Goal: Book appointment/travel/reservation

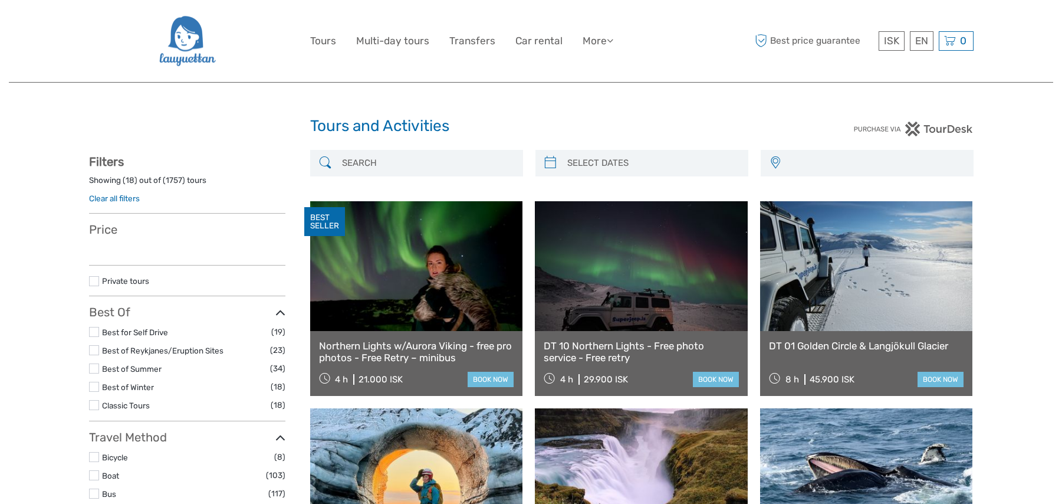
select select
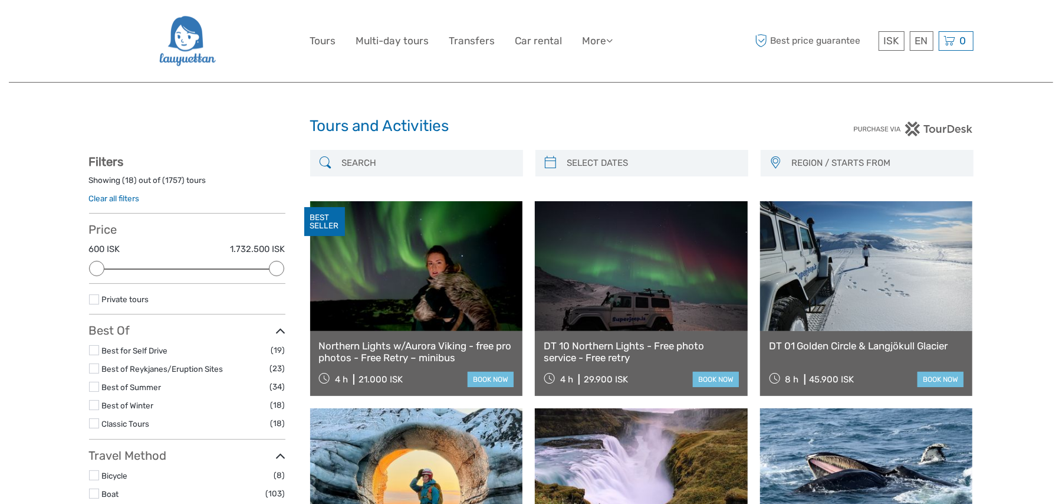
type input "08/09/2025"
click at [636, 166] on input "search" at bounding box center [653, 163] width 180 height 21
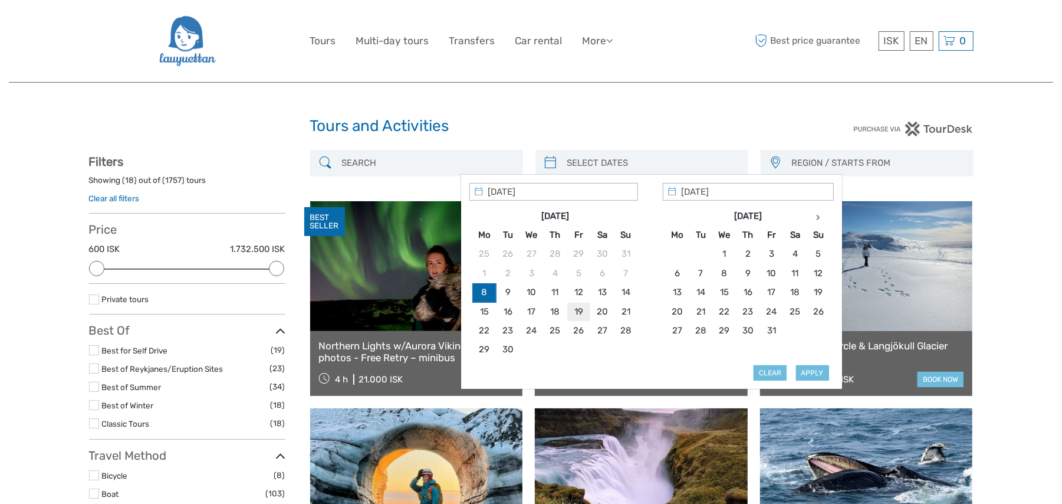
type input "19/09/2025"
click at [826, 373] on button "Apply" at bounding box center [812, 372] width 33 height 15
type input "19/09/2025 - 19/09/2025"
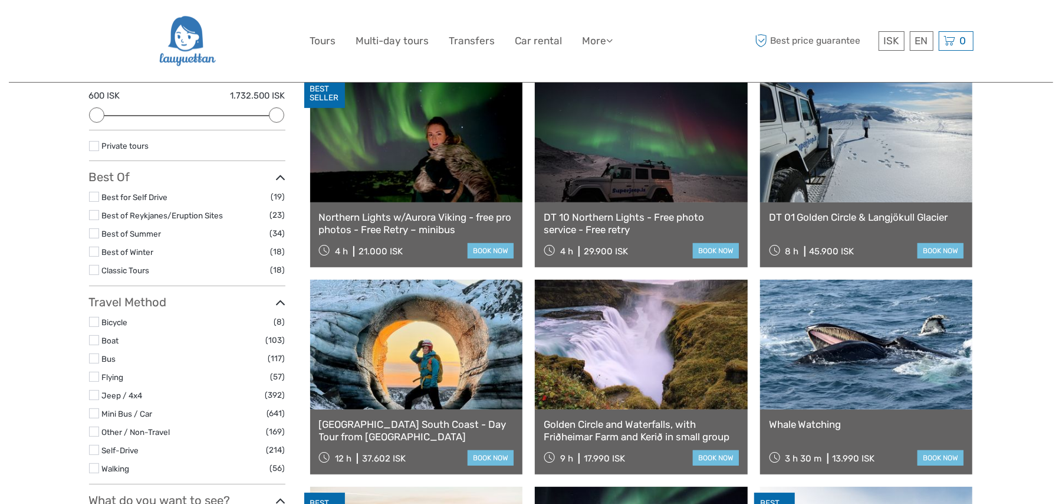
scroll to position [277, 0]
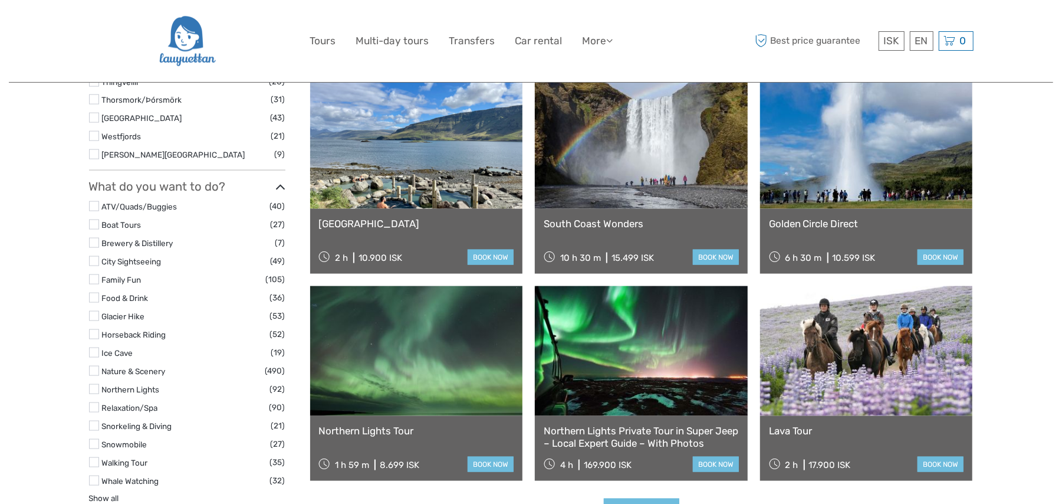
scroll to position [1010, 0]
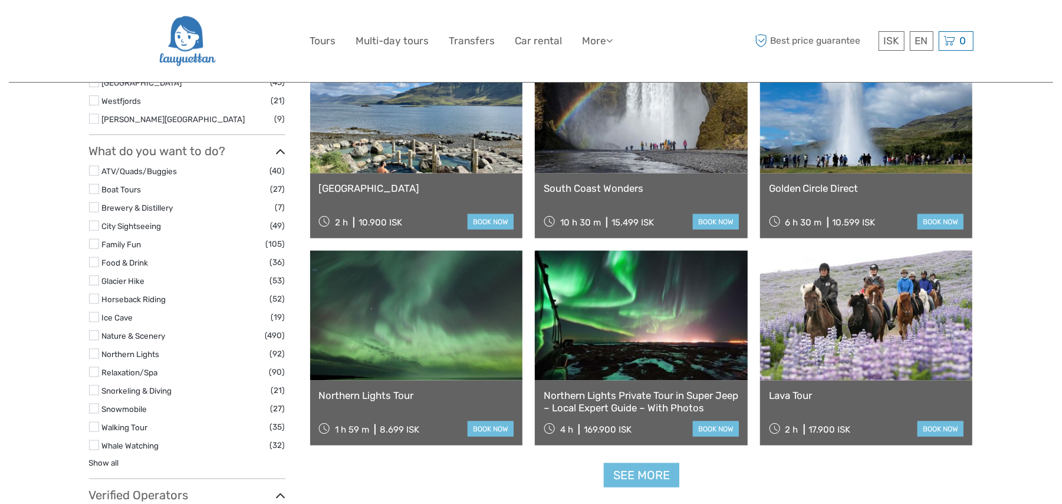
click at [94, 319] on label at bounding box center [94, 317] width 10 height 10
click at [0, 0] on input "checkbox" at bounding box center [0, 0] width 0 height 0
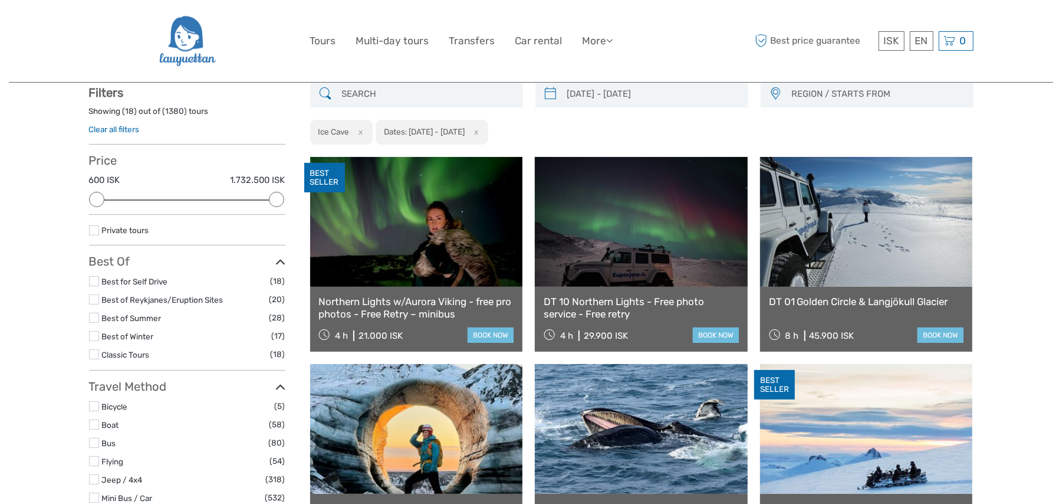
scroll to position [67, 0]
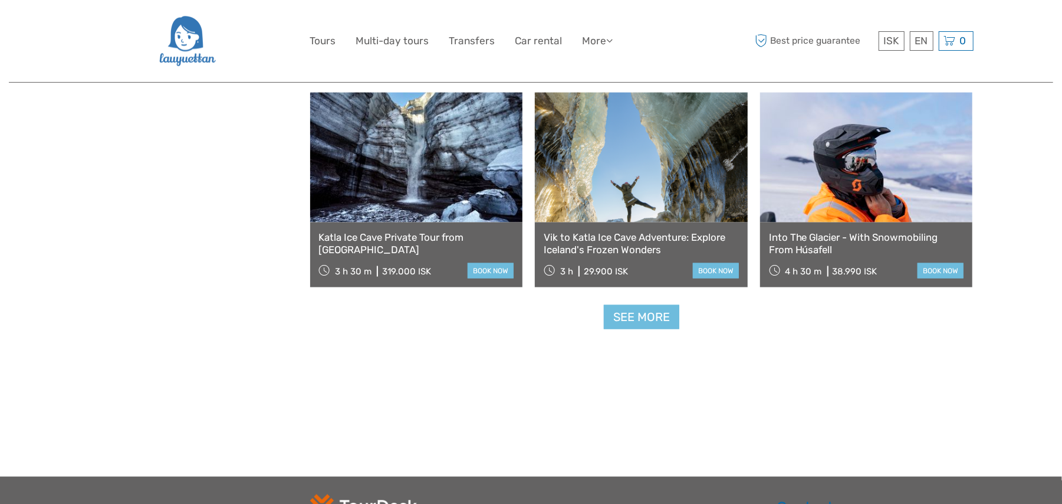
scroll to position [1220, 0]
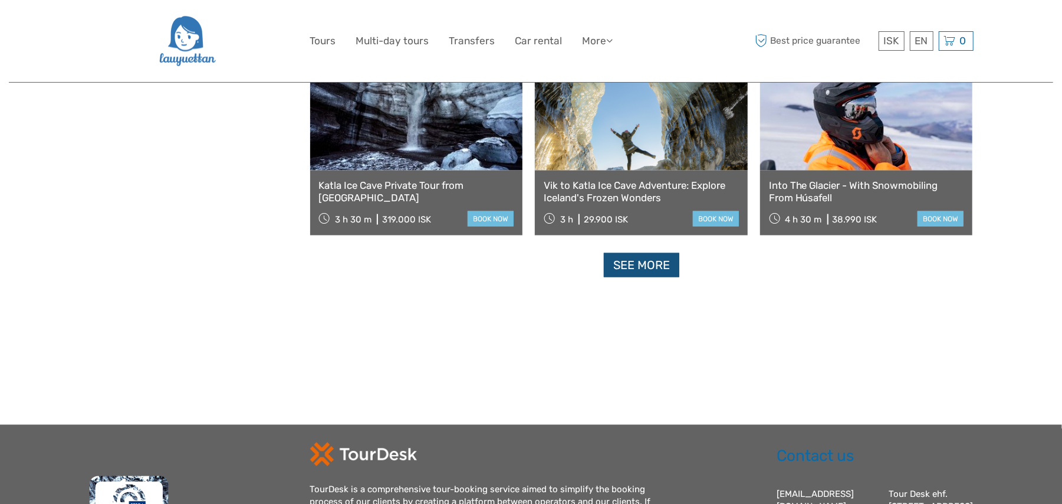
click at [656, 265] on link "See more" at bounding box center [641, 265] width 75 height 24
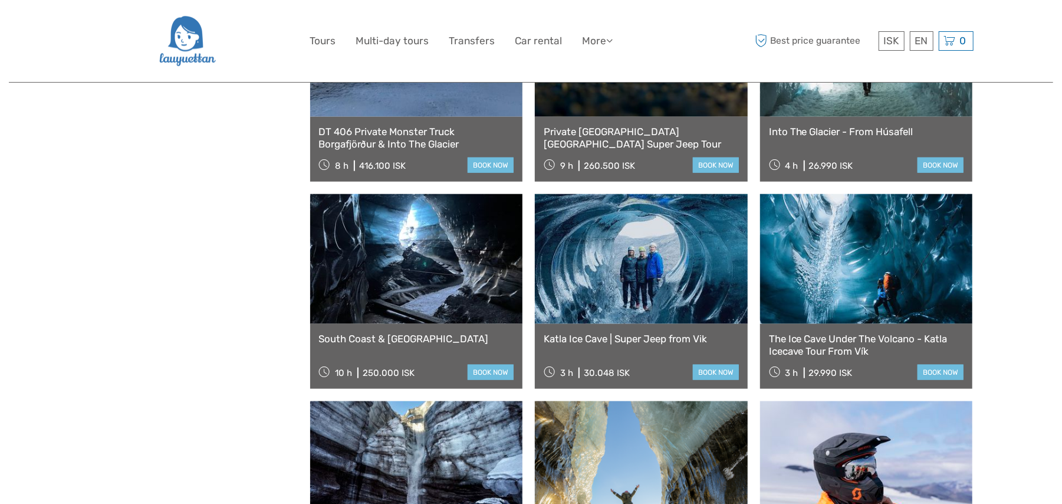
scroll to position [906, 0]
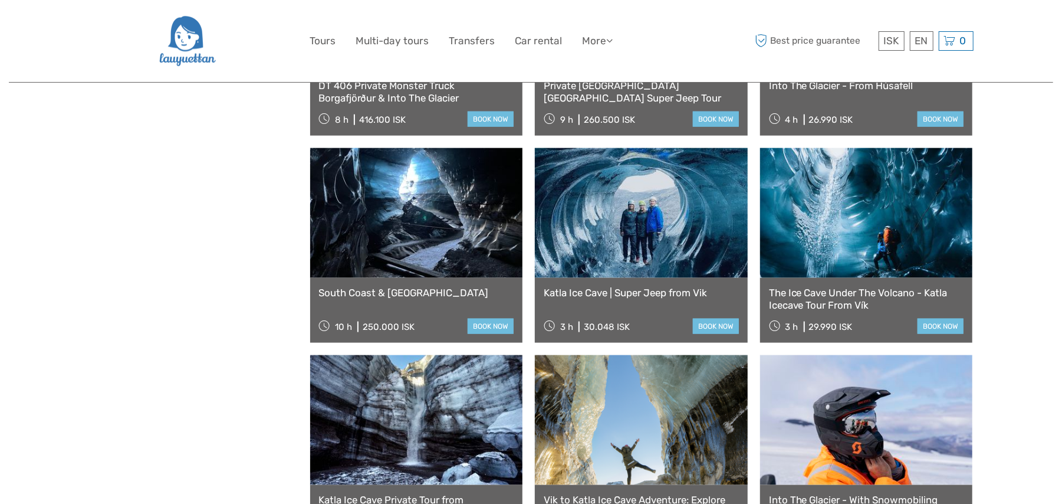
click at [638, 248] on link at bounding box center [641, 213] width 213 height 130
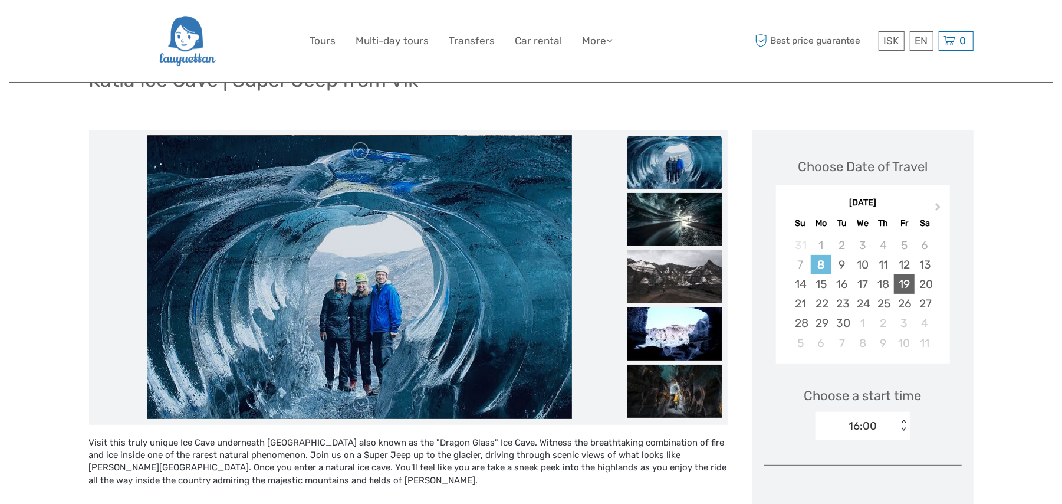
click at [907, 281] on div "19" at bounding box center [904, 283] width 21 height 19
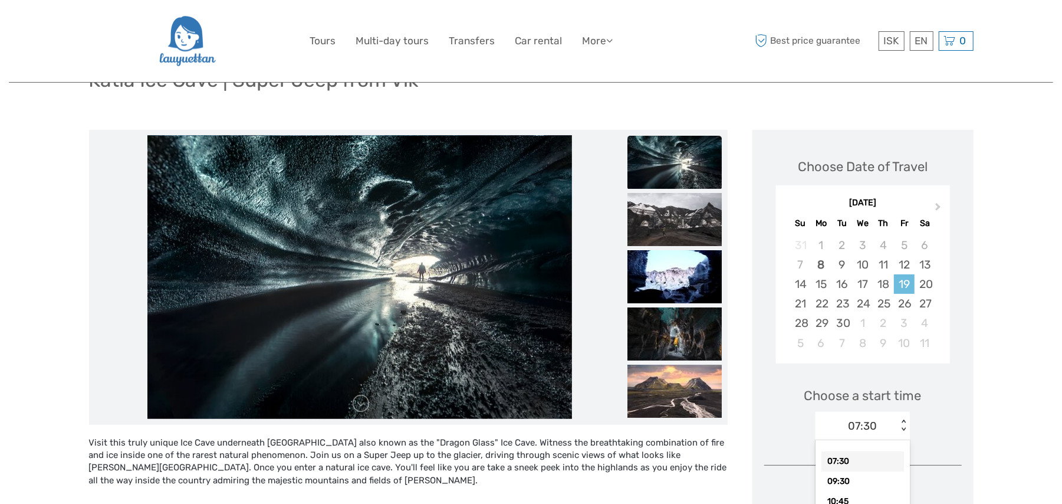
scroll to position [133, 0]
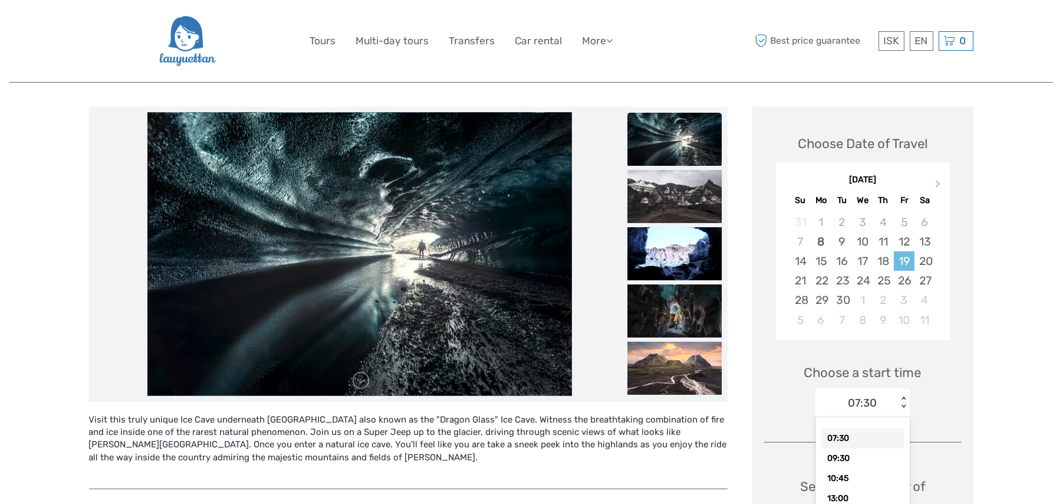
click at [905, 417] on div "option 07:30 selected, 1 of 7. 7 results available. Use Up and Down to choose o…" at bounding box center [863, 403] width 94 height 28
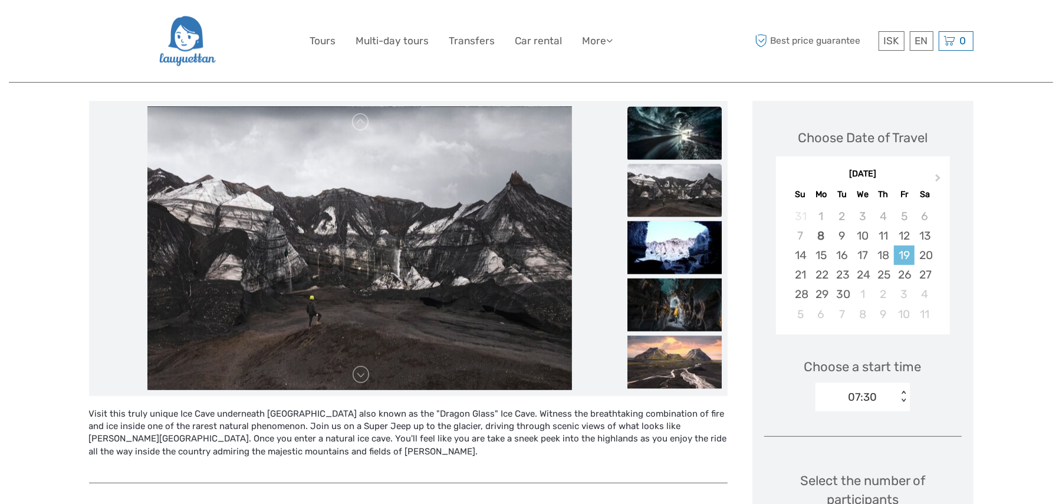
click at [684, 110] on img at bounding box center [675, 132] width 94 height 53
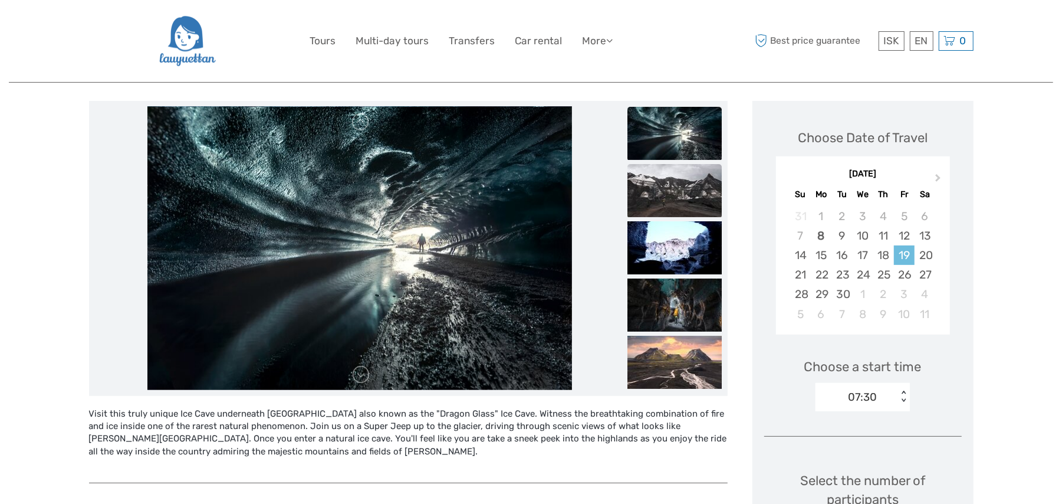
click at [678, 199] on img at bounding box center [675, 190] width 94 height 53
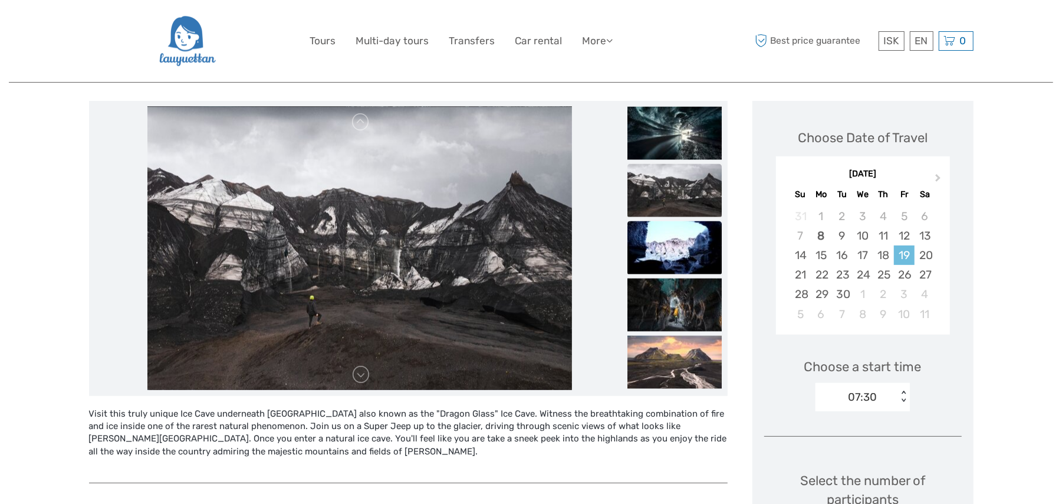
click at [690, 239] on img at bounding box center [675, 247] width 94 height 53
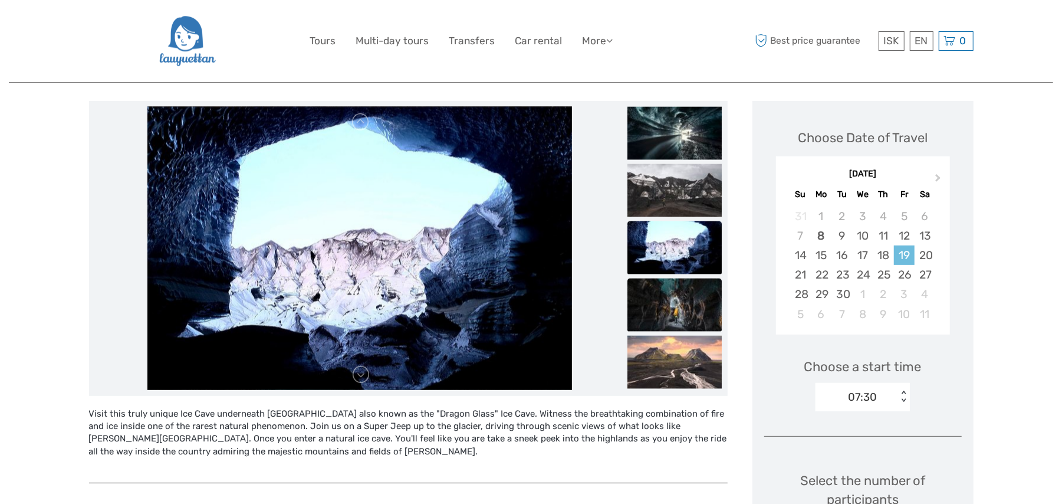
click at [682, 291] on img at bounding box center [675, 304] width 94 height 53
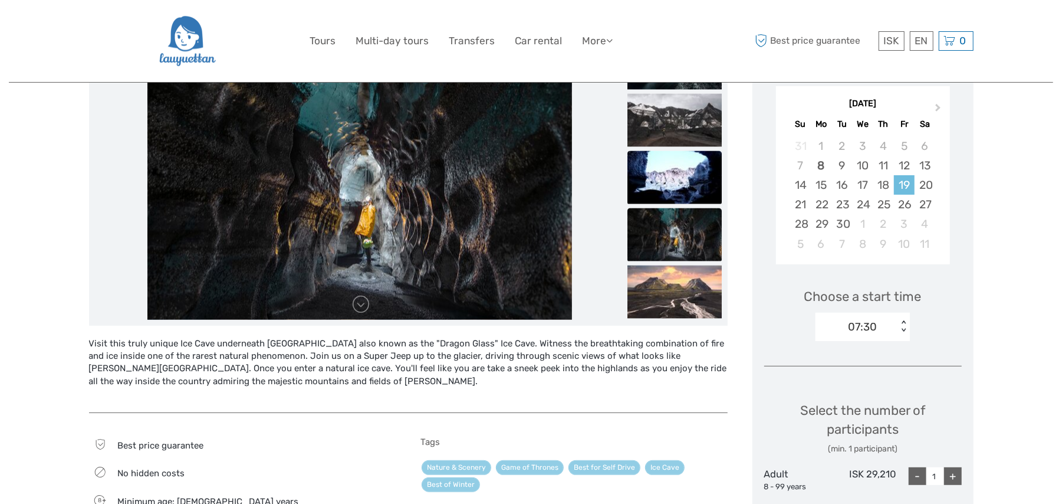
scroll to position [239, 0]
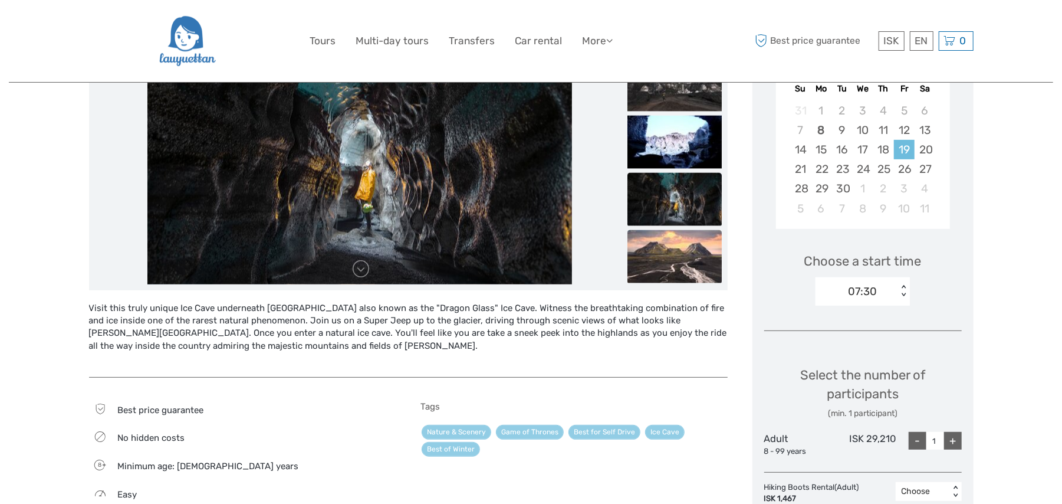
click at [690, 257] on img at bounding box center [675, 255] width 94 height 53
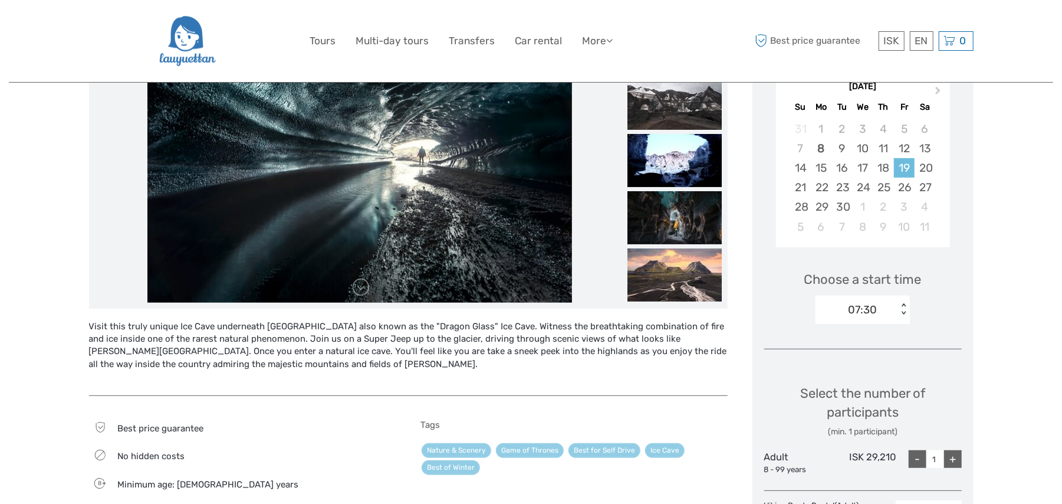
scroll to position [210, 0]
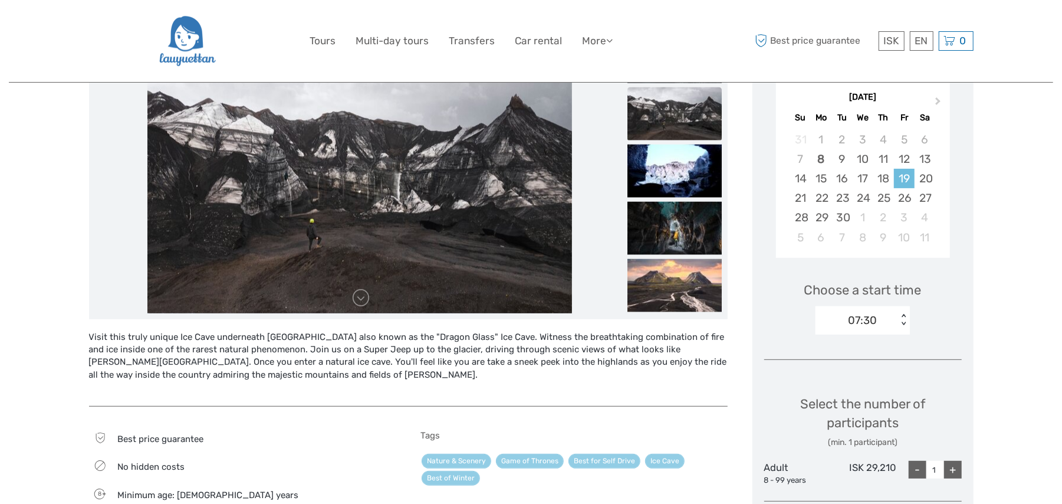
click at [904, 319] on div "< >" at bounding box center [904, 320] width 10 height 12
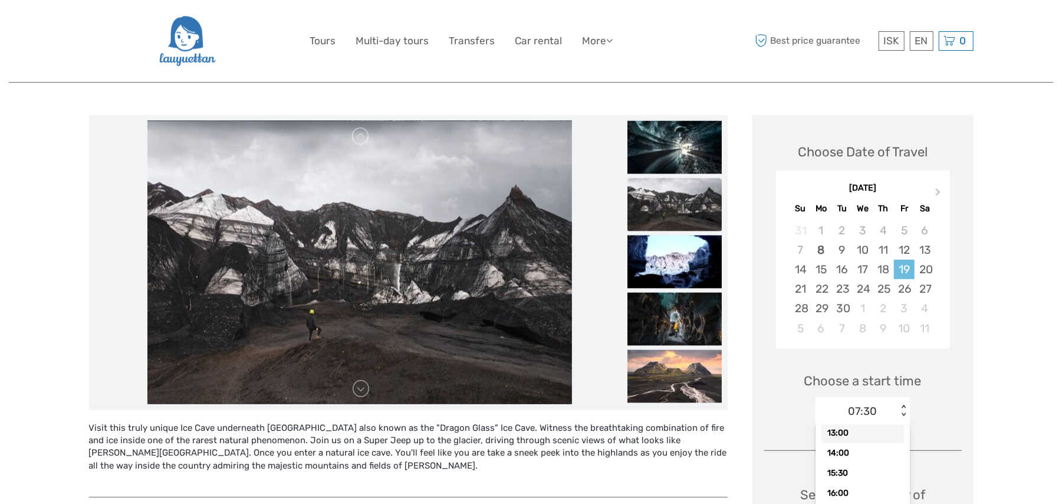
scroll to position [0, 0]
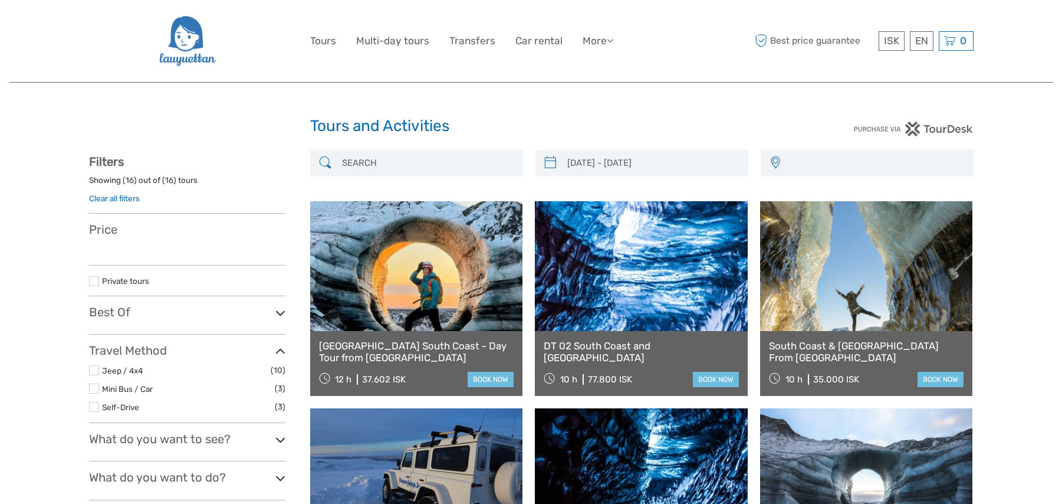
select select
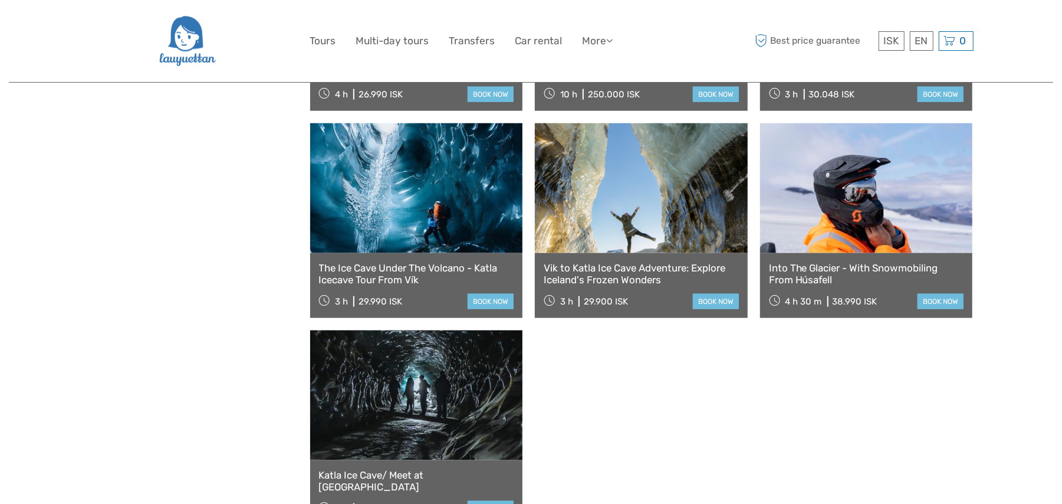
type input "19/09/2025 - 19/09/2025"
select select
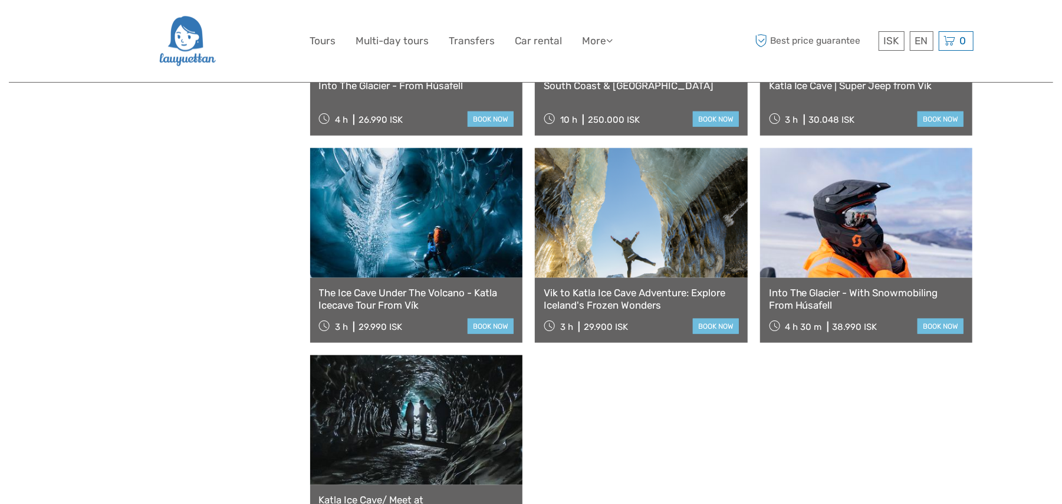
click at [437, 234] on link at bounding box center [416, 213] width 213 height 130
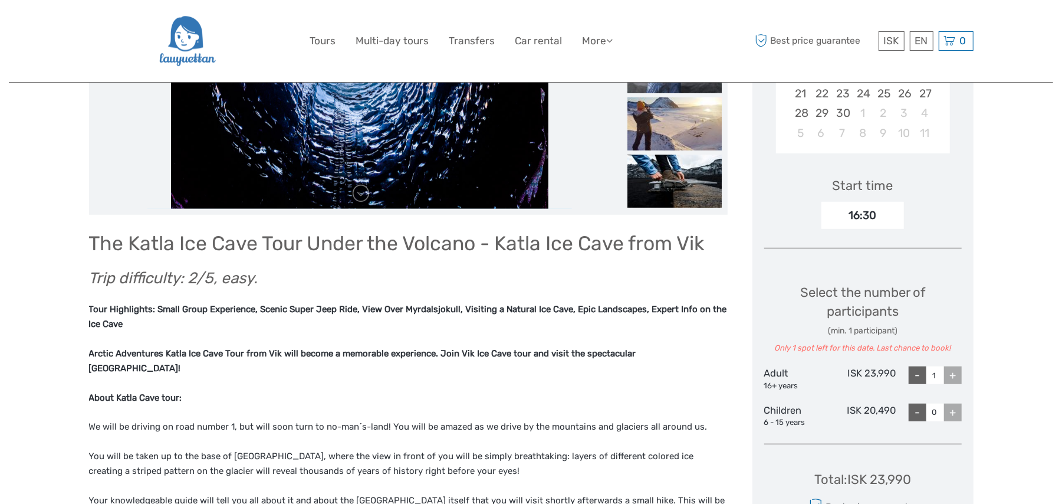
scroll to position [210, 0]
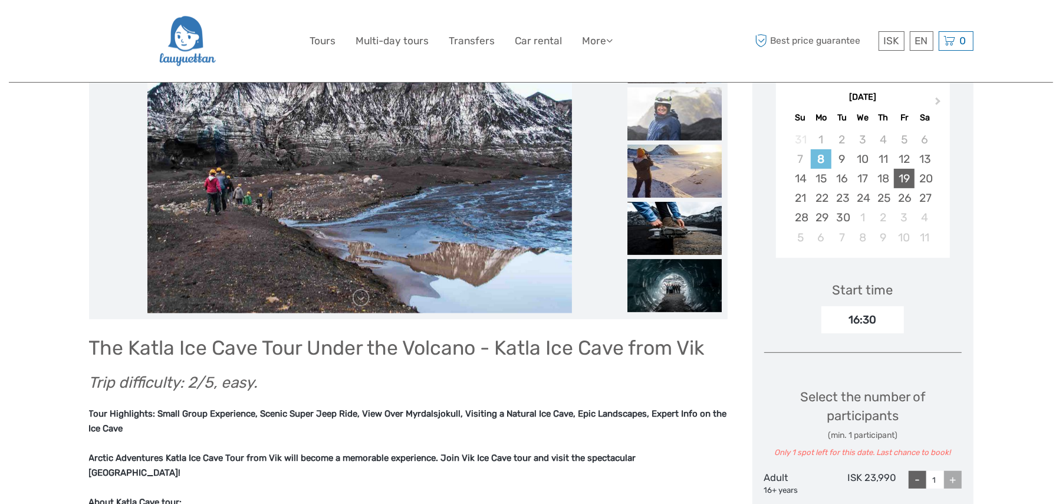
click at [909, 182] on div "19" at bounding box center [904, 178] width 21 height 19
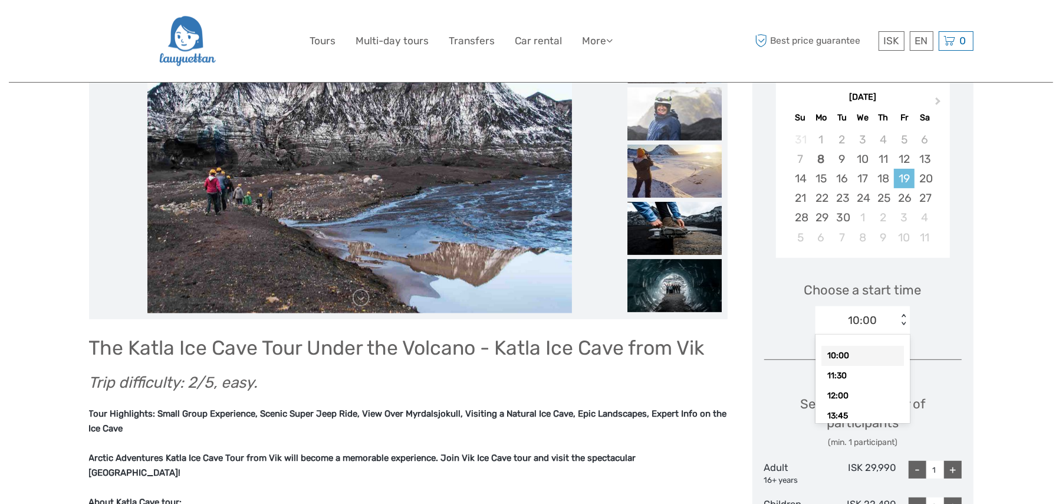
click at [900, 321] on div "< >" at bounding box center [904, 320] width 10 height 12
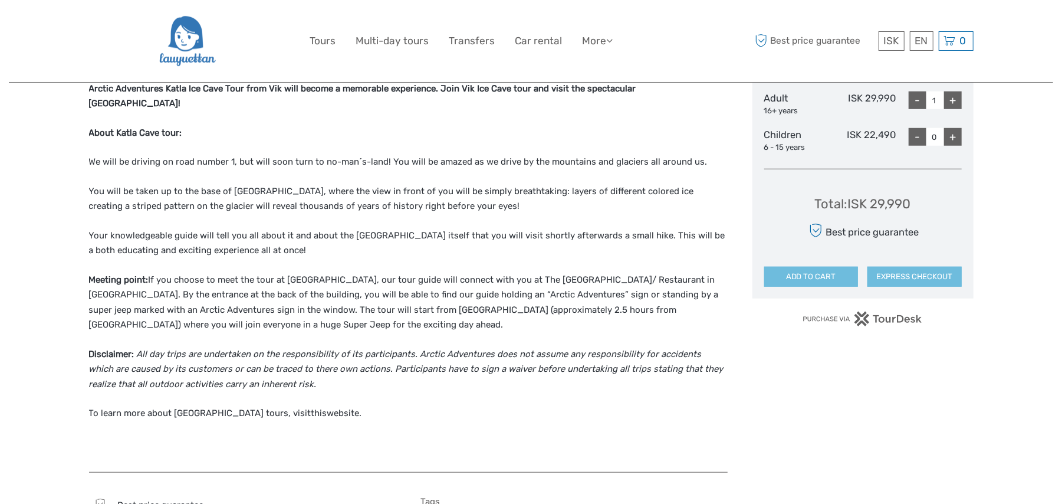
scroll to position [629, 0]
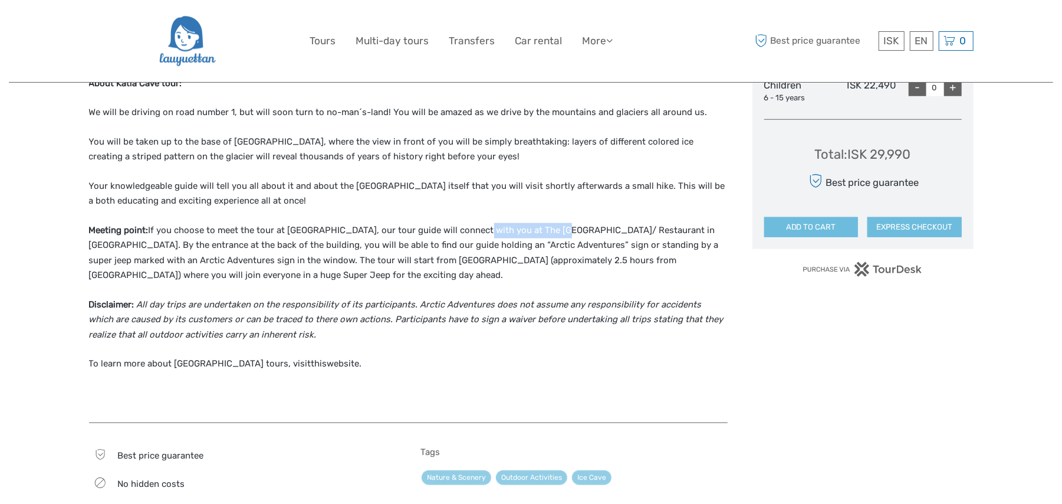
drag, startPoint x: 461, startPoint y: 213, endPoint x: 538, endPoint y: 214, distance: 77.3
click at [538, 223] on p "Meeting point: If you choose to meet the tour at Vik, our tour guide will conne…" at bounding box center [408, 253] width 639 height 60
copy p "The Ice Cave Bistro"
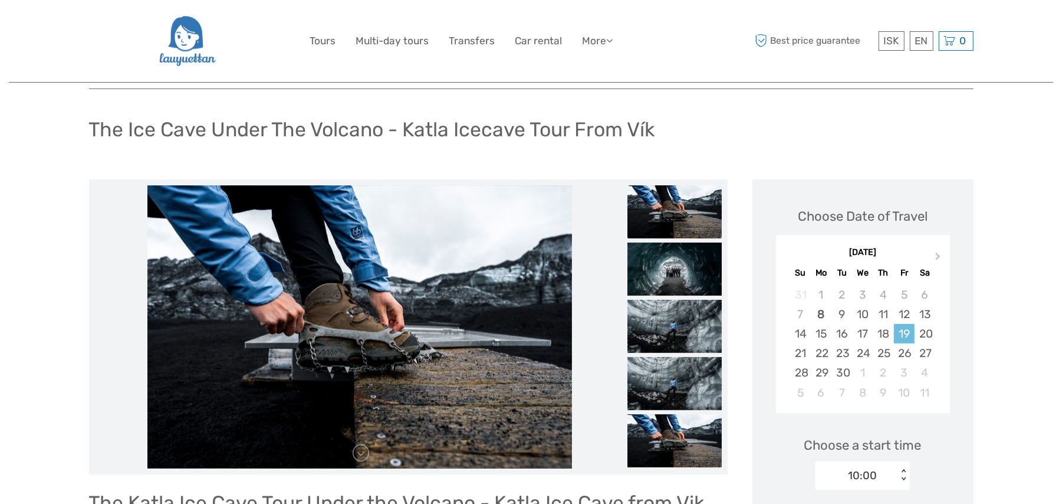
scroll to position [104, 0]
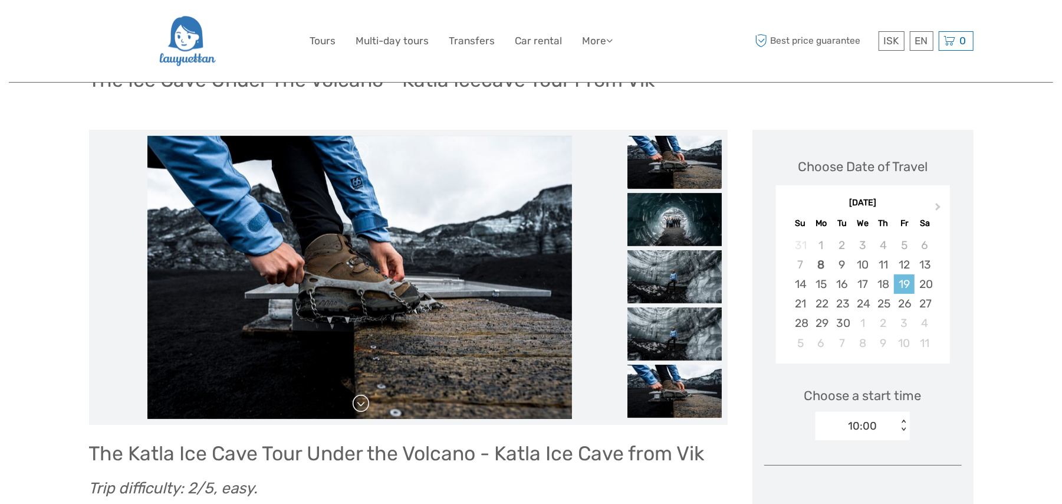
click at [367, 404] on link at bounding box center [361, 403] width 19 height 19
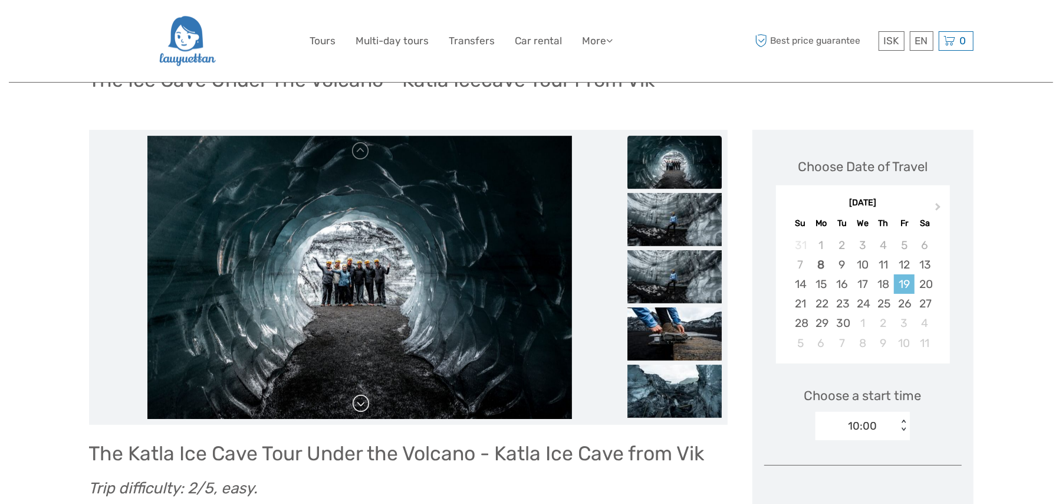
click at [359, 400] on link at bounding box center [361, 403] width 19 height 19
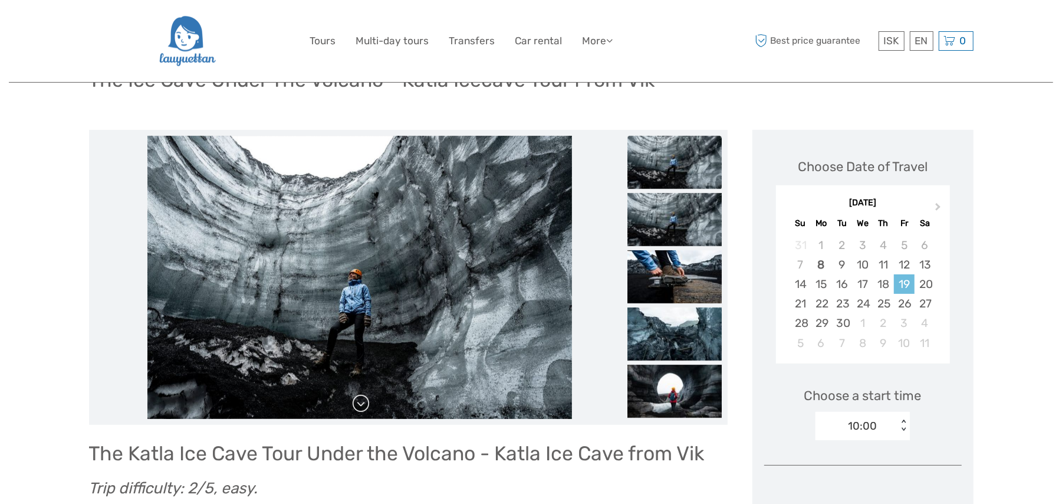
click at [359, 400] on link at bounding box center [361, 403] width 19 height 19
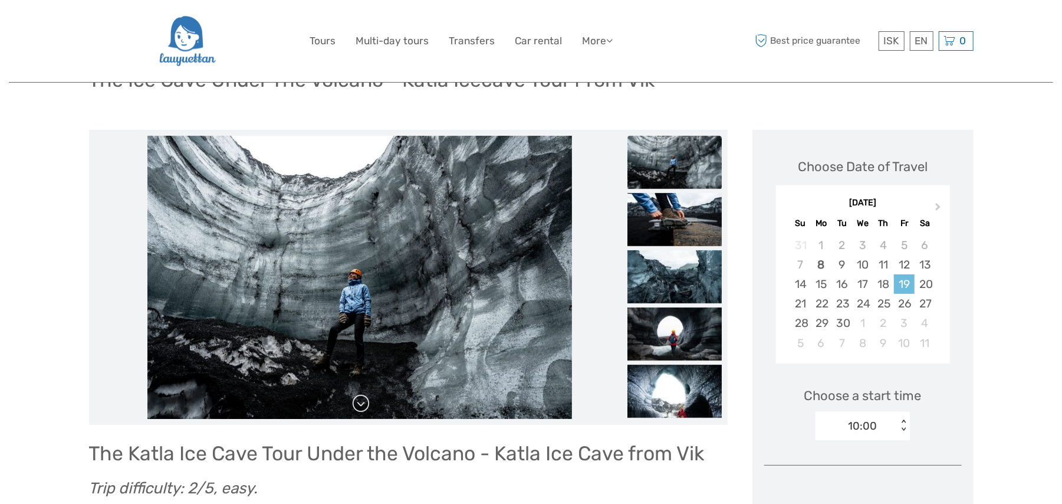
click at [359, 400] on link at bounding box center [361, 403] width 19 height 19
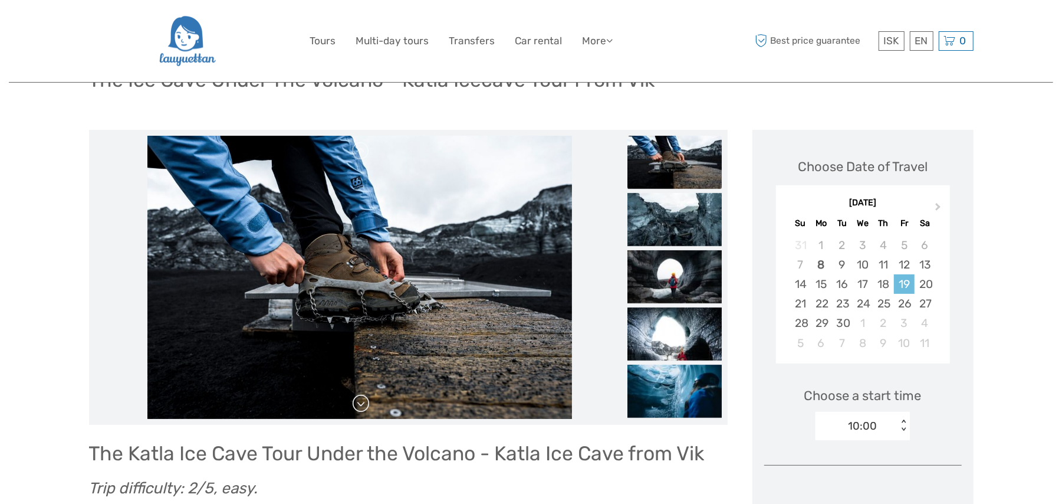
click at [359, 400] on link at bounding box center [361, 403] width 19 height 19
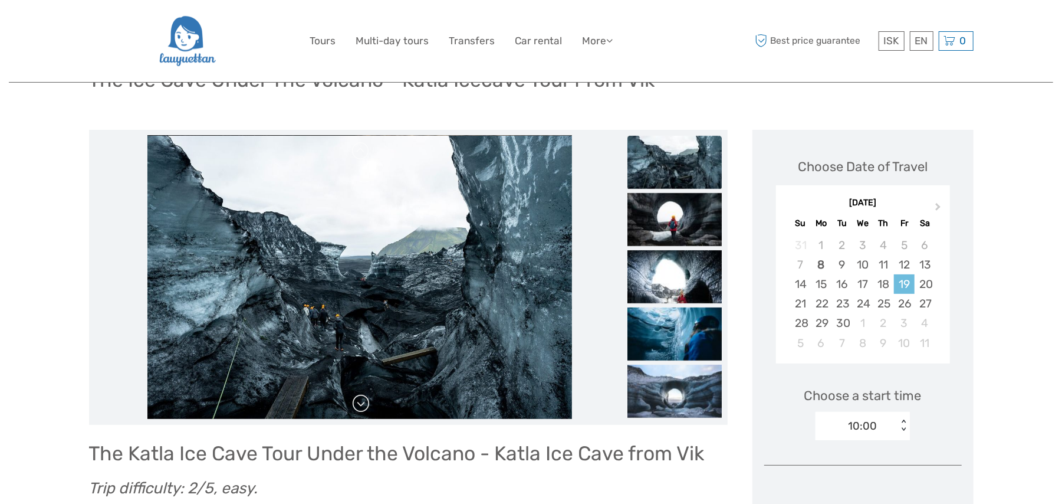
click at [359, 400] on link at bounding box center [361, 403] width 19 height 19
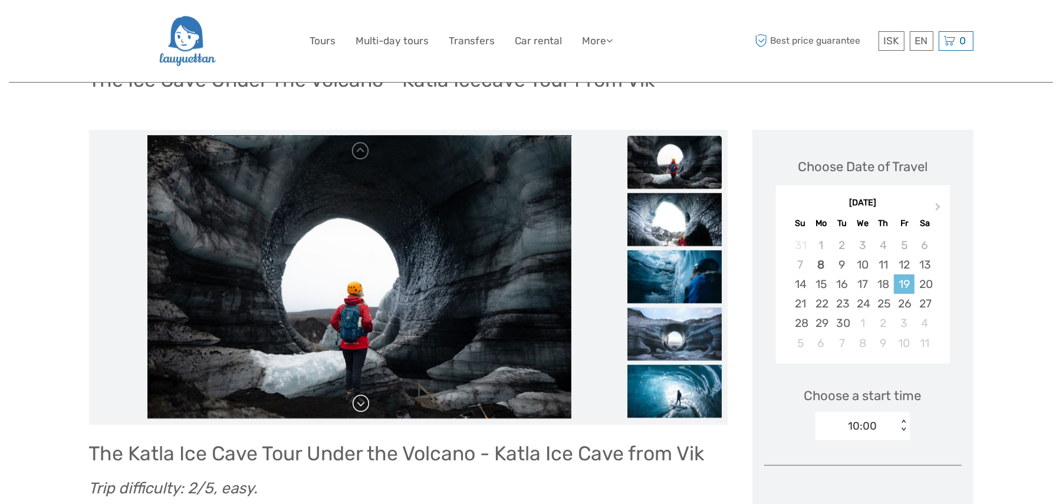
click at [359, 400] on link at bounding box center [361, 403] width 19 height 19
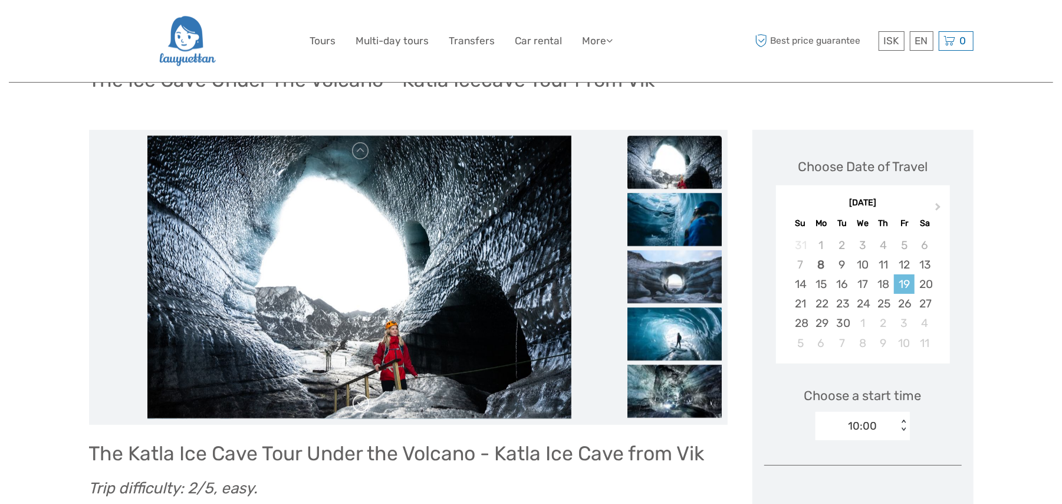
click at [359, 400] on link at bounding box center [361, 403] width 19 height 19
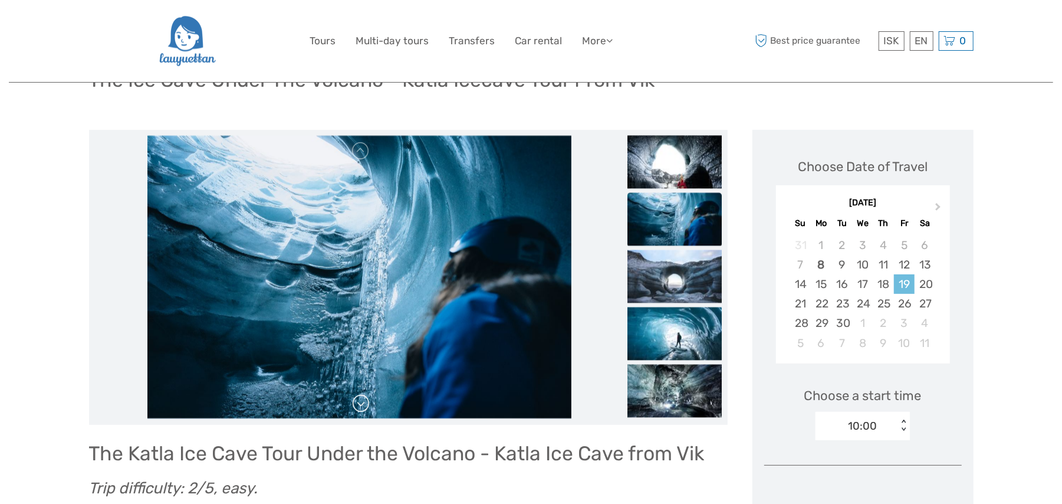
click at [359, 400] on link at bounding box center [361, 403] width 19 height 19
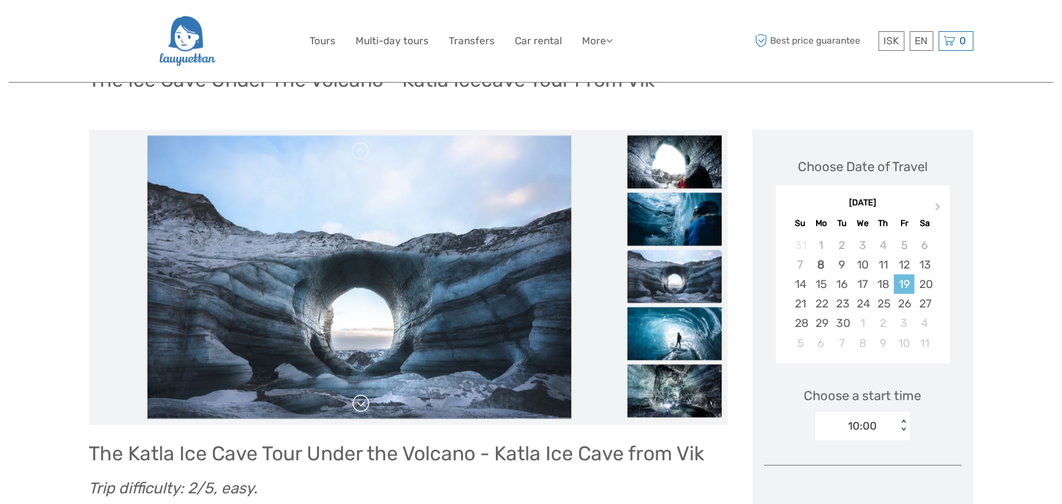
click at [359, 400] on link at bounding box center [361, 403] width 19 height 19
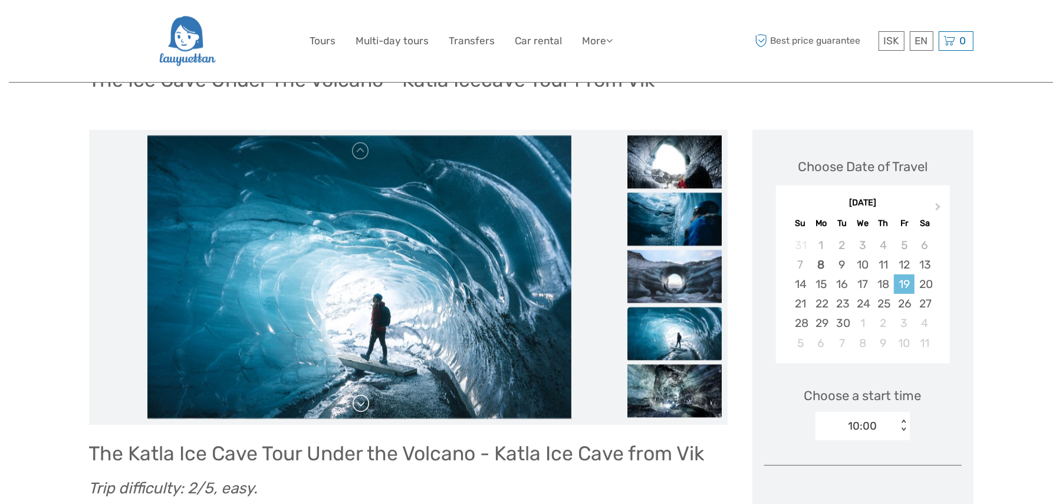
click at [359, 400] on link at bounding box center [361, 403] width 19 height 19
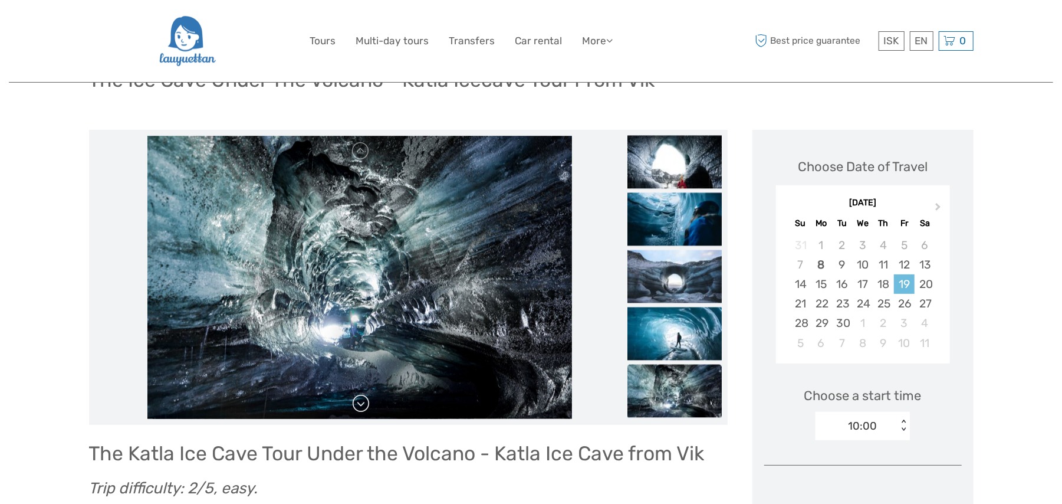
click at [359, 400] on link at bounding box center [361, 403] width 19 height 19
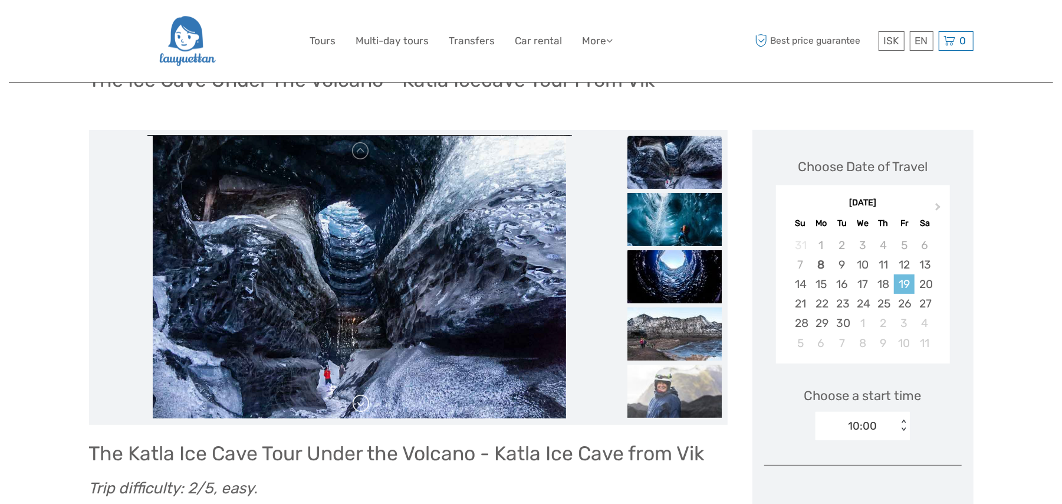
click at [359, 400] on link at bounding box center [361, 403] width 19 height 19
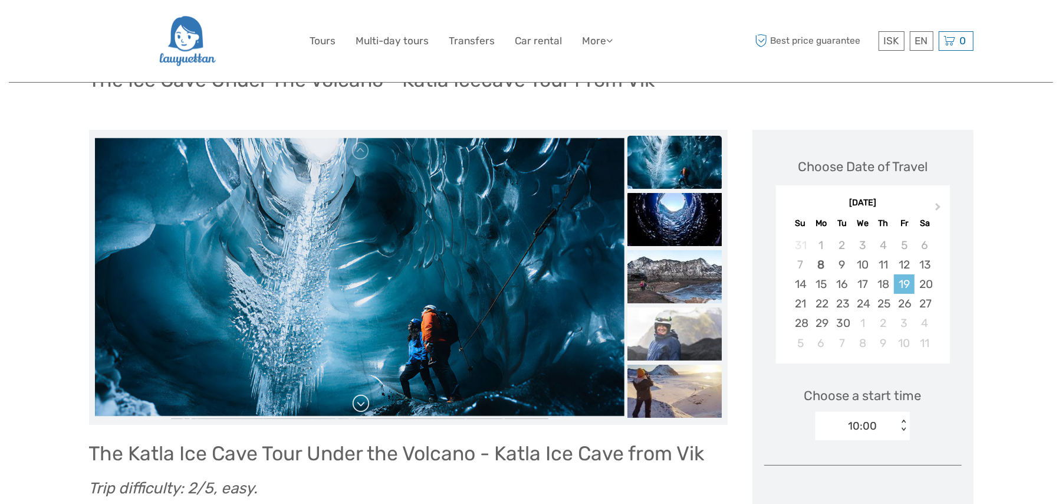
click at [359, 400] on link at bounding box center [361, 403] width 19 height 19
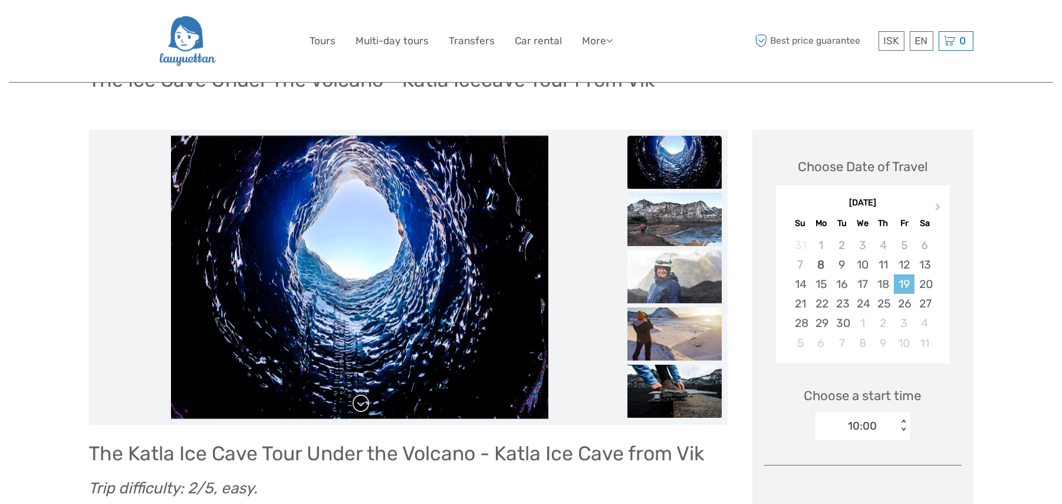
click at [359, 400] on link at bounding box center [361, 403] width 19 height 19
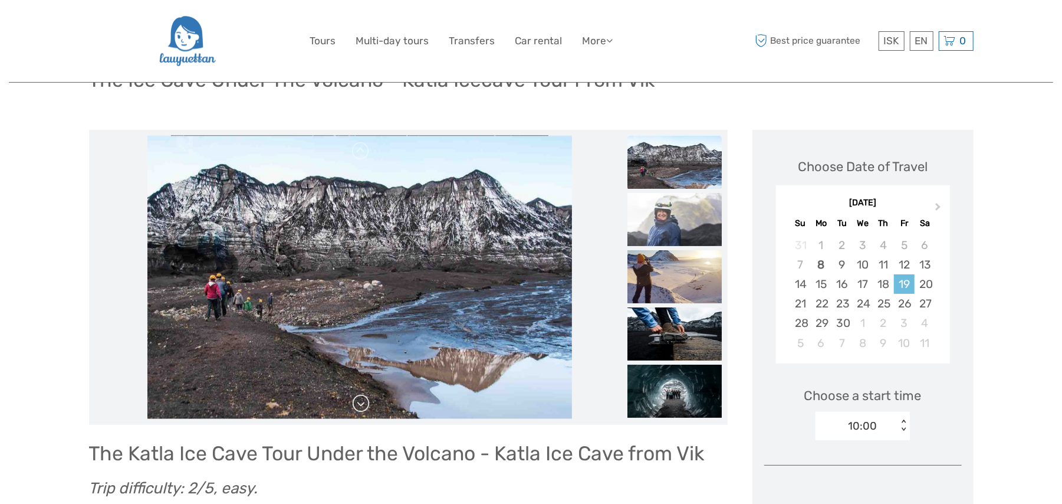
click at [359, 400] on link at bounding box center [361, 403] width 19 height 19
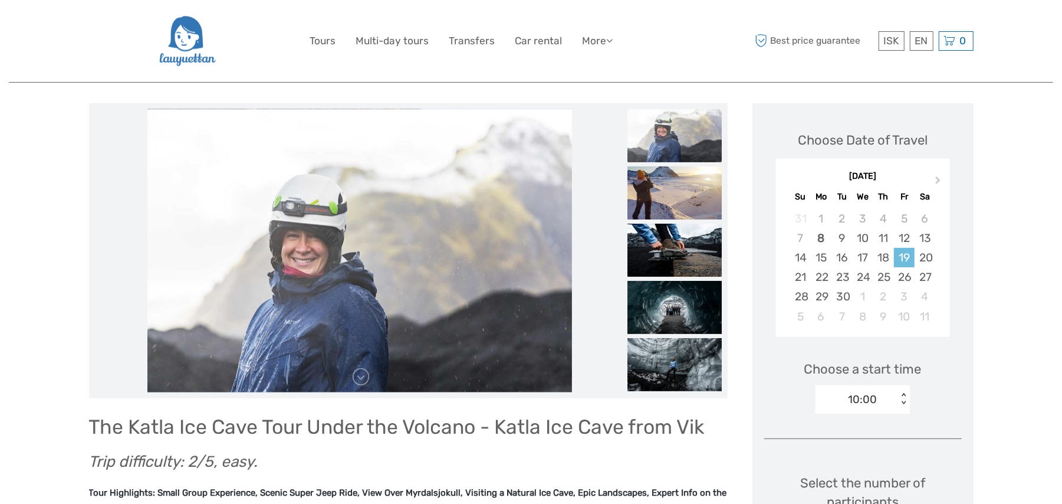
click at [902, 413] on div "10:00 < >" at bounding box center [863, 399] width 94 height 28
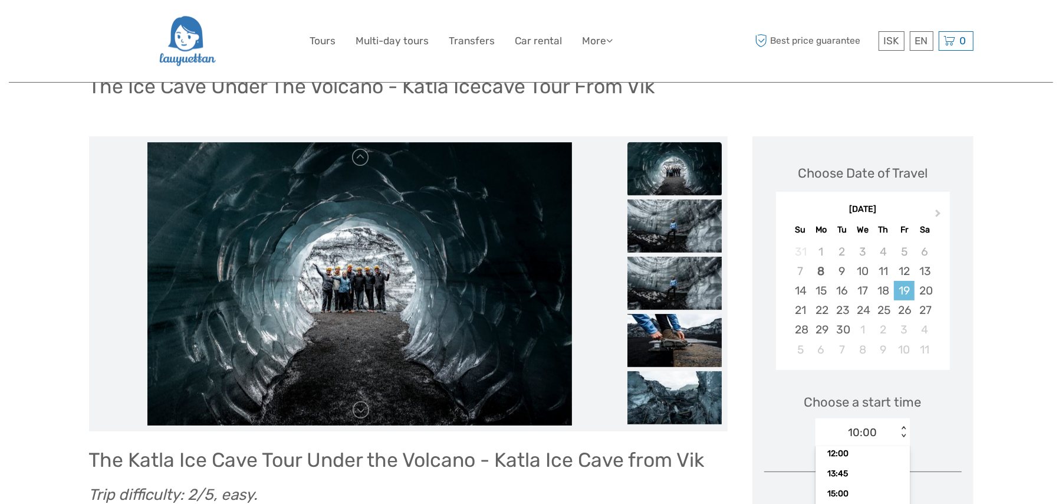
scroll to position [133, 0]
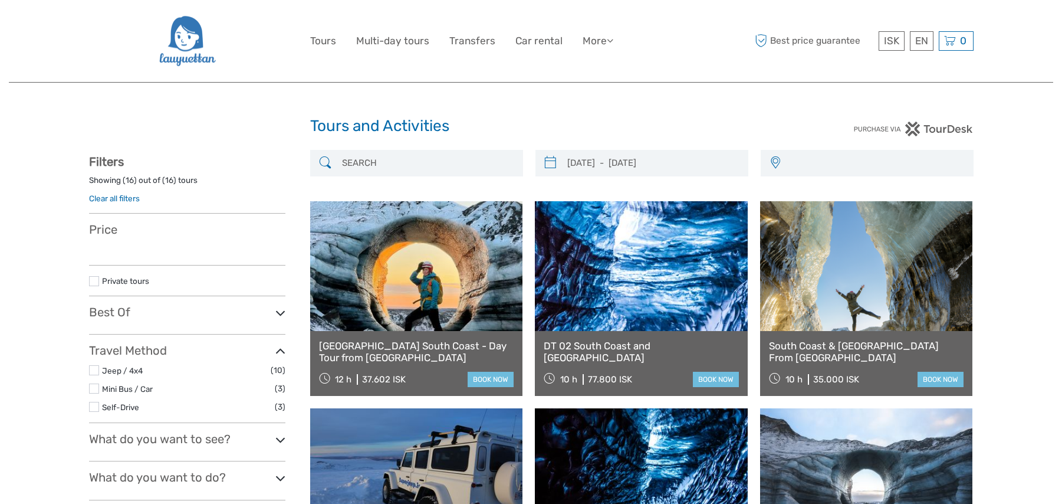
select select
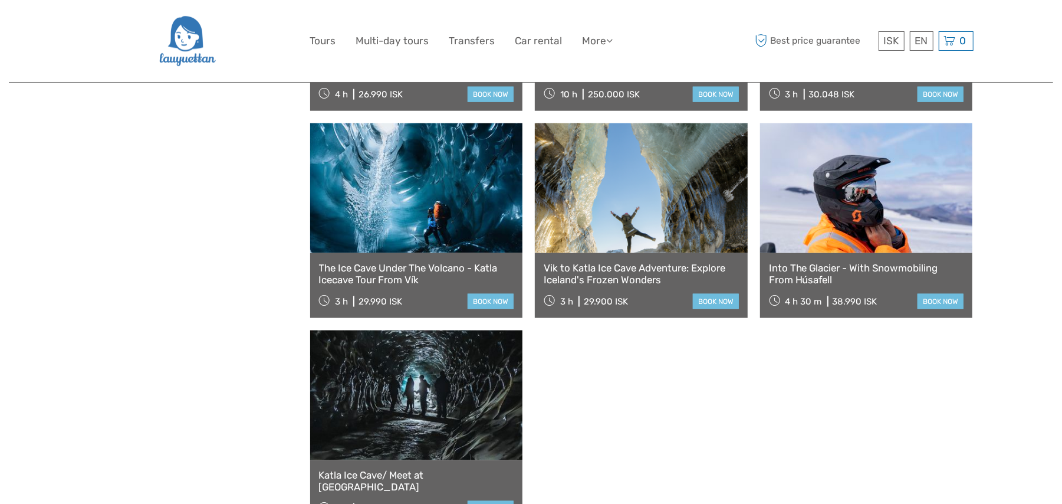
select select
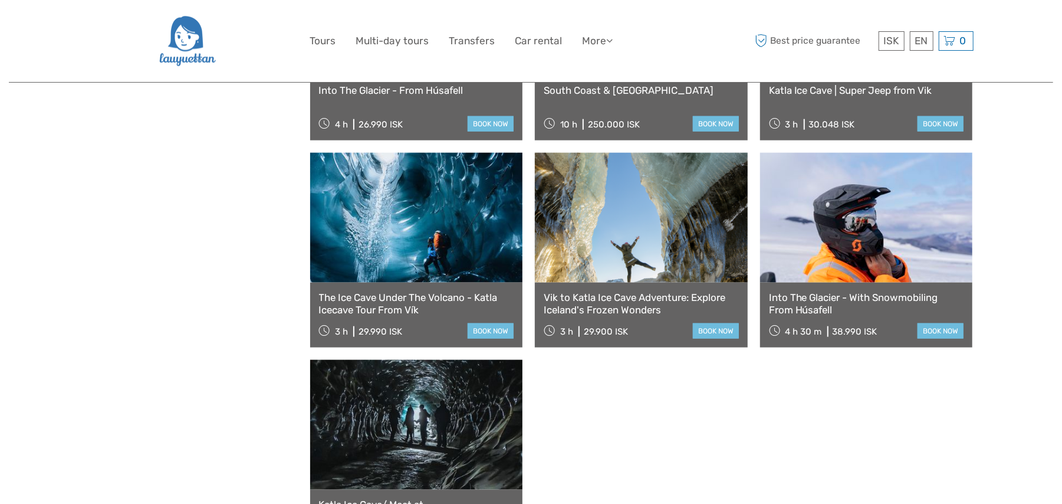
scroll to position [906, 0]
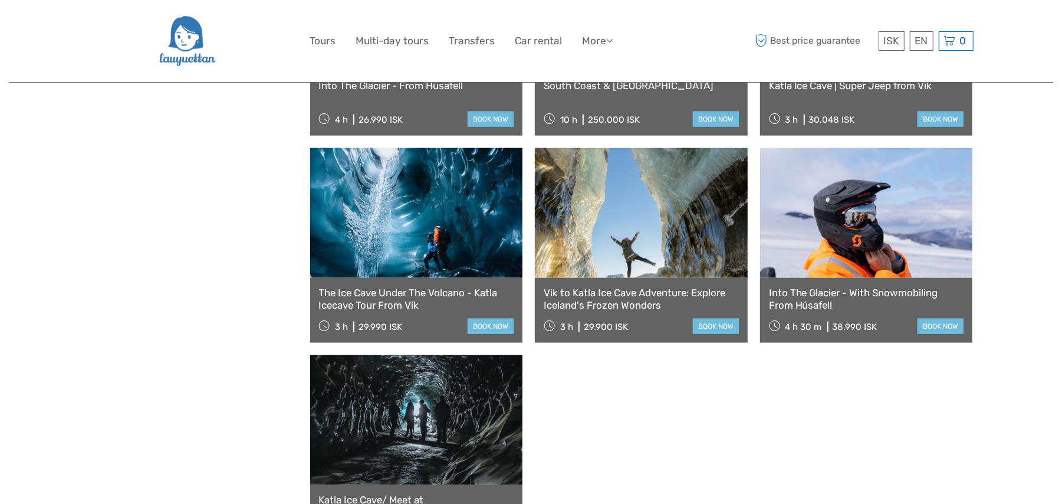
click at [453, 229] on link at bounding box center [416, 213] width 213 height 130
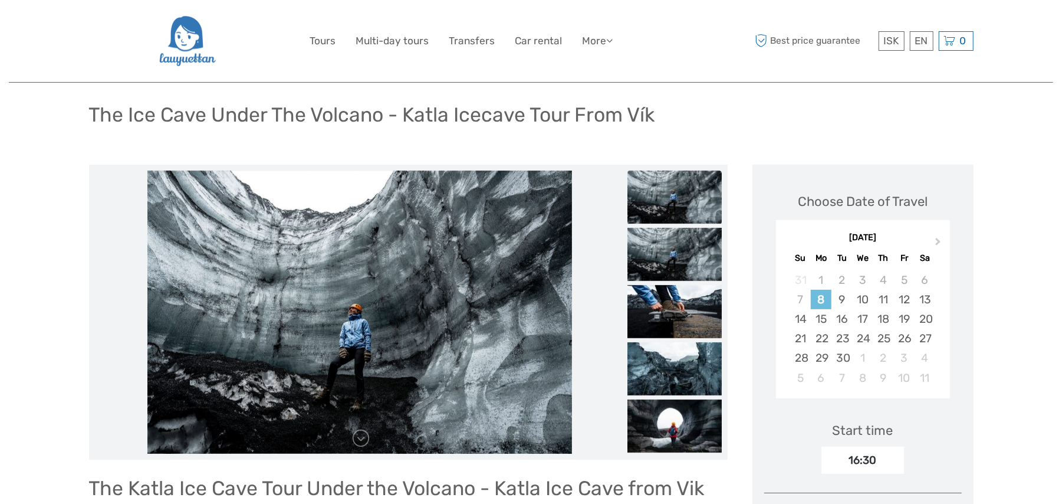
scroll to position [104, 0]
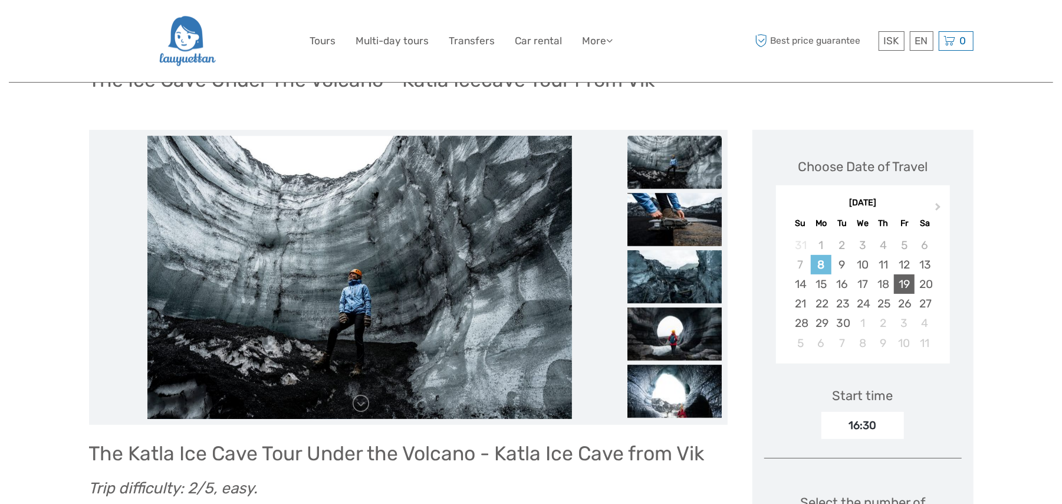
click at [913, 285] on div "19" at bounding box center [904, 283] width 21 height 19
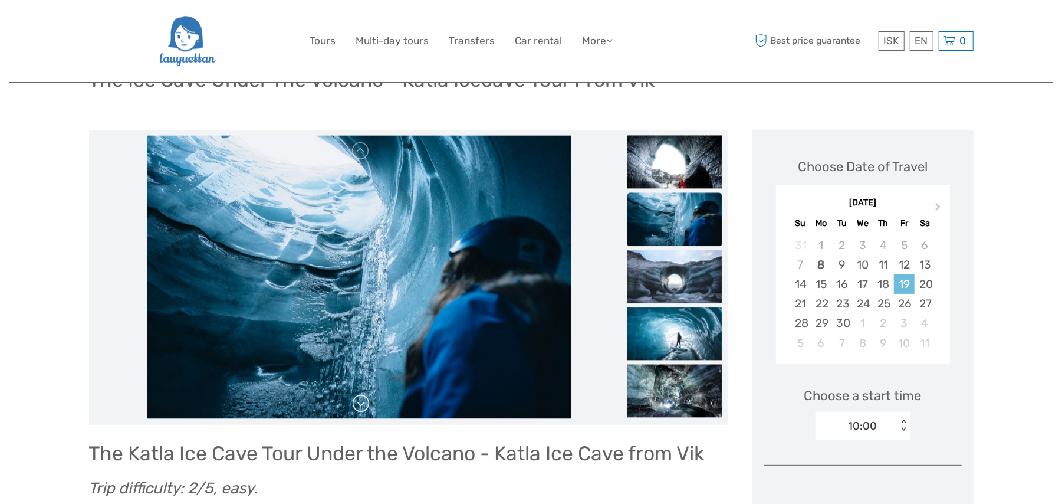
click at [360, 402] on link at bounding box center [361, 403] width 19 height 19
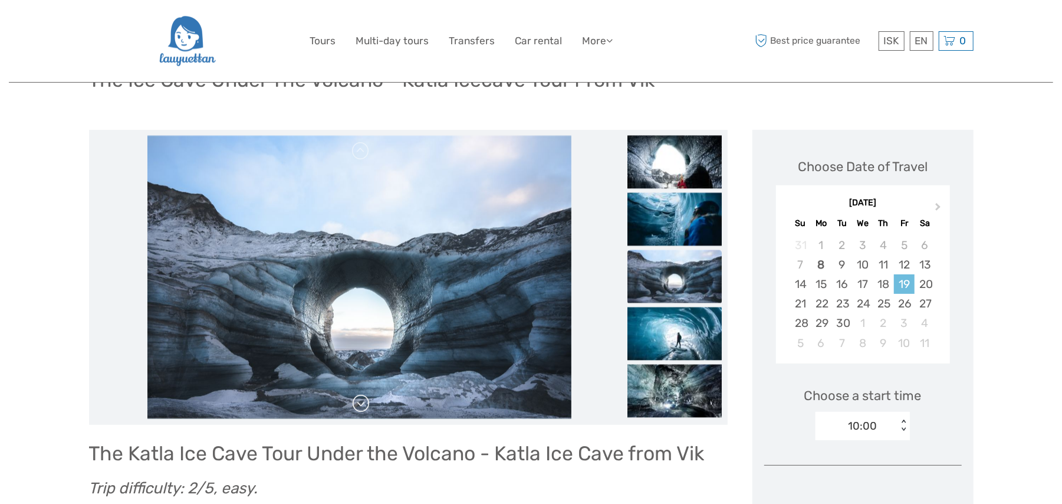
click at [359, 400] on link at bounding box center [361, 403] width 19 height 19
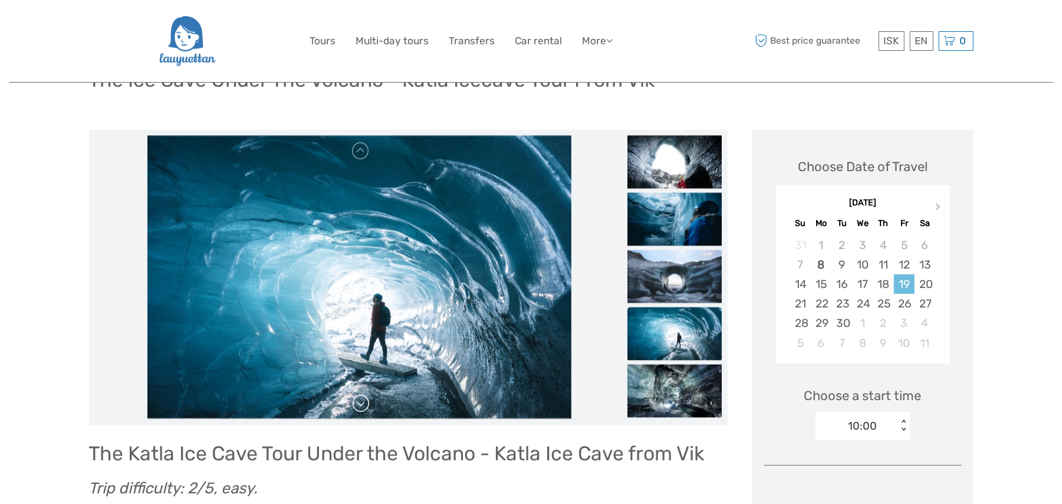
click at [359, 400] on link at bounding box center [361, 403] width 19 height 19
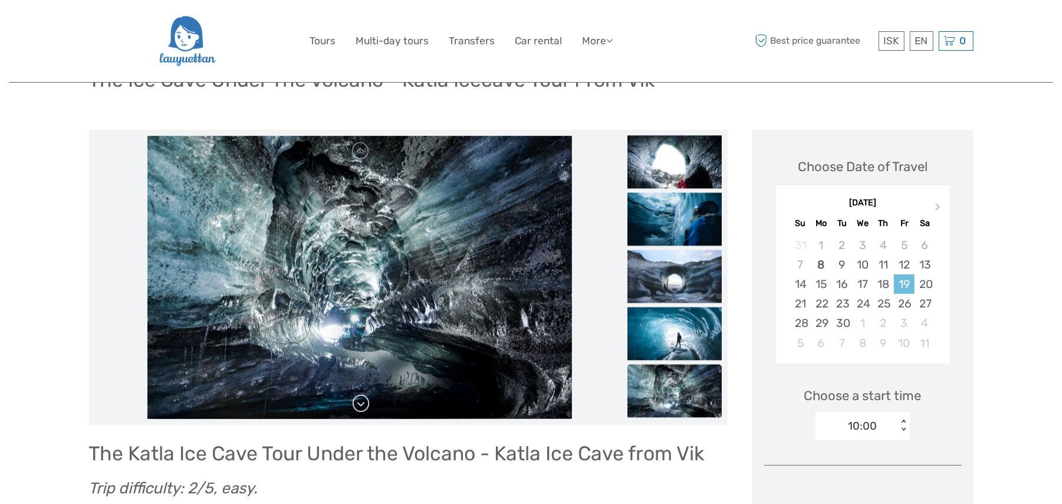
click at [359, 400] on link at bounding box center [361, 403] width 19 height 19
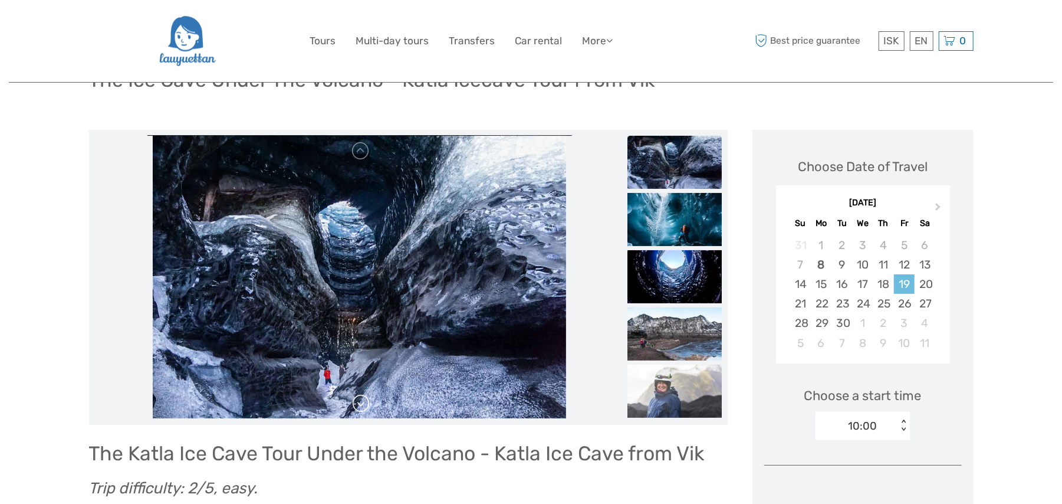
click at [359, 400] on link at bounding box center [361, 403] width 19 height 19
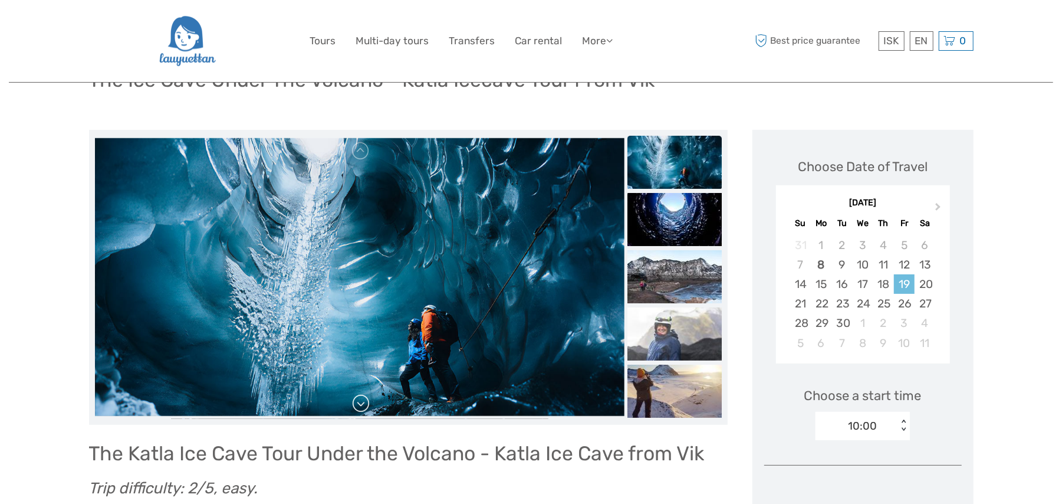
click at [359, 400] on link at bounding box center [361, 403] width 19 height 19
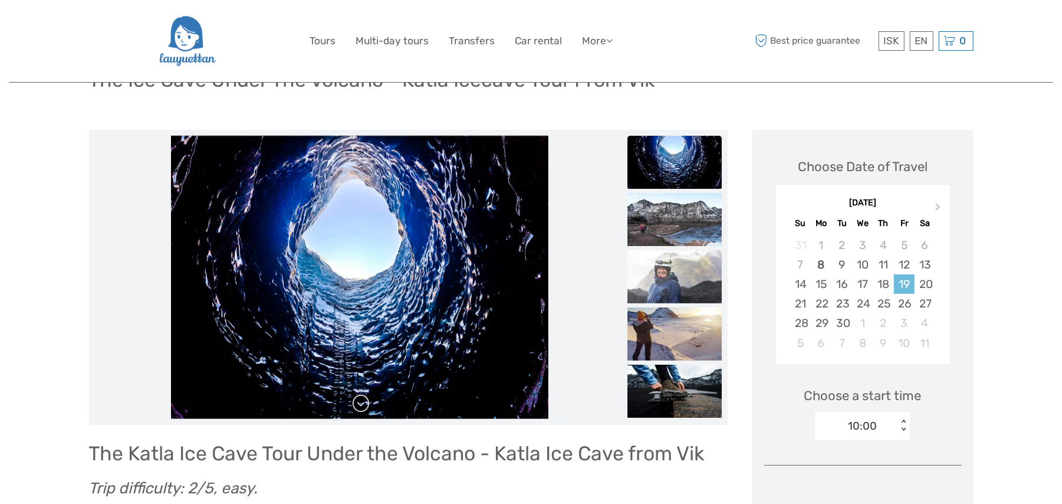
click at [359, 400] on link at bounding box center [361, 403] width 19 height 19
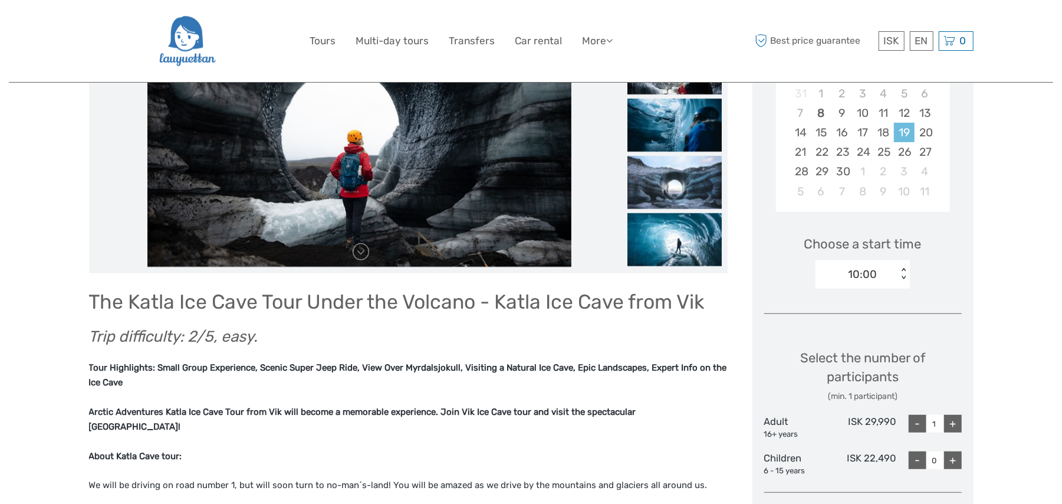
scroll to position [210, 0]
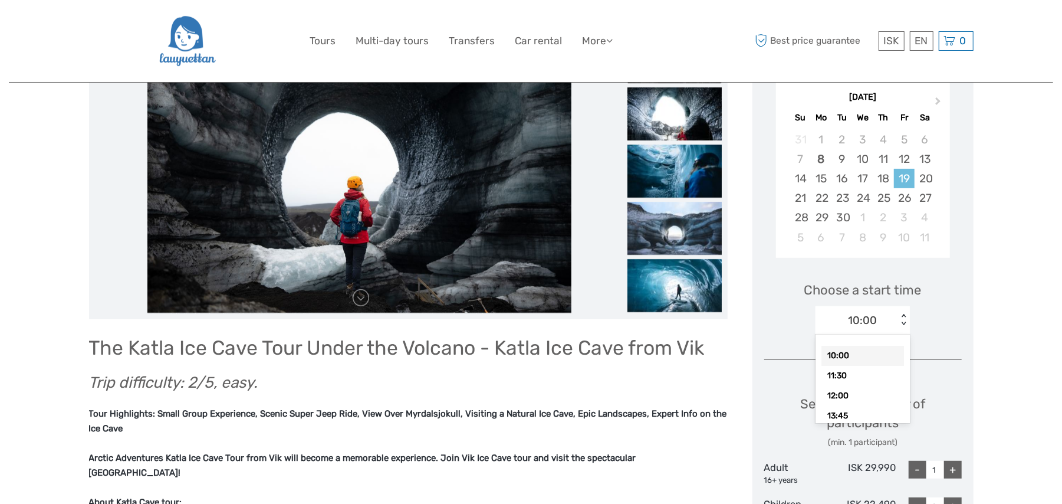
click at [902, 321] on div "< >" at bounding box center [904, 320] width 10 height 12
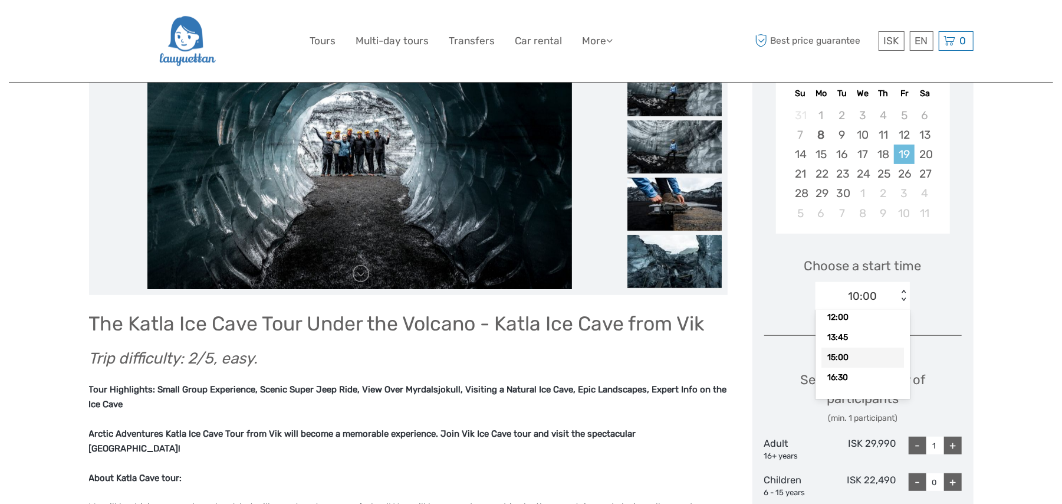
scroll to position [0, 0]
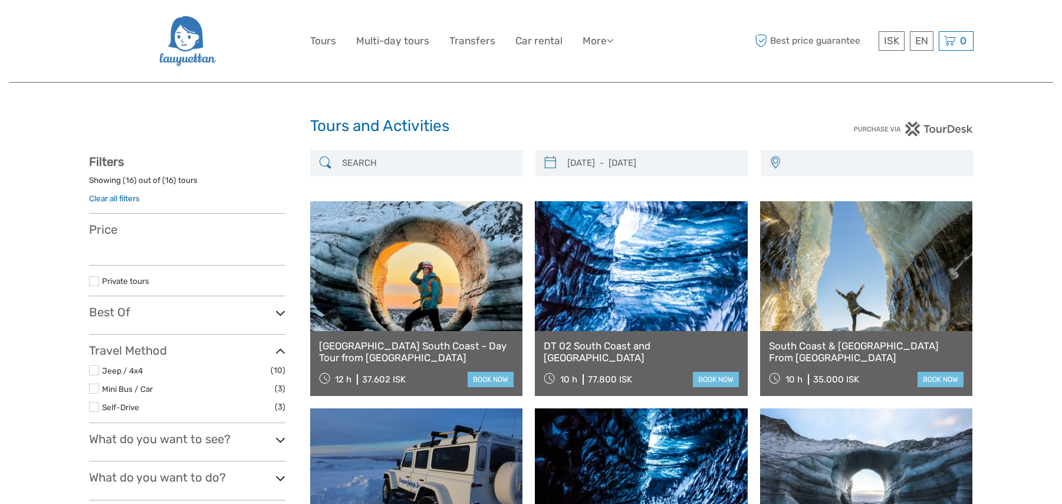
select select
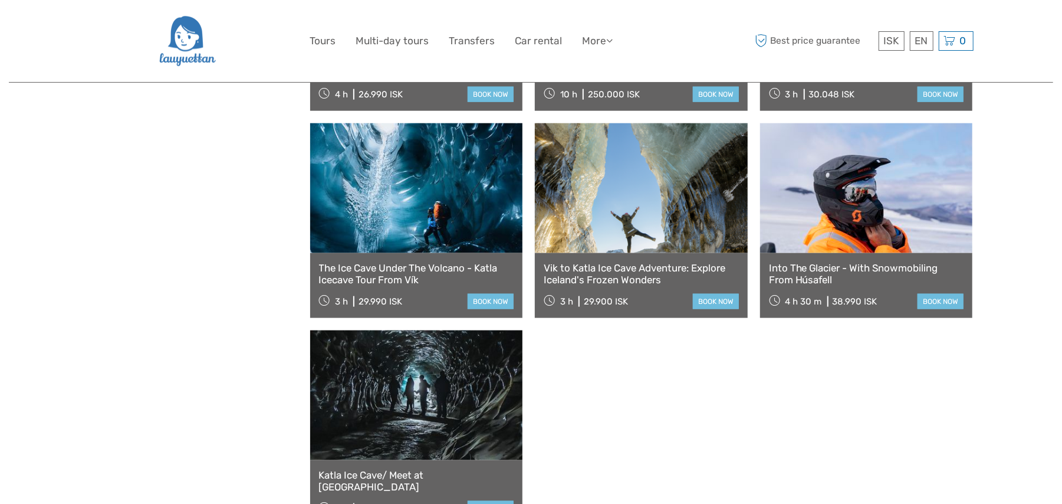
select select
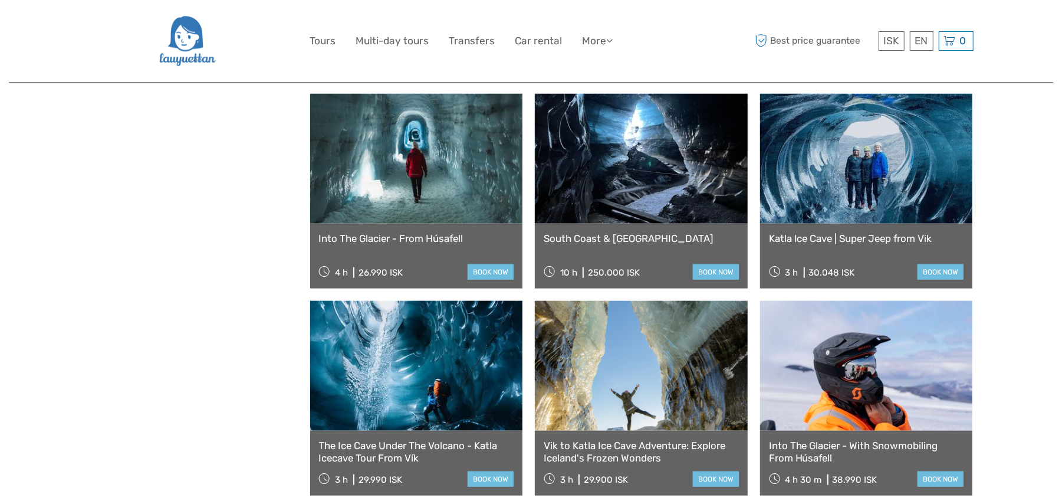
scroll to position [801, 0]
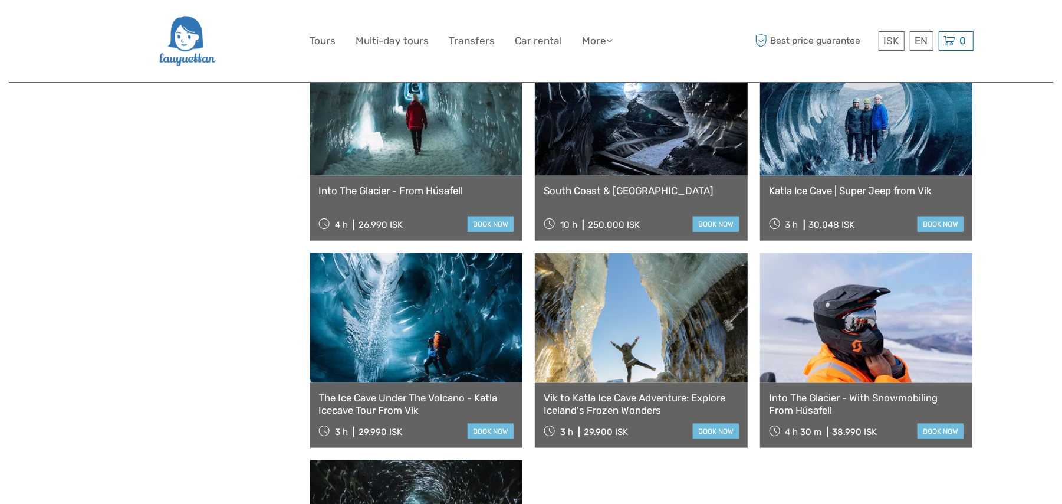
click at [661, 313] on link at bounding box center [641, 318] width 213 height 130
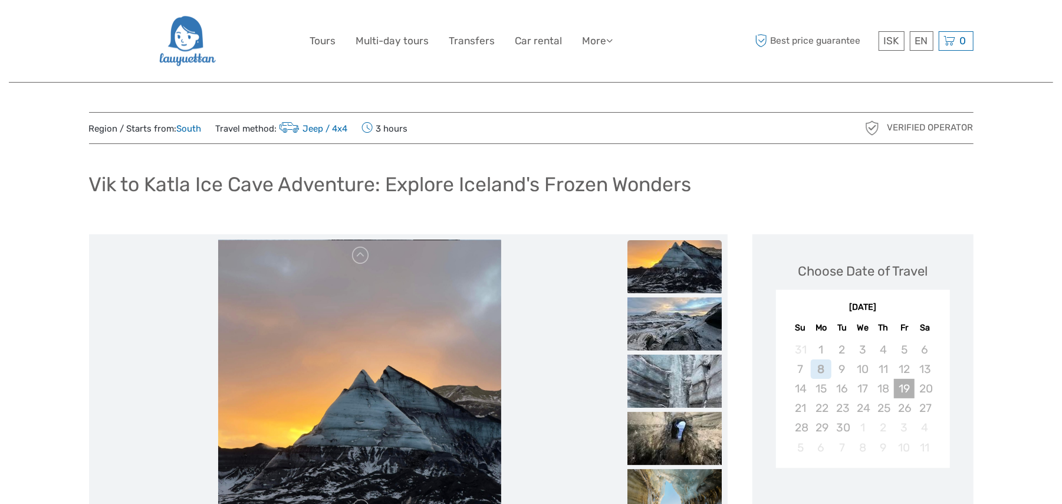
click at [906, 392] on div "19" at bounding box center [904, 388] width 21 height 19
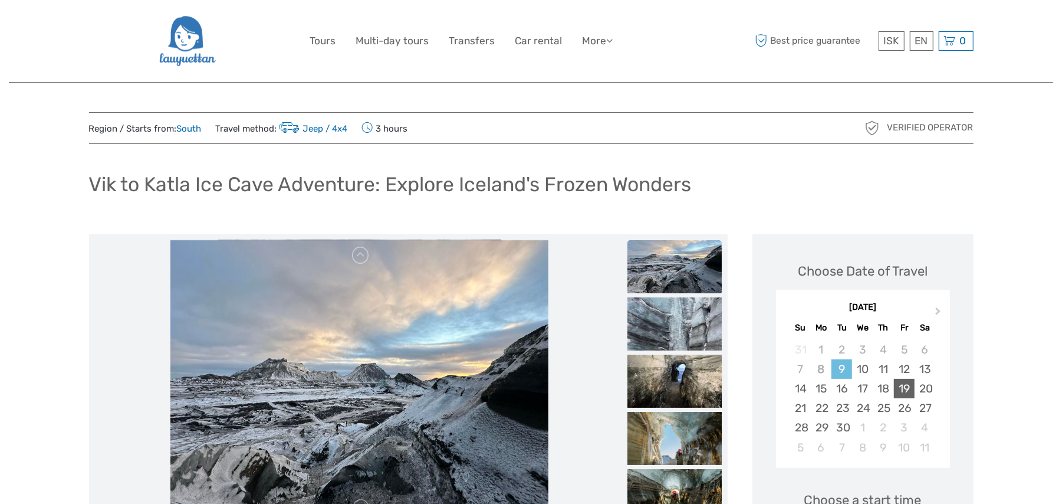
click at [906, 390] on div "19" at bounding box center [904, 388] width 21 height 19
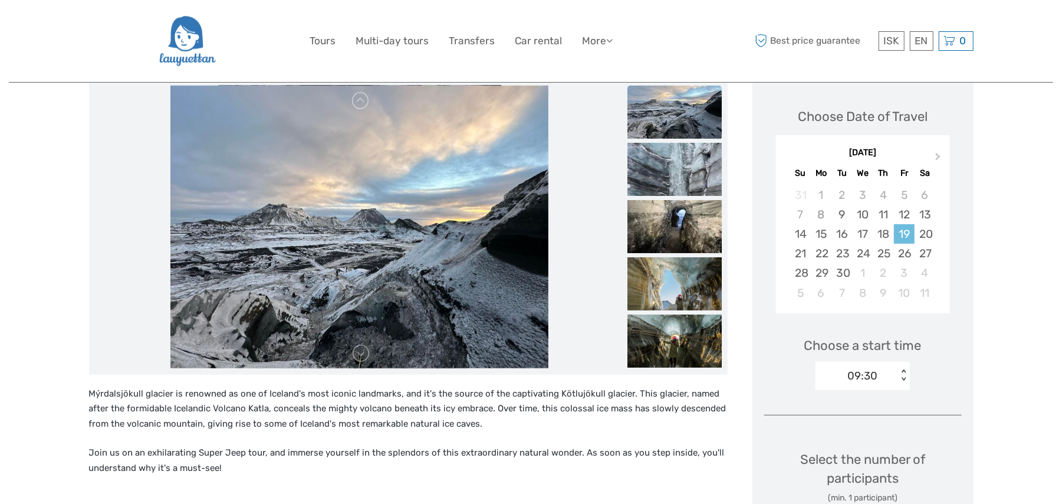
scroll to position [104, 0]
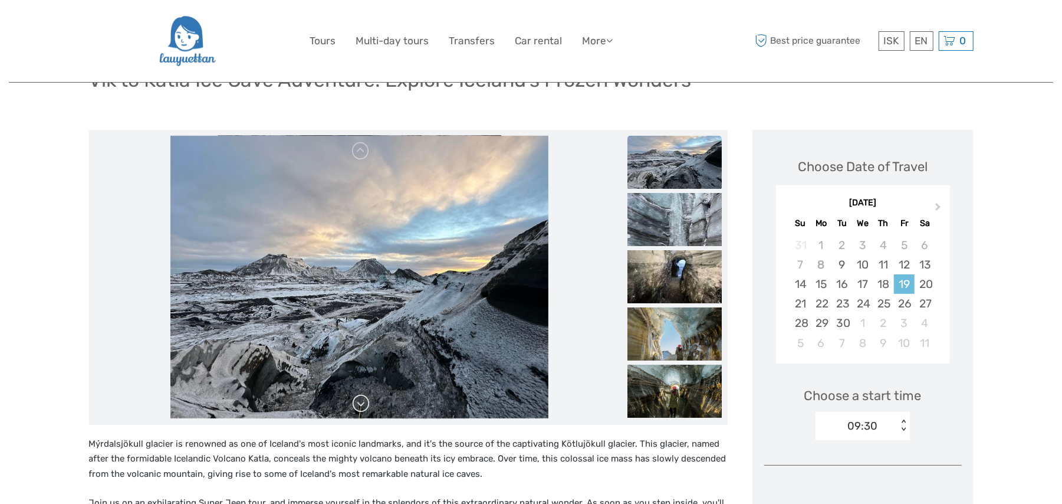
click at [361, 404] on link at bounding box center [361, 403] width 19 height 19
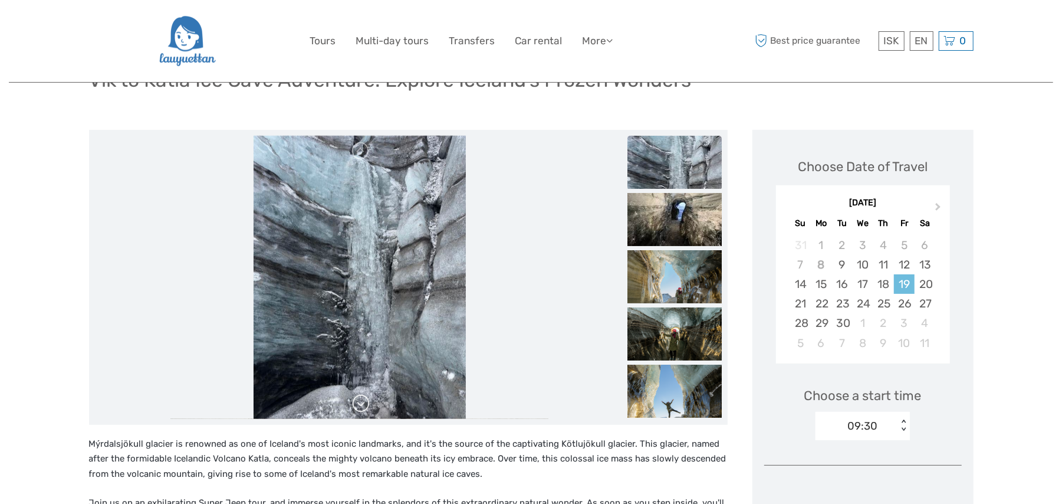
click at [361, 404] on link at bounding box center [361, 403] width 19 height 19
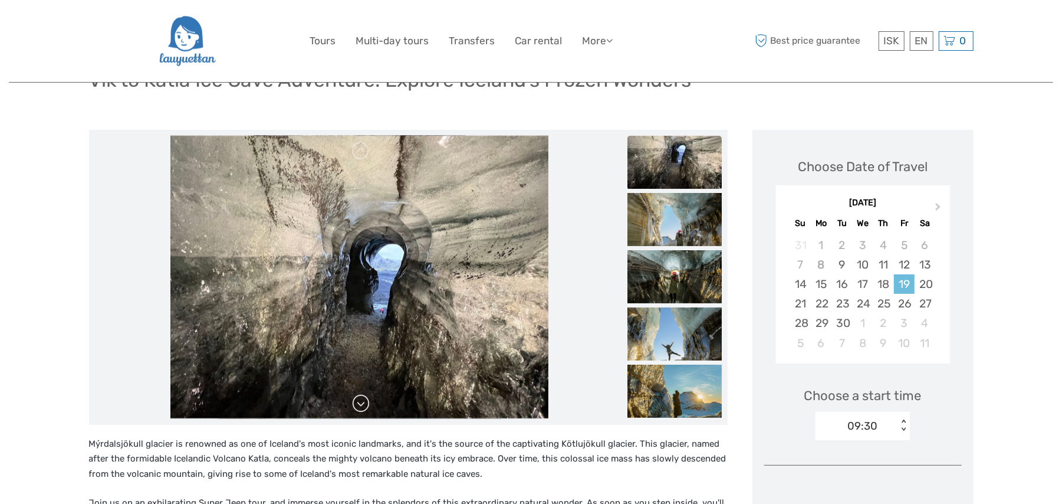
click at [361, 404] on link at bounding box center [361, 403] width 19 height 19
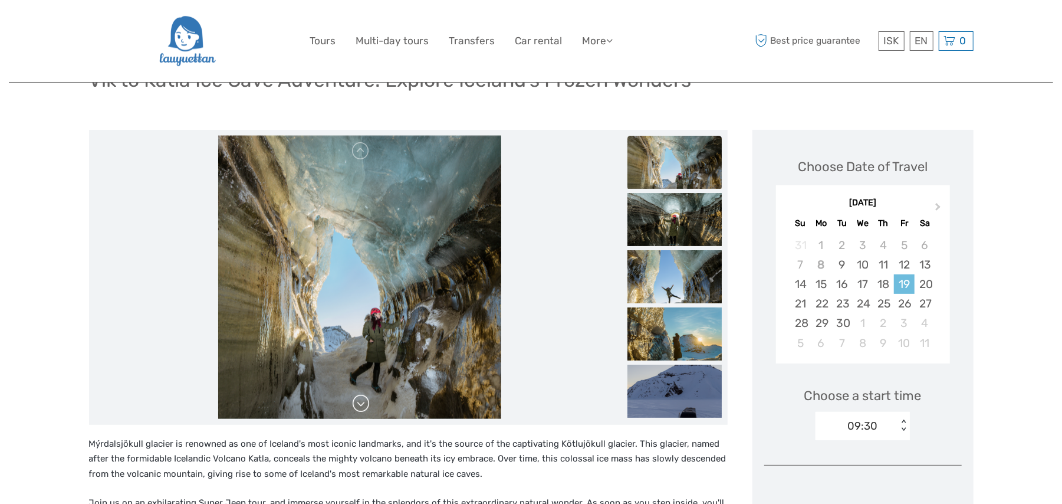
click at [356, 403] on link at bounding box center [361, 403] width 19 height 19
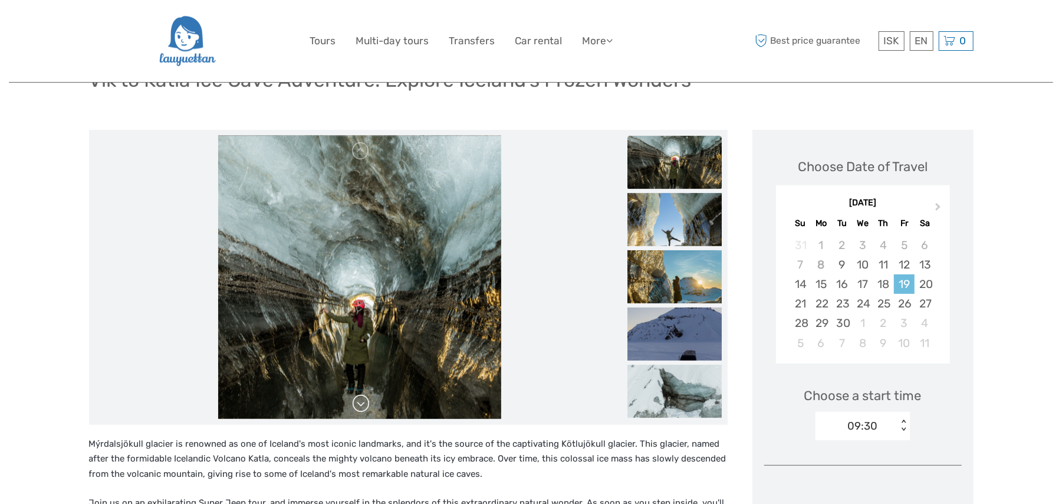
click at [356, 405] on link at bounding box center [361, 403] width 19 height 19
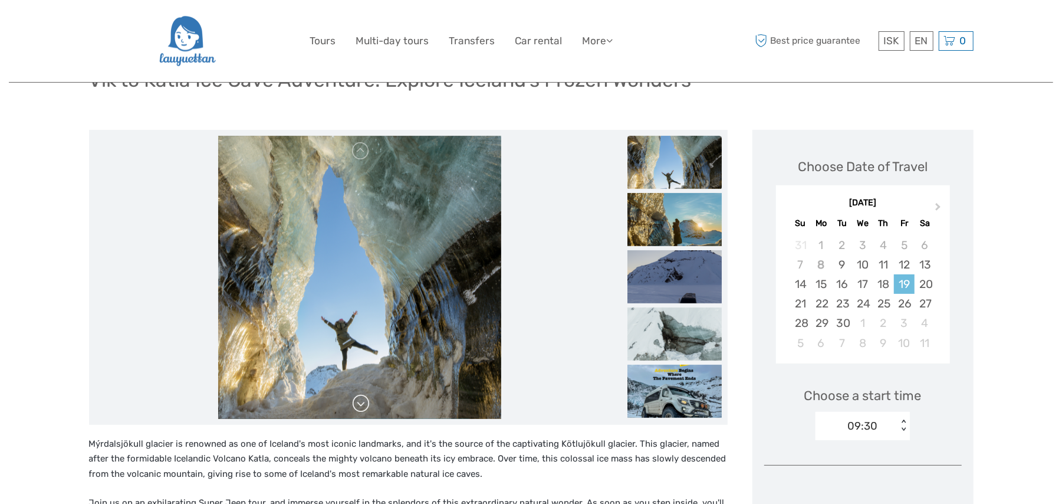
click at [361, 402] on link at bounding box center [361, 403] width 19 height 19
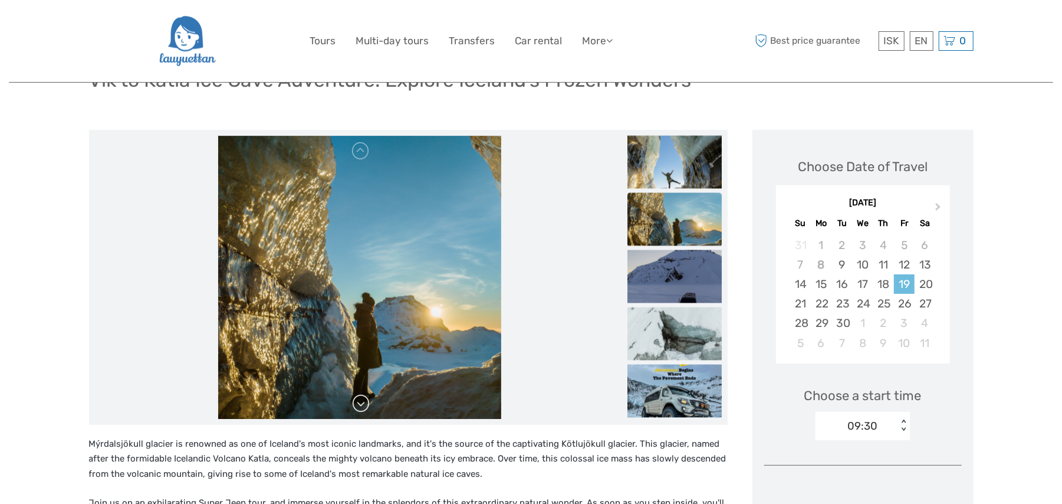
click at [361, 402] on link at bounding box center [361, 403] width 19 height 19
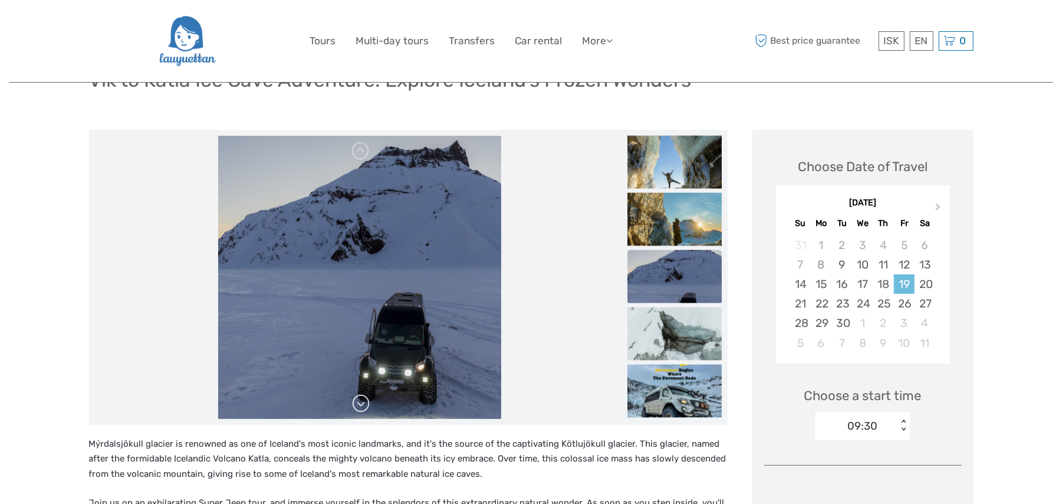
click at [361, 397] on link at bounding box center [361, 403] width 19 height 19
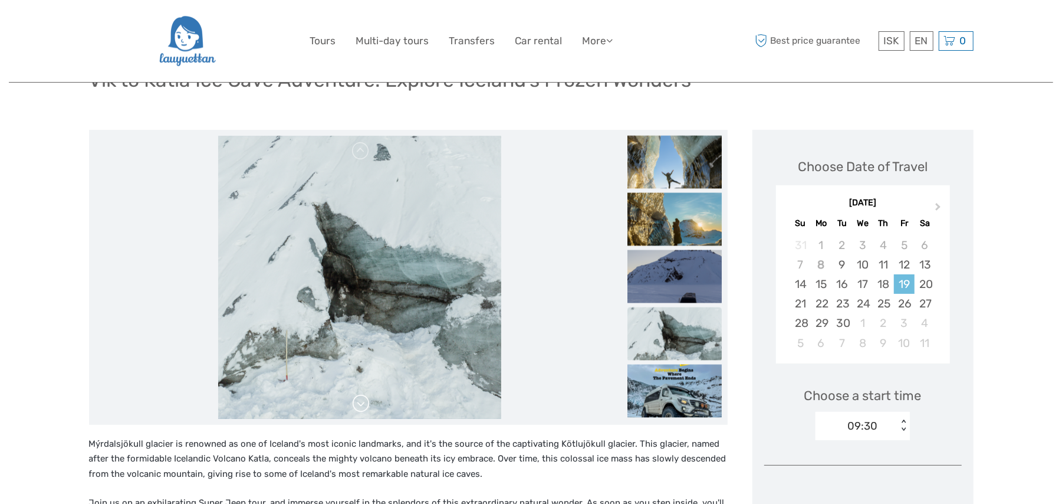
click at [361, 395] on link at bounding box center [361, 403] width 19 height 19
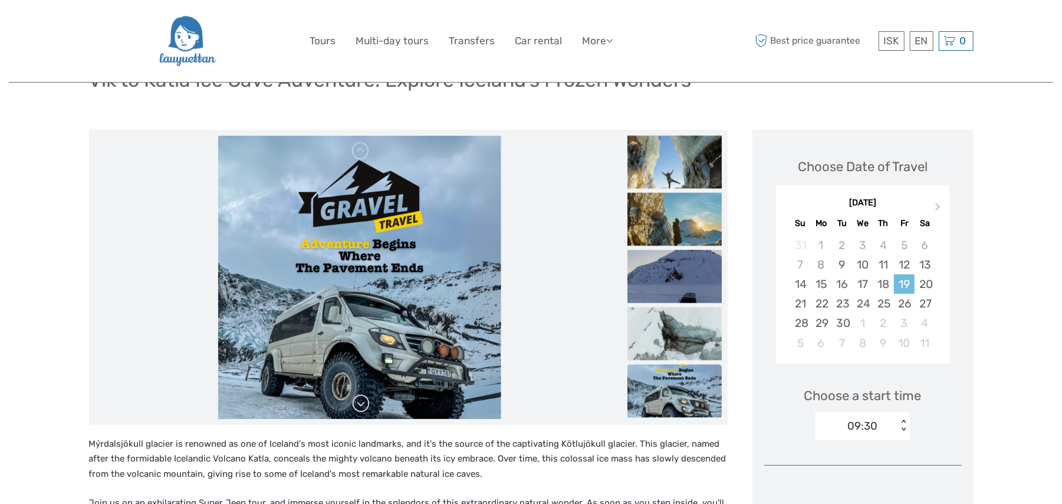
click at [361, 395] on link at bounding box center [361, 403] width 19 height 19
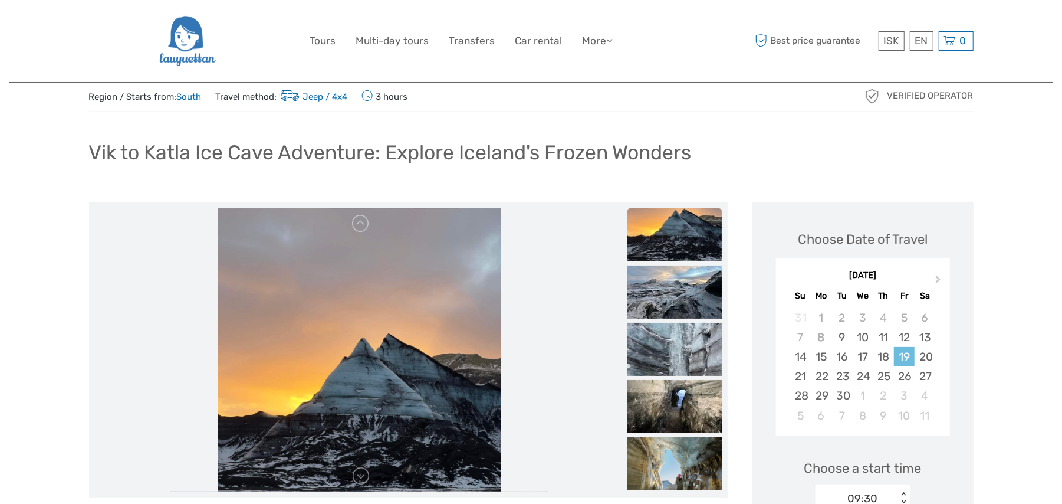
scroll to position [0, 0]
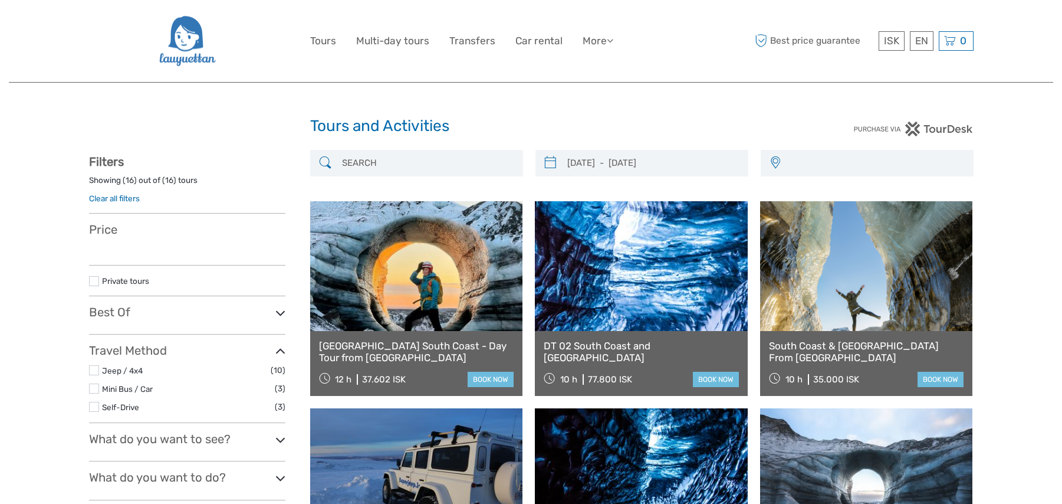
select select
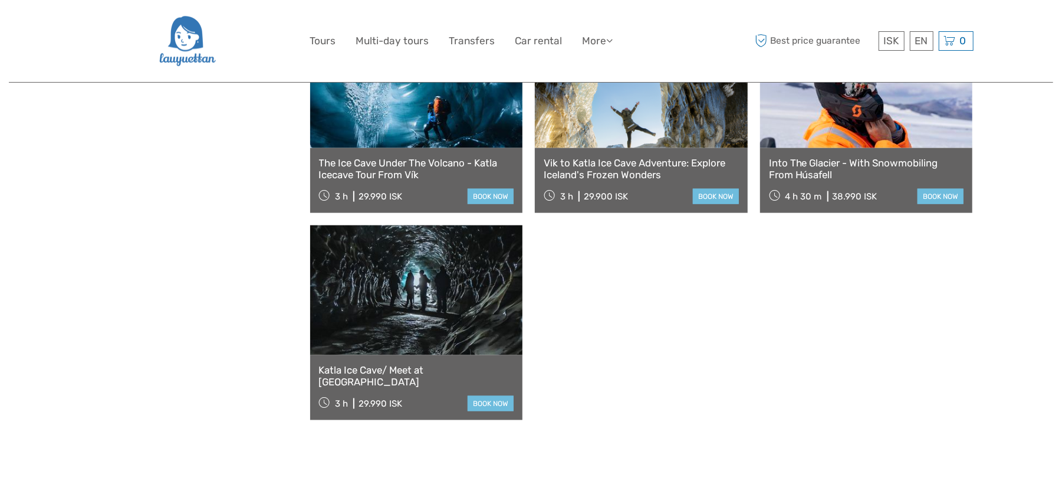
select select
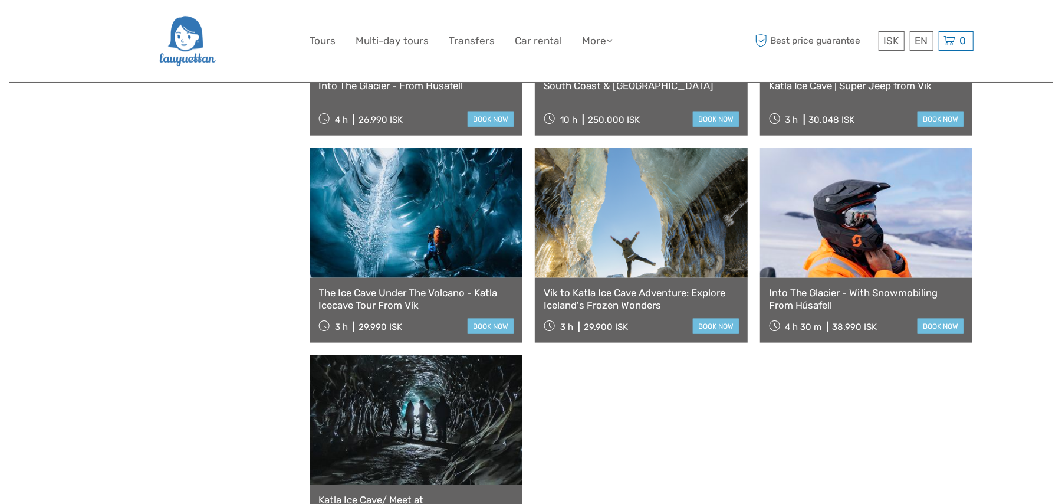
scroll to position [1011, 0]
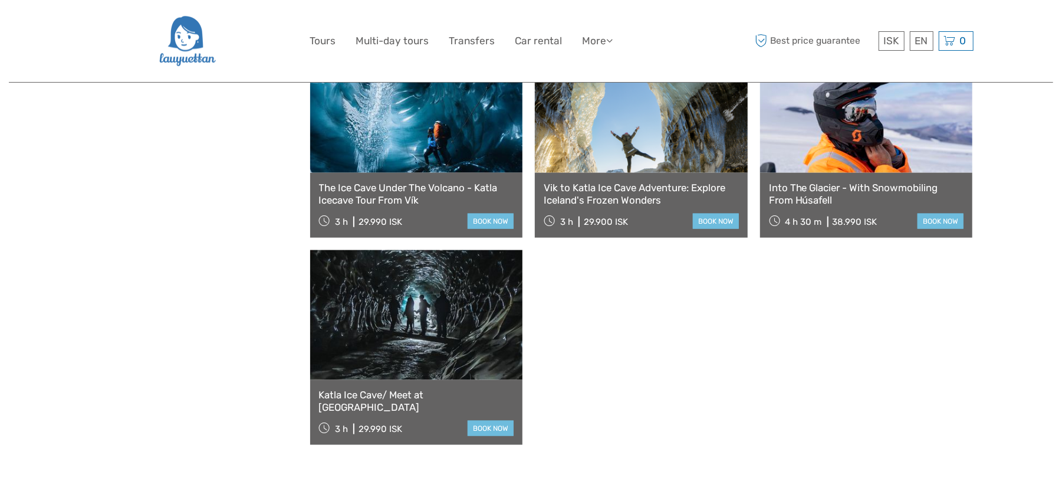
click at [400, 320] on link at bounding box center [416, 315] width 213 height 130
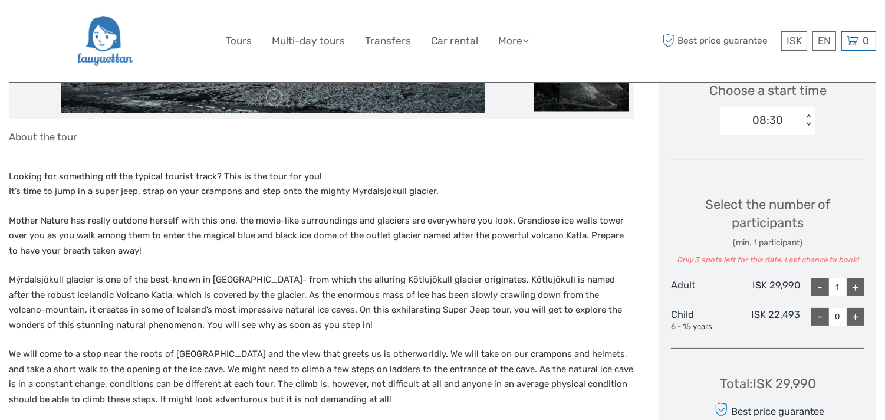
scroll to position [436, 0]
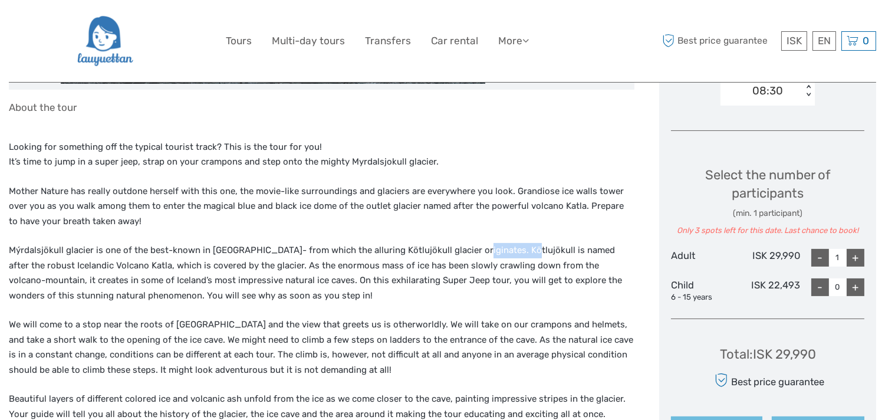
drag, startPoint x: 461, startPoint y: 251, endPoint x: 506, endPoint y: 252, distance: 44.8
click at [506, 252] on p "Mýrdalsjökull glacier is one of the best-known in [GEOGRAPHIC_DATA]- from which…" at bounding box center [322, 273] width 626 height 60
copy p "Kötlujökull"
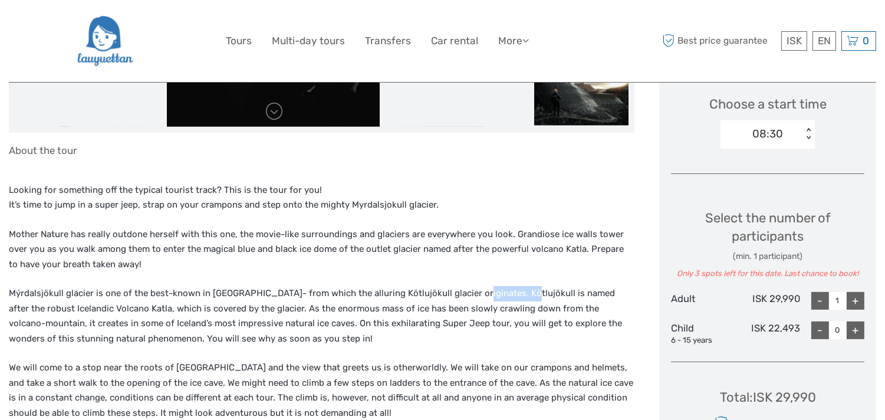
scroll to position [349, 0]
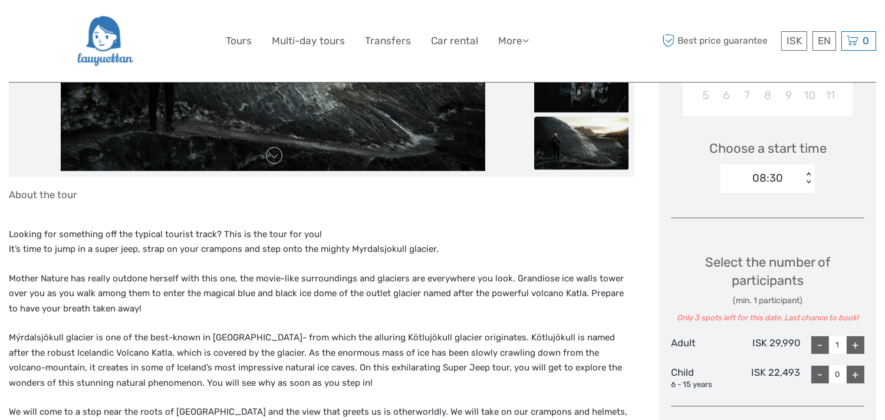
click at [806, 186] on div "08:30 < >" at bounding box center [768, 179] width 94 height 28
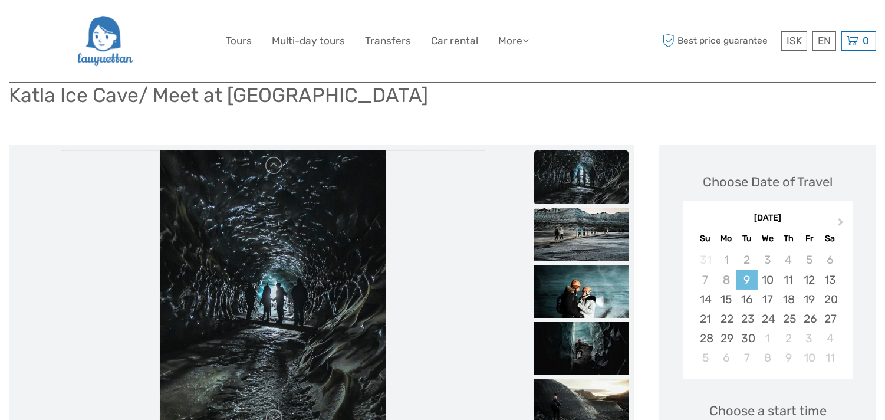
scroll to position [175, 0]
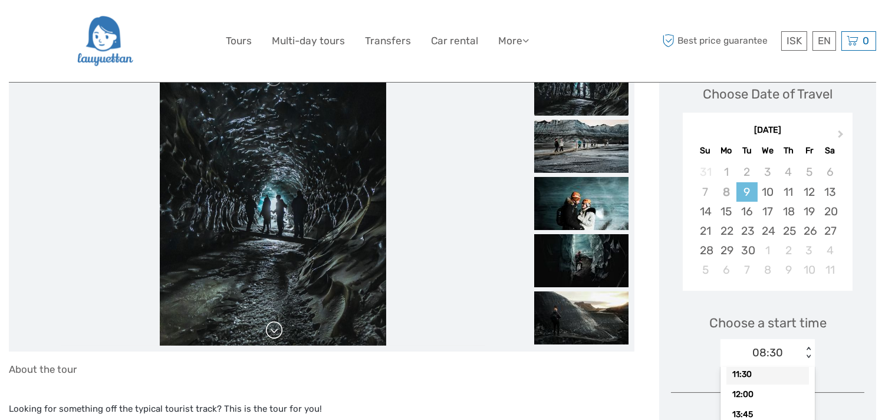
click at [275, 326] on link at bounding box center [274, 330] width 19 height 19
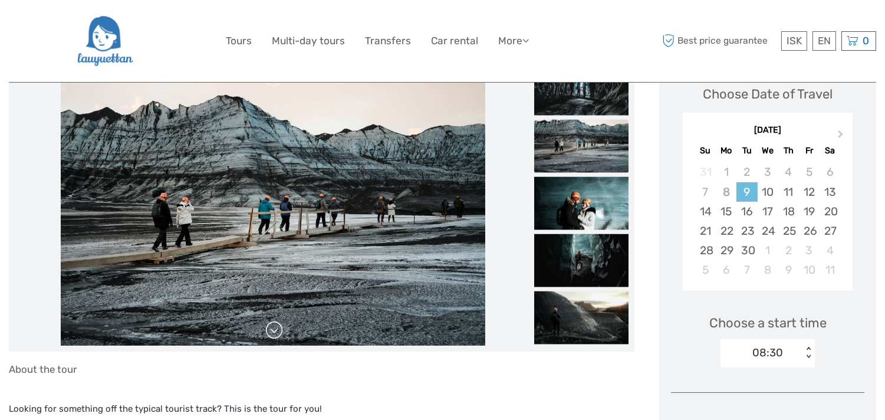
click at [275, 327] on link at bounding box center [274, 330] width 19 height 19
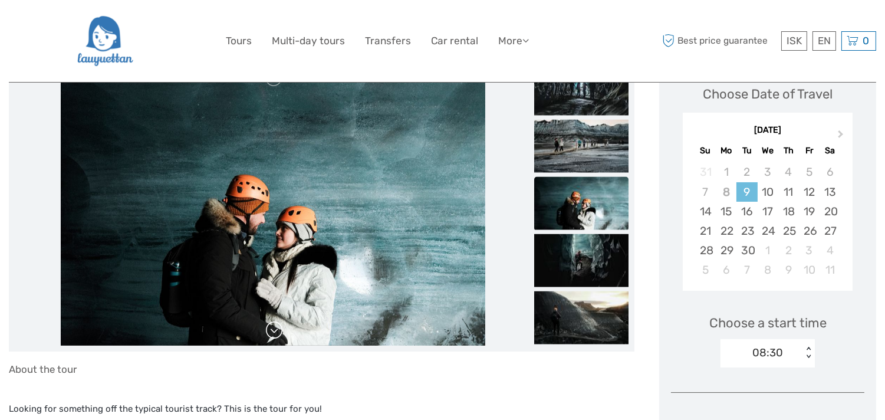
click at [275, 327] on link at bounding box center [274, 330] width 19 height 19
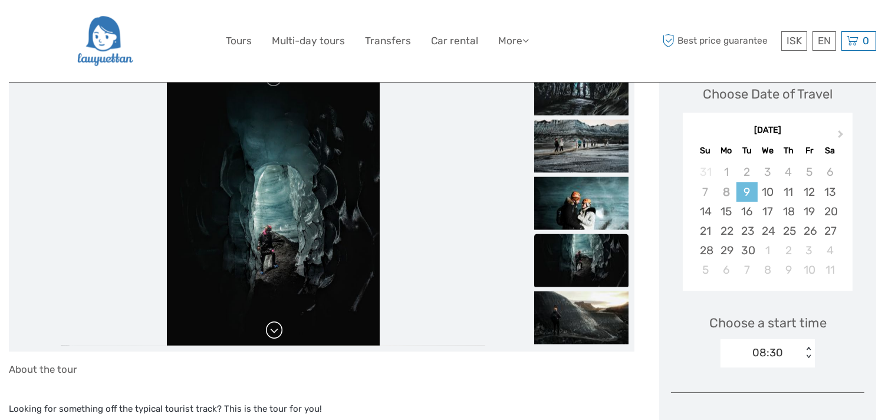
click at [275, 327] on link at bounding box center [274, 330] width 19 height 19
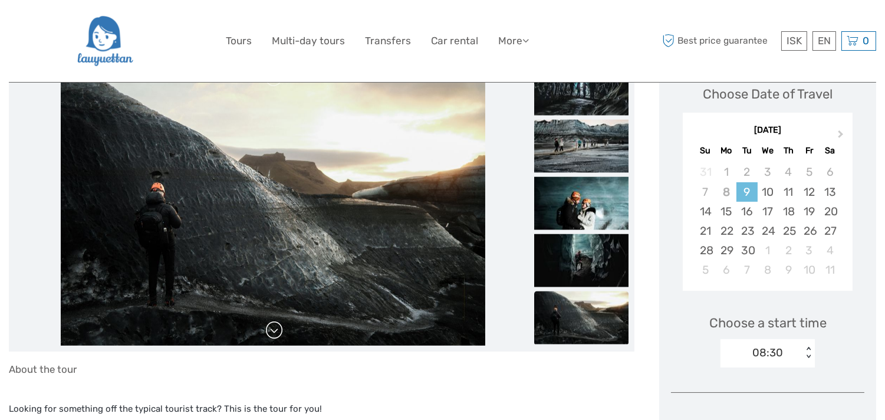
click at [275, 327] on link at bounding box center [274, 330] width 19 height 19
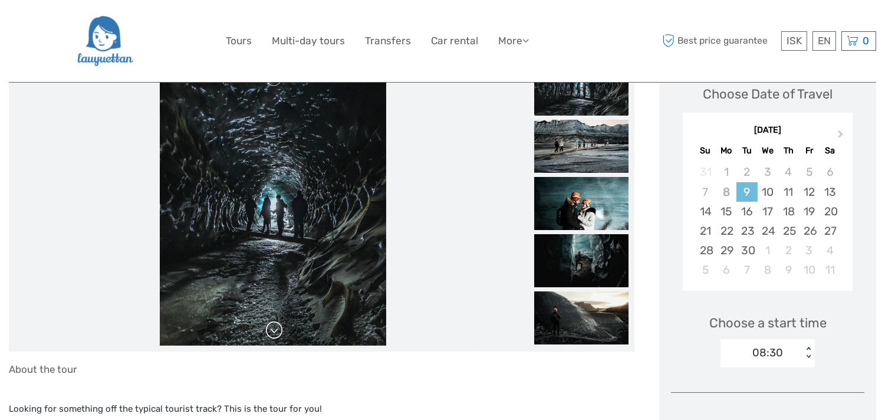
click at [275, 327] on link at bounding box center [274, 330] width 19 height 19
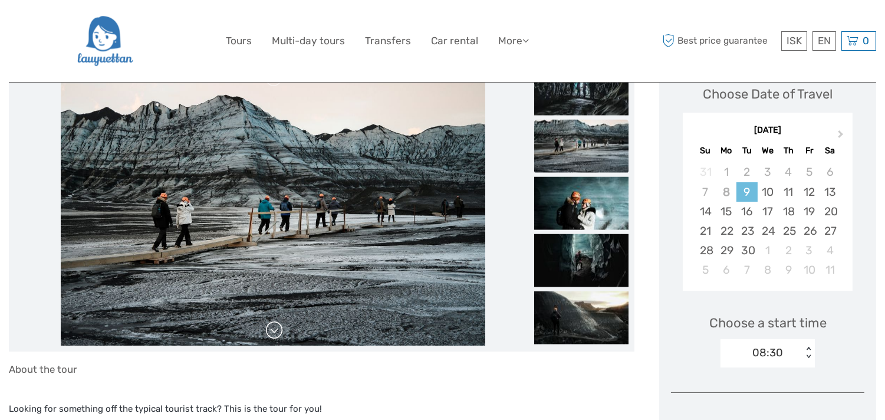
click at [275, 327] on link at bounding box center [274, 330] width 19 height 19
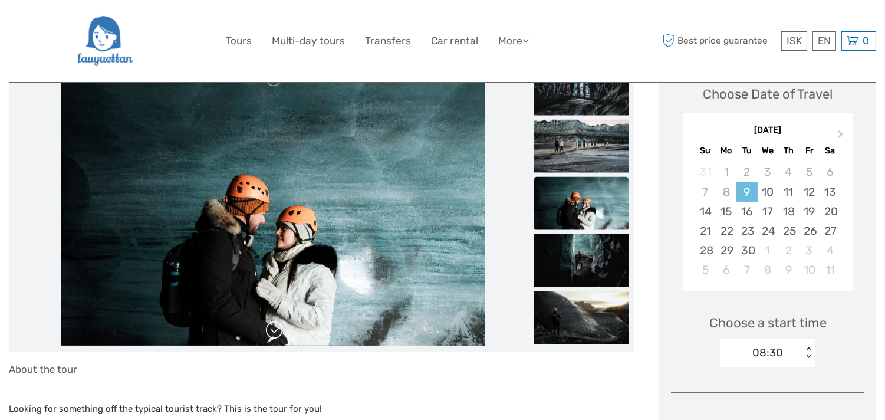
click at [275, 327] on link at bounding box center [274, 330] width 19 height 19
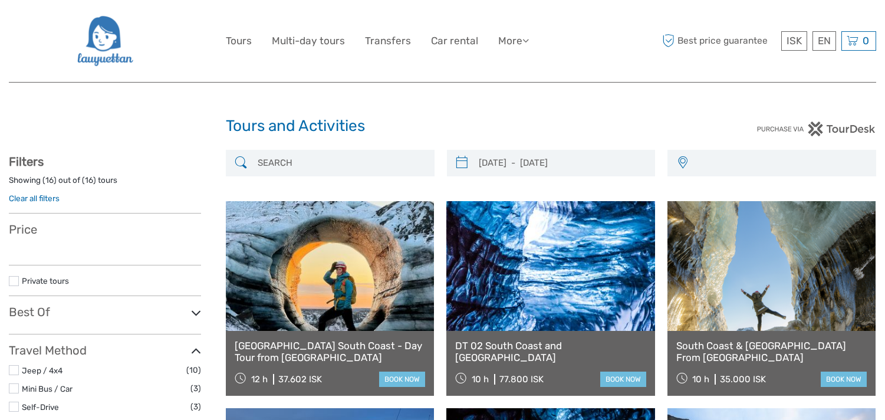
select select
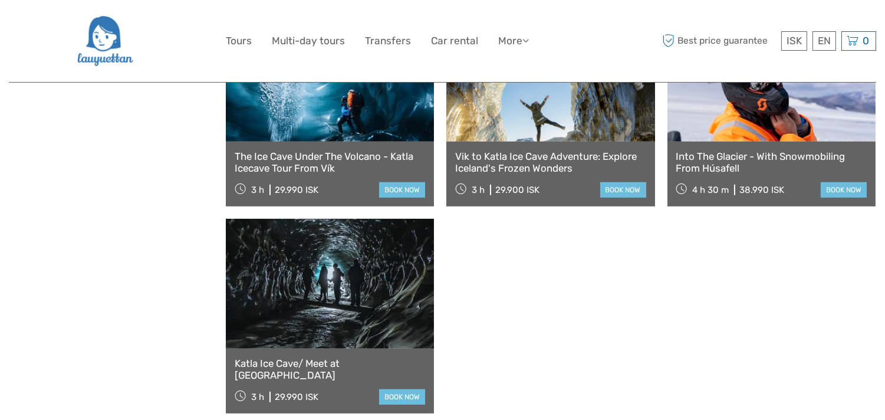
select select
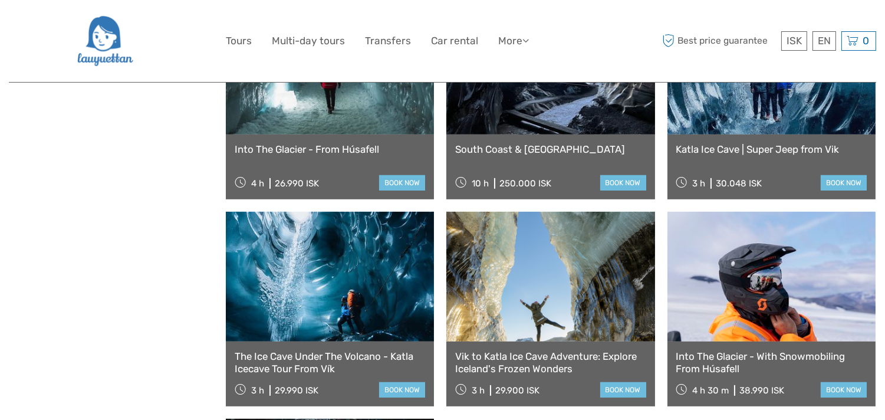
scroll to position [756, 0]
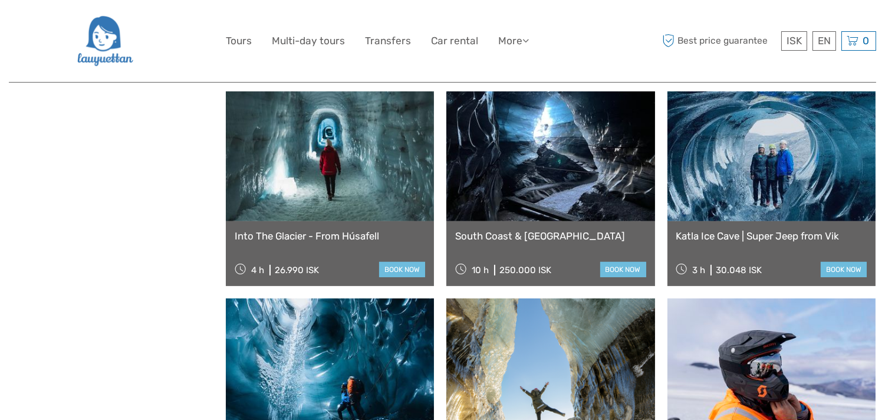
click at [776, 168] on link at bounding box center [772, 156] width 208 height 130
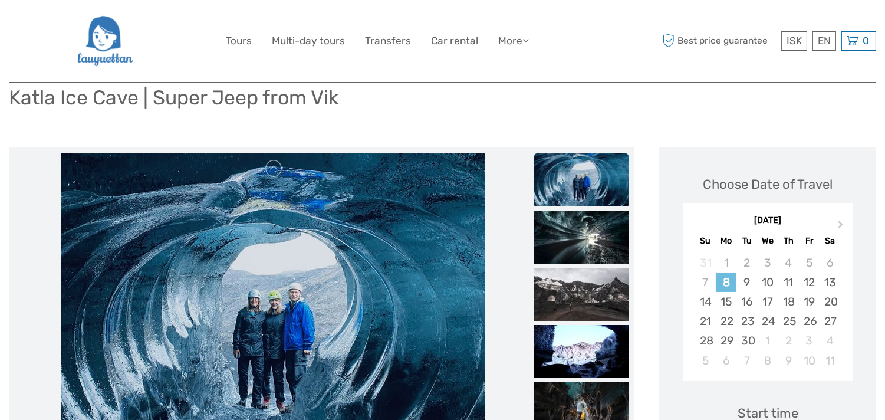
scroll to position [175, 0]
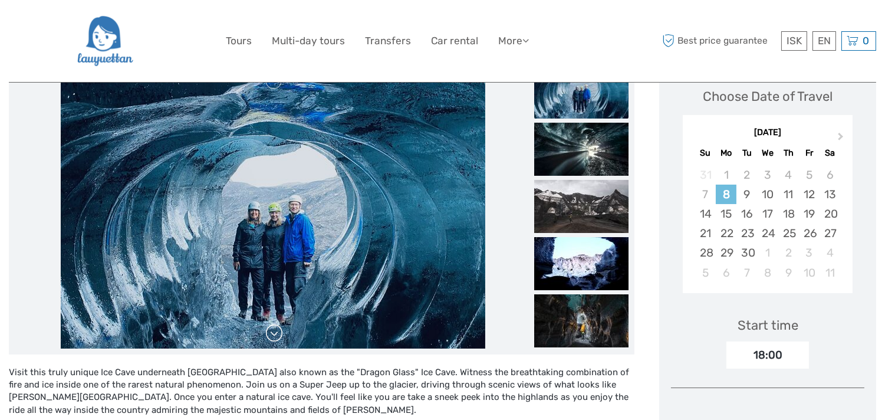
click at [270, 331] on link at bounding box center [274, 333] width 19 height 19
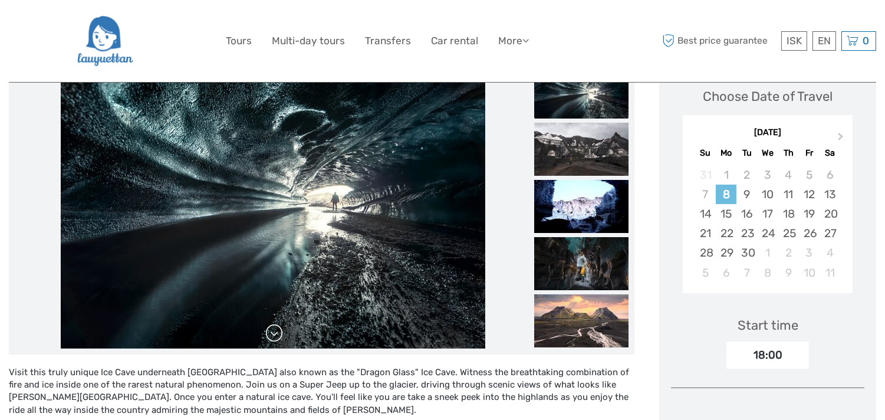
click at [270, 331] on link at bounding box center [274, 333] width 19 height 19
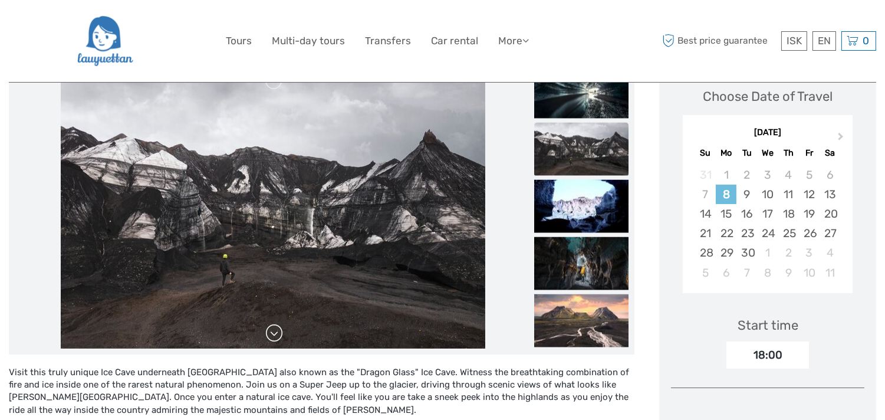
click at [270, 331] on link at bounding box center [274, 333] width 19 height 19
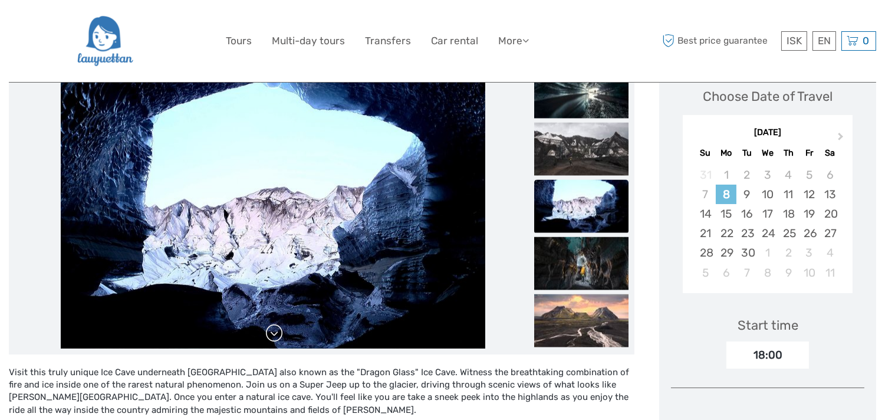
click at [270, 331] on link at bounding box center [274, 333] width 19 height 19
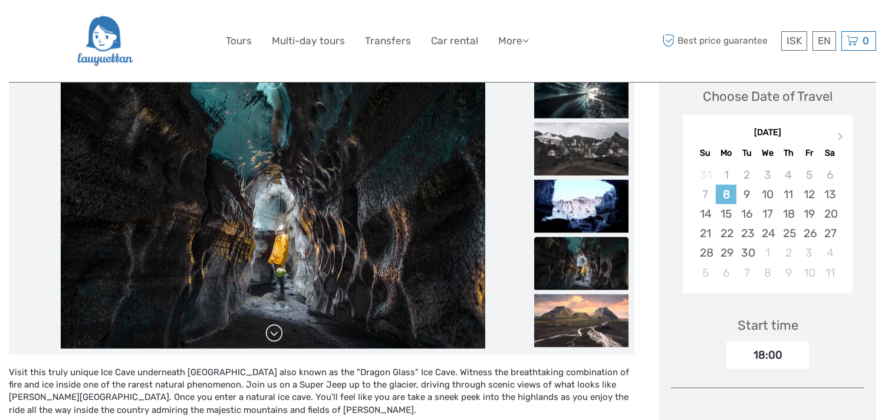
click at [270, 331] on link at bounding box center [274, 333] width 19 height 19
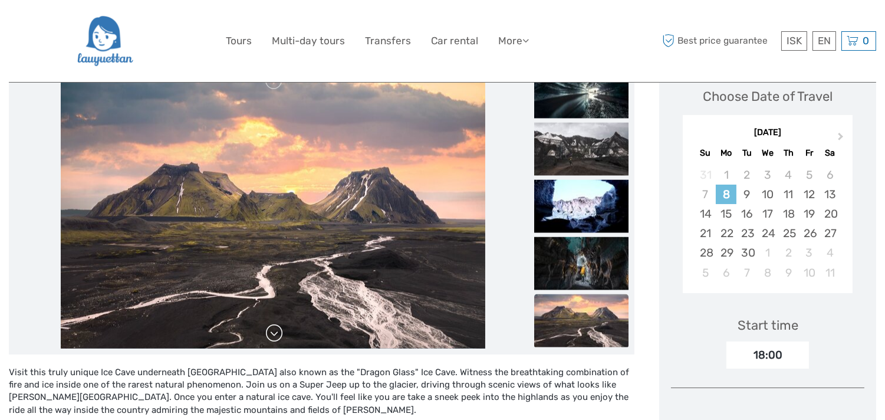
click at [270, 331] on link at bounding box center [274, 333] width 19 height 19
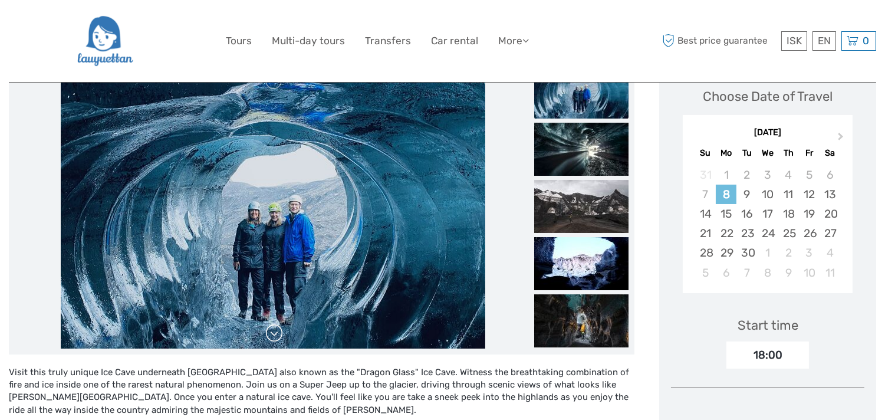
click at [270, 331] on link at bounding box center [274, 333] width 19 height 19
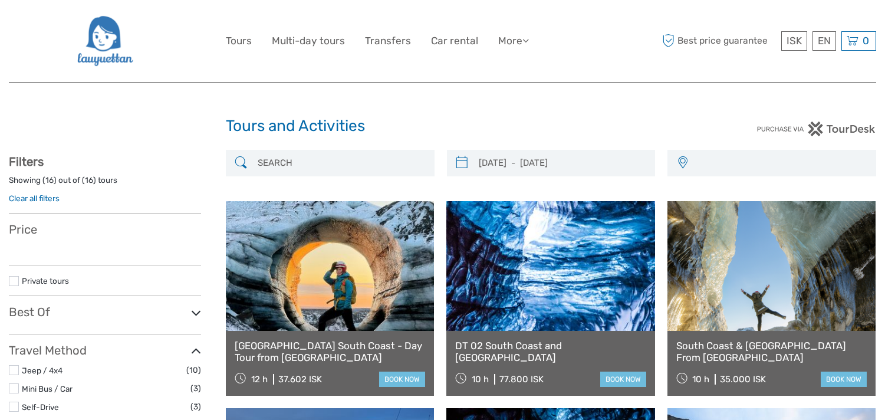
select select
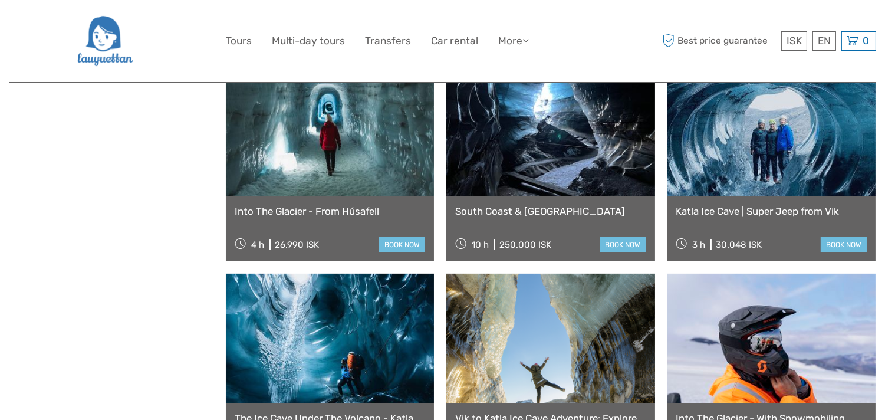
select select
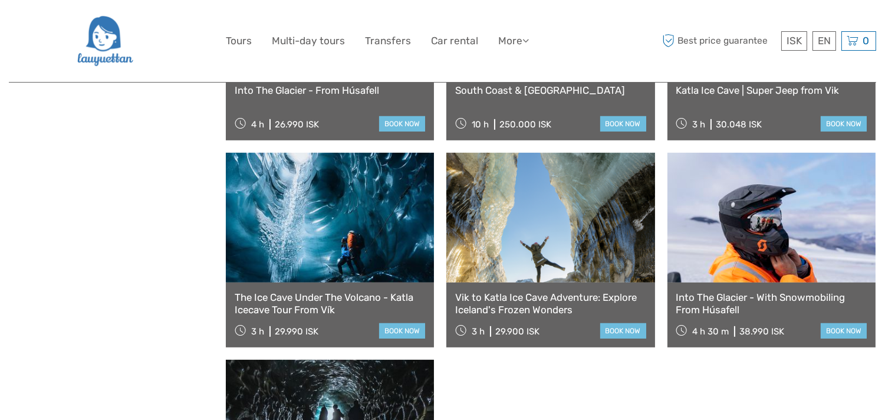
scroll to position [930, 0]
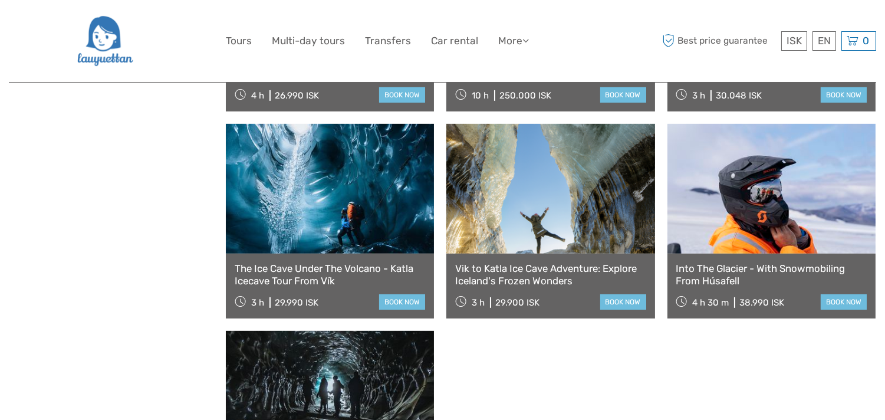
click at [333, 231] on link at bounding box center [330, 189] width 208 height 130
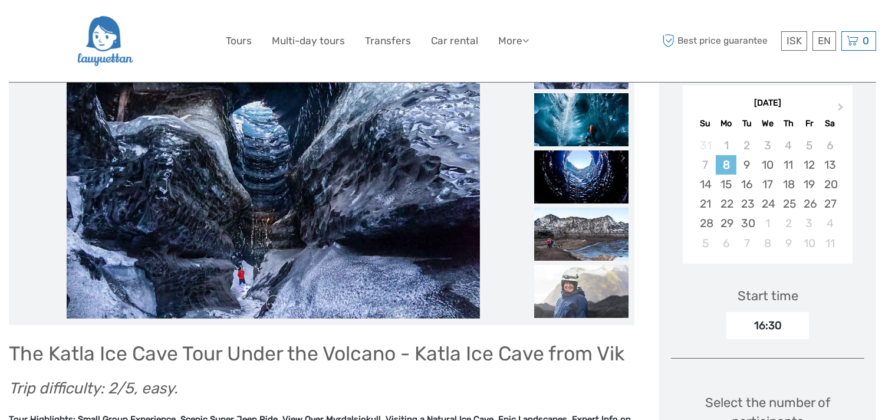
scroll to position [175, 0]
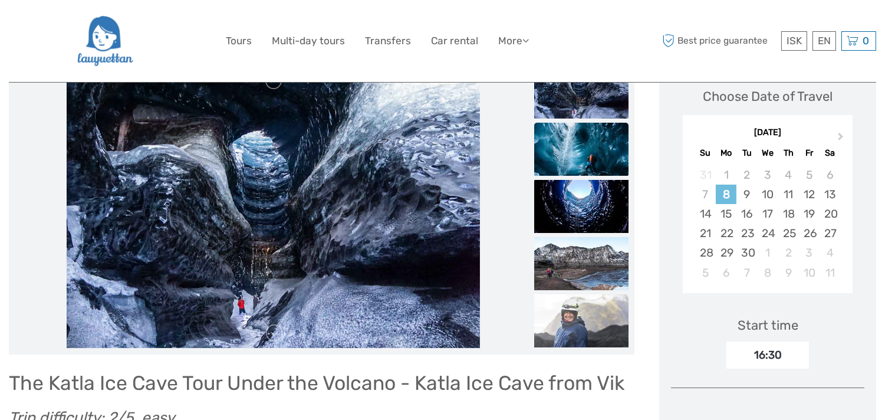
click at [589, 155] on img at bounding box center [581, 149] width 94 height 53
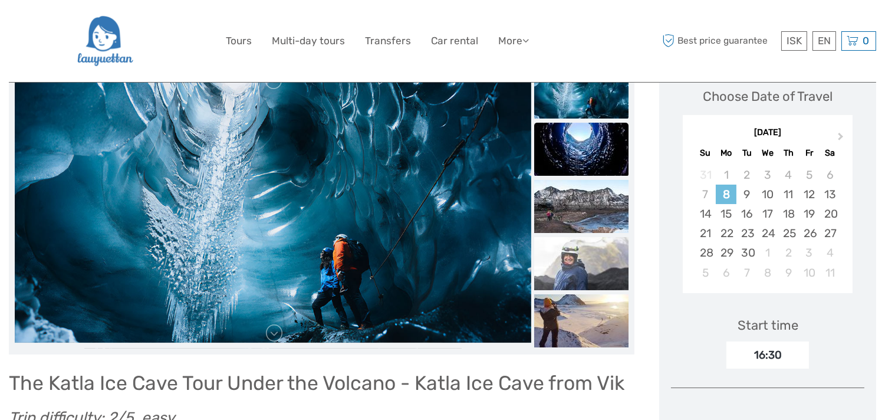
click at [591, 152] on img at bounding box center [581, 149] width 94 height 53
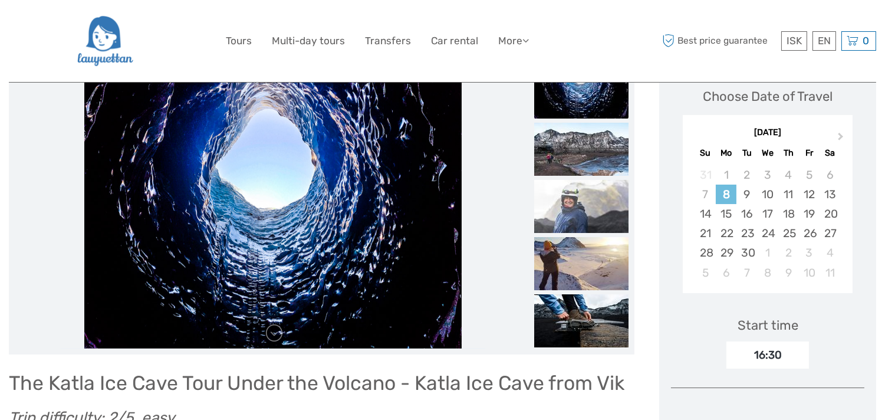
click at [591, 152] on img at bounding box center [581, 149] width 94 height 53
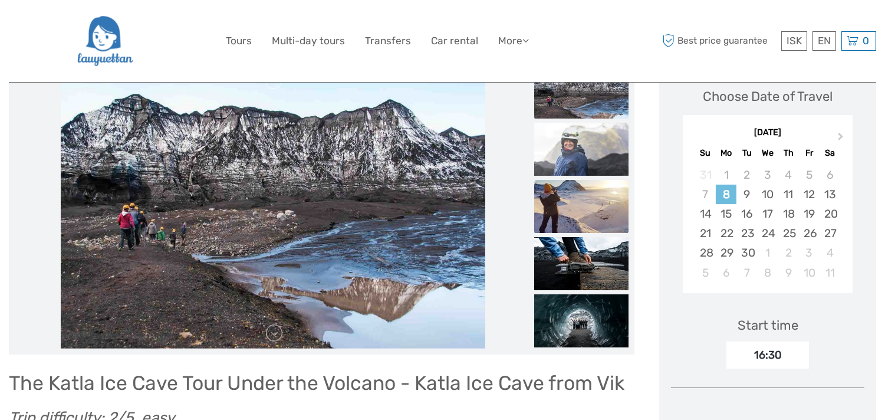
click at [600, 203] on img at bounding box center [581, 206] width 94 height 53
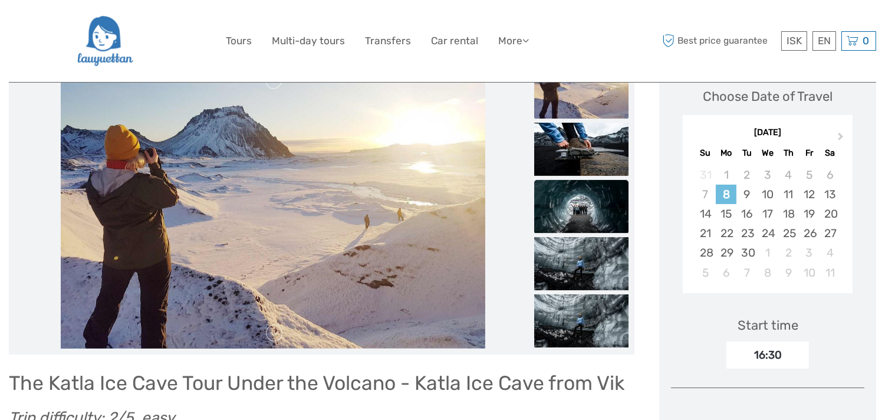
click at [596, 205] on img at bounding box center [581, 206] width 94 height 53
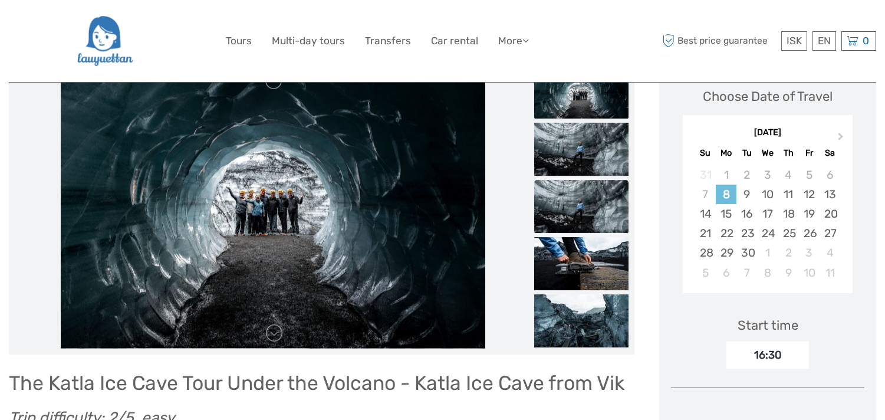
click at [553, 209] on img at bounding box center [581, 206] width 94 height 53
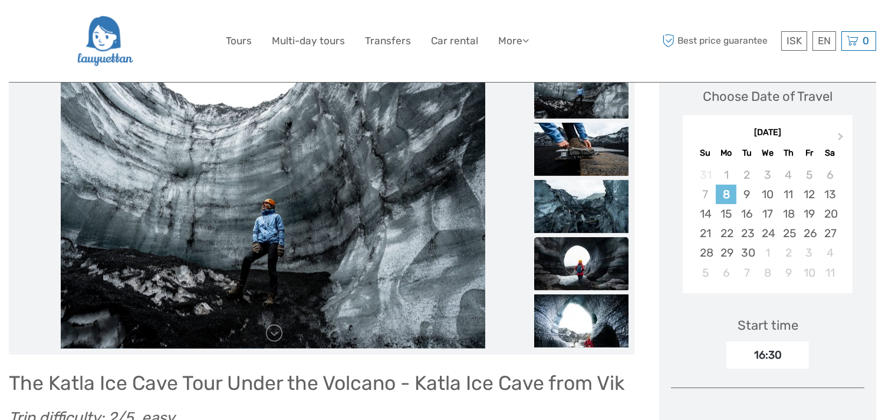
click at [589, 261] on img at bounding box center [581, 263] width 94 height 53
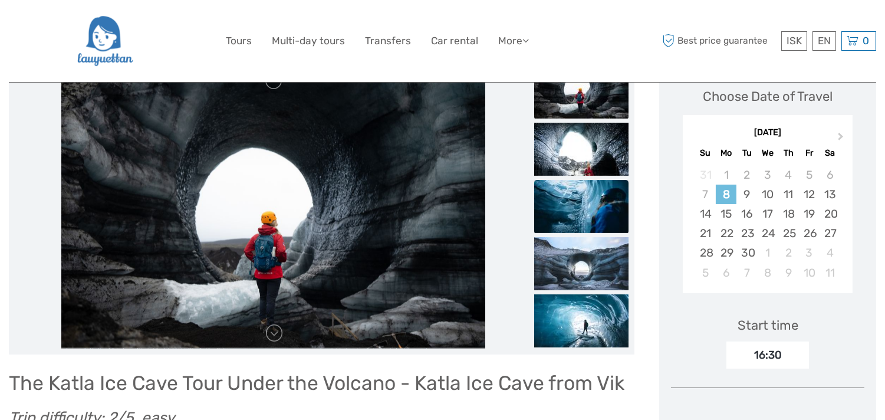
click at [581, 207] on img at bounding box center [581, 206] width 94 height 53
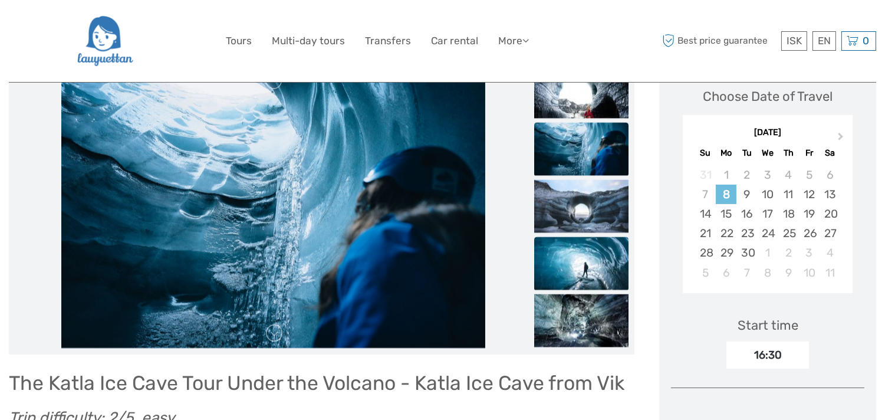
click at [600, 249] on img at bounding box center [581, 263] width 94 height 53
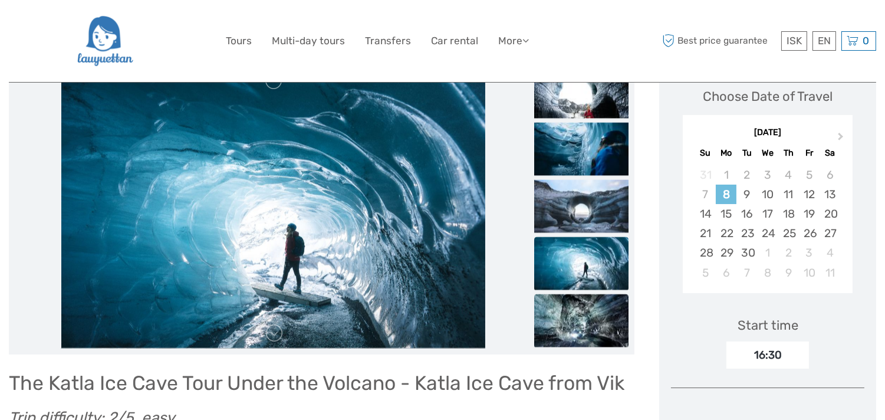
click at [593, 320] on img at bounding box center [581, 320] width 94 height 53
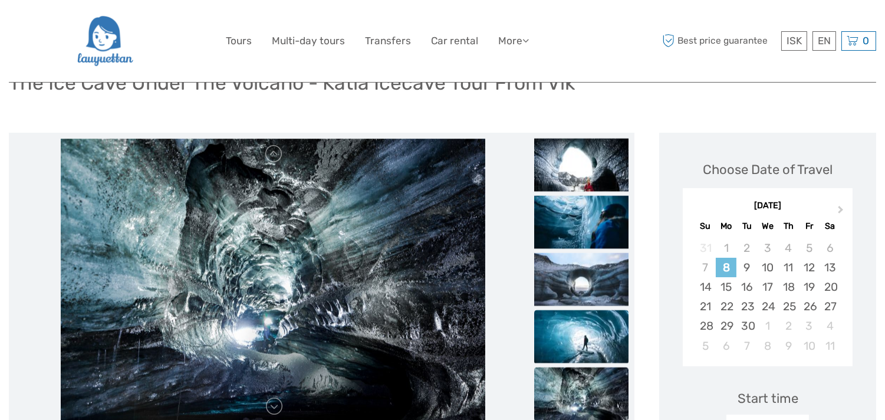
scroll to position [0, 0]
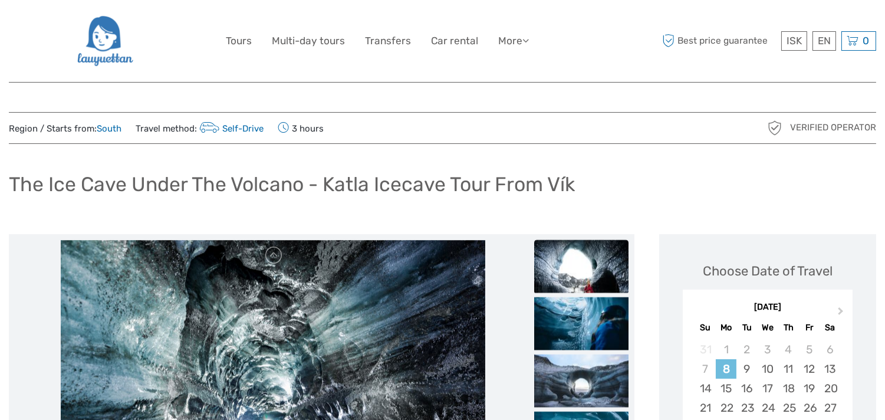
click at [589, 273] on img at bounding box center [581, 265] width 94 height 53
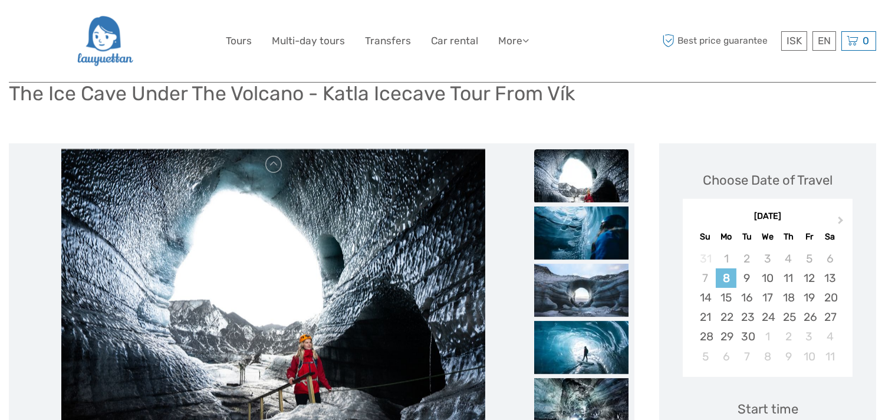
scroll to position [175, 0]
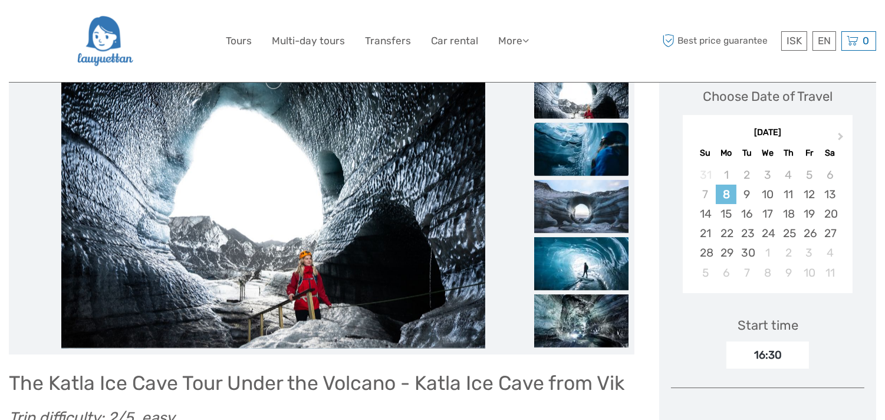
click at [586, 162] on img at bounding box center [581, 149] width 94 height 53
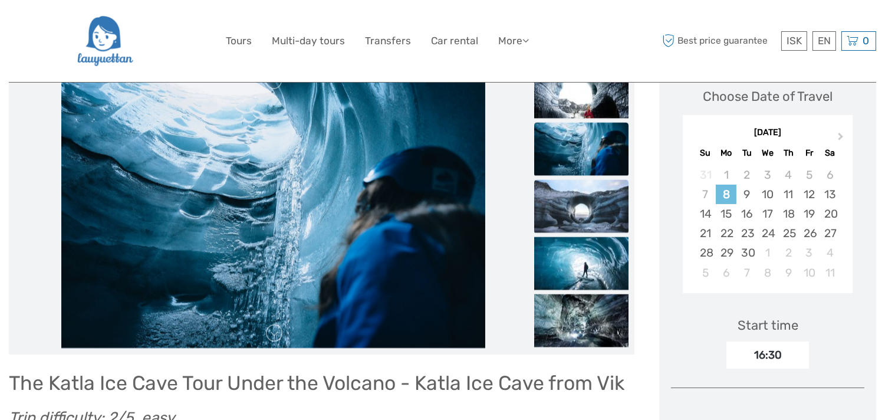
click at [588, 214] on img at bounding box center [581, 205] width 94 height 53
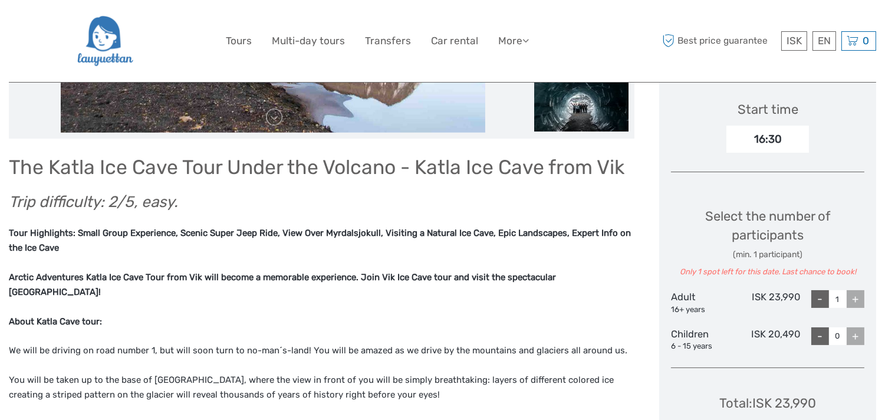
scroll to position [349, 0]
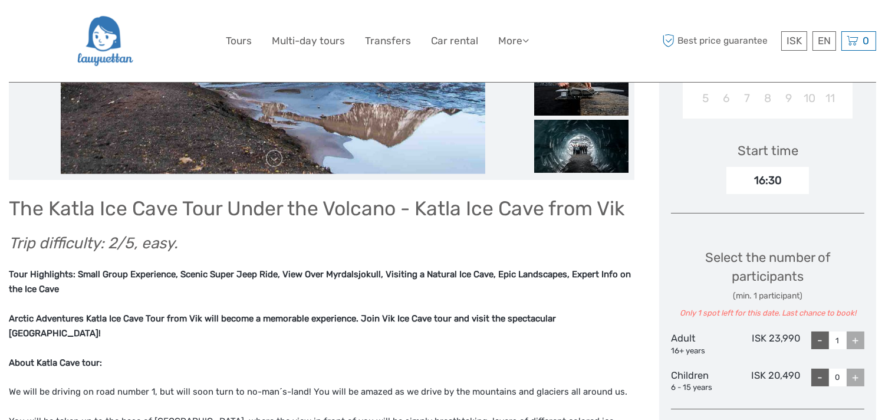
click at [854, 338] on div "+" at bounding box center [856, 340] width 18 height 18
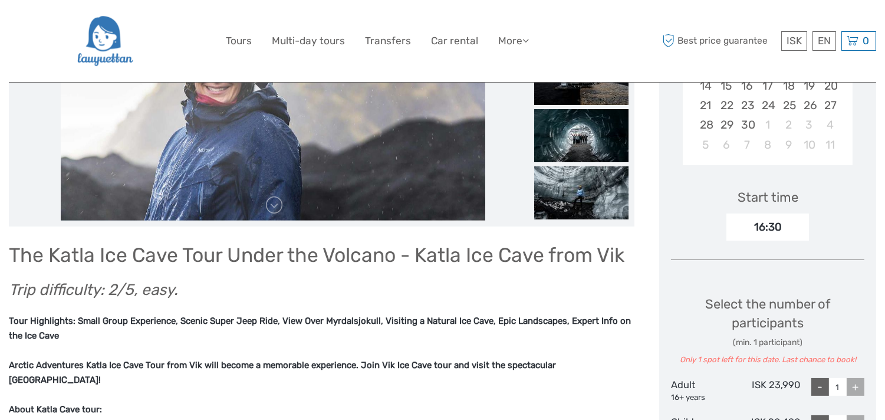
scroll to position [262, 0]
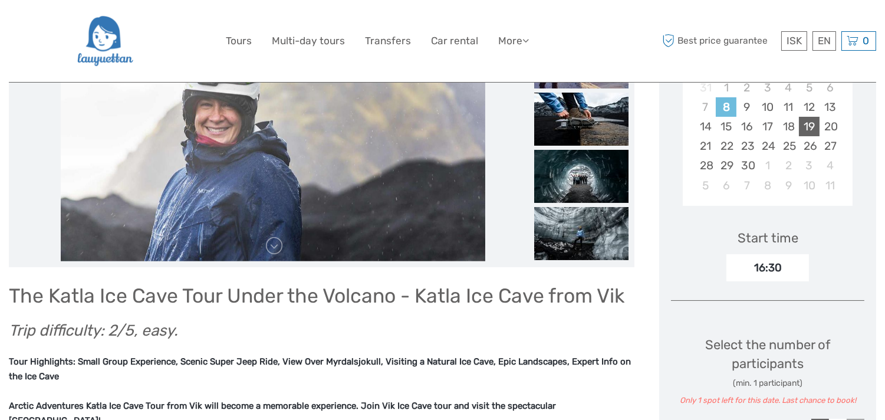
click at [813, 132] on div "19" at bounding box center [809, 126] width 21 height 19
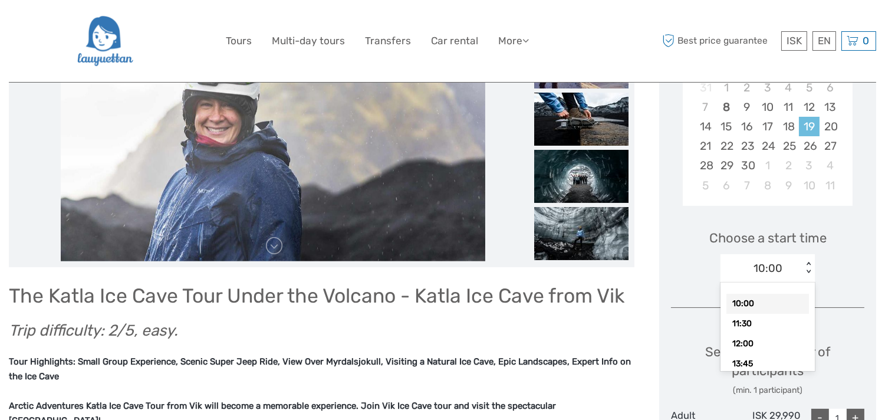
click at [809, 271] on div "< >" at bounding box center [809, 268] width 10 height 12
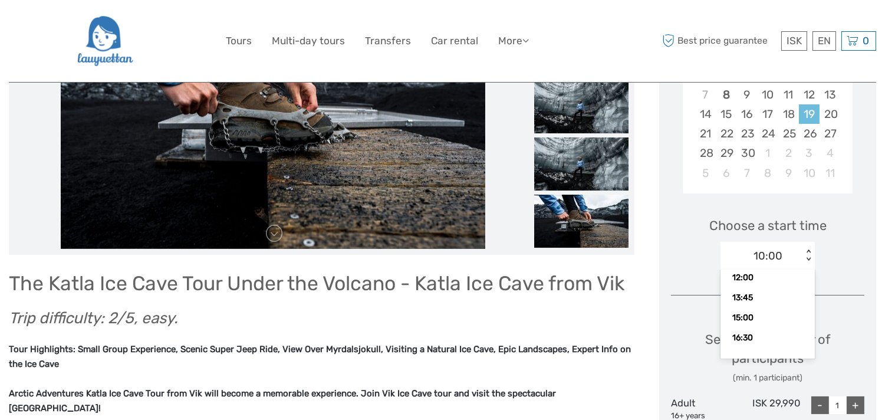
scroll to position [349, 0]
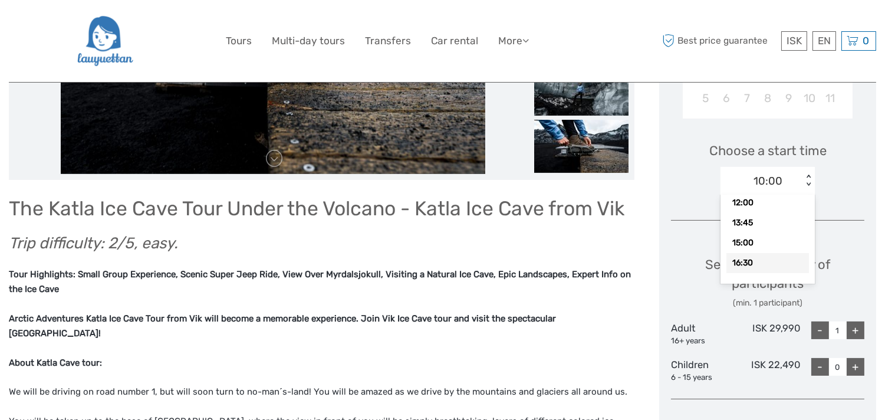
click at [868, 209] on div "Choose Date of Travel Next Month [DATE] Su Mo Tu We Th Fr Sa 31 1 2 3 4 5 6 7 8…" at bounding box center [767, 207] width 217 height 644
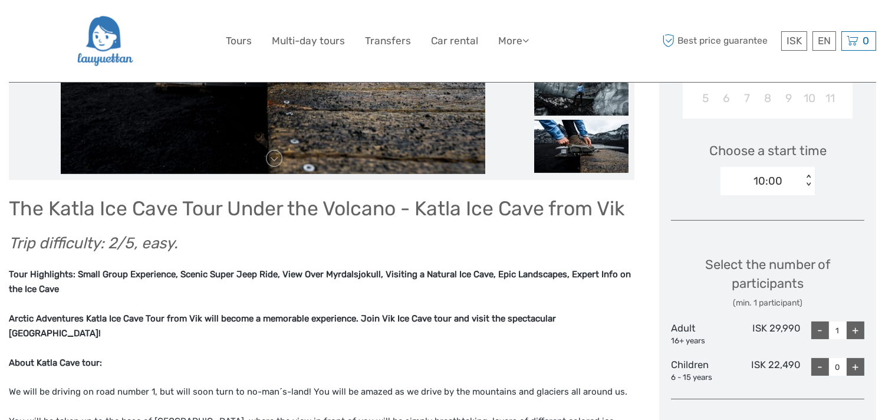
click at [809, 185] on div "< >" at bounding box center [809, 181] width 10 height 12
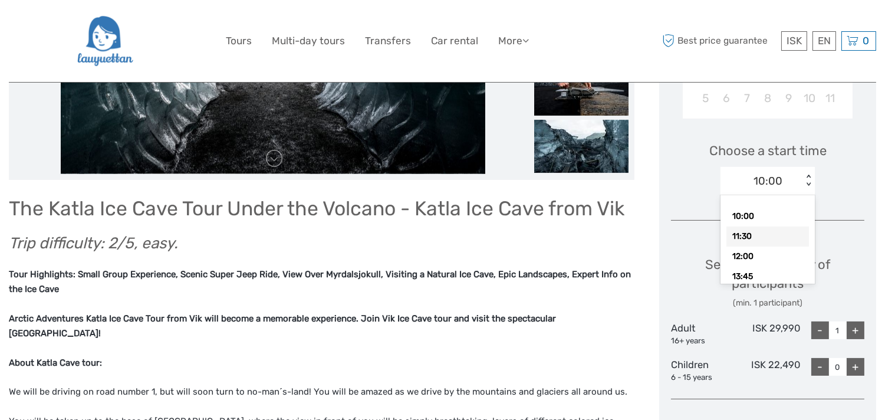
scroll to position [54, 0]
click at [758, 262] on div "16:30" at bounding box center [768, 263] width 83 height 20
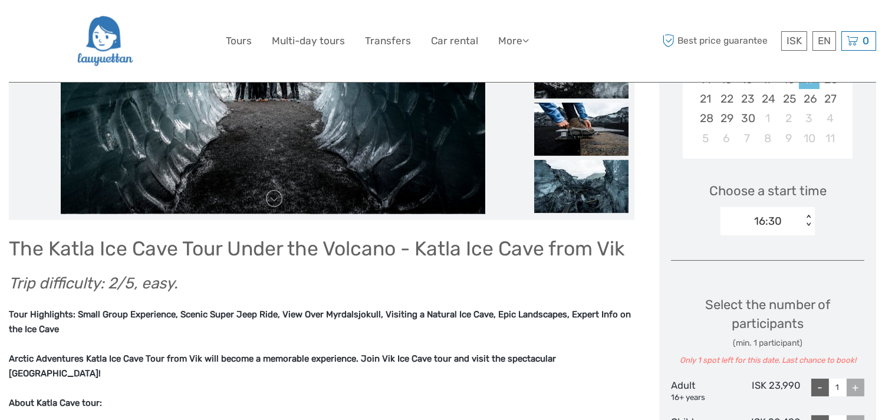
scroll to position [349, 0]
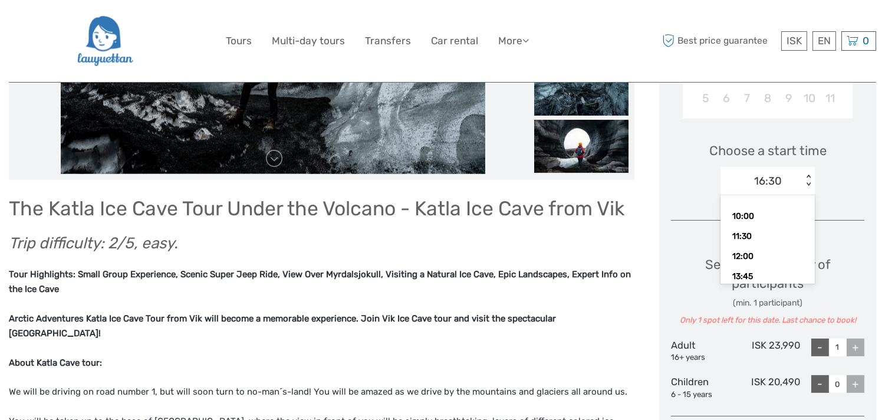
click at [805, 182] on div "< >" at bounding box center [809, 181] width 10 height 12
click at [753, 241] on div "15:00" at bounding box center [768, 243] width 83 height 20
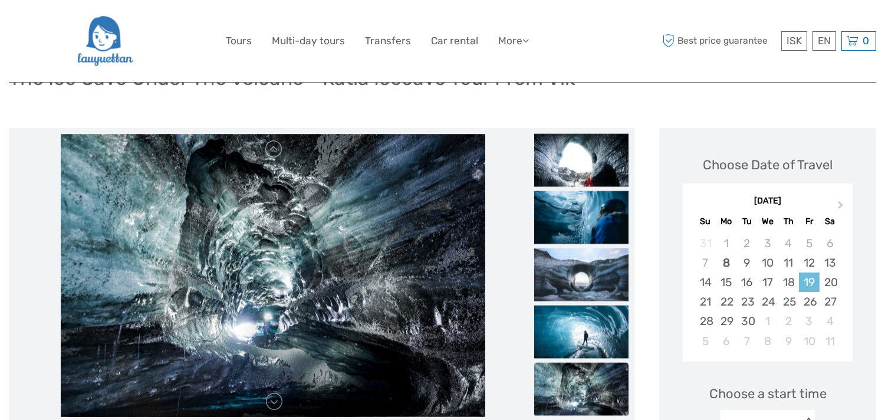
scroll to position [65, 0]
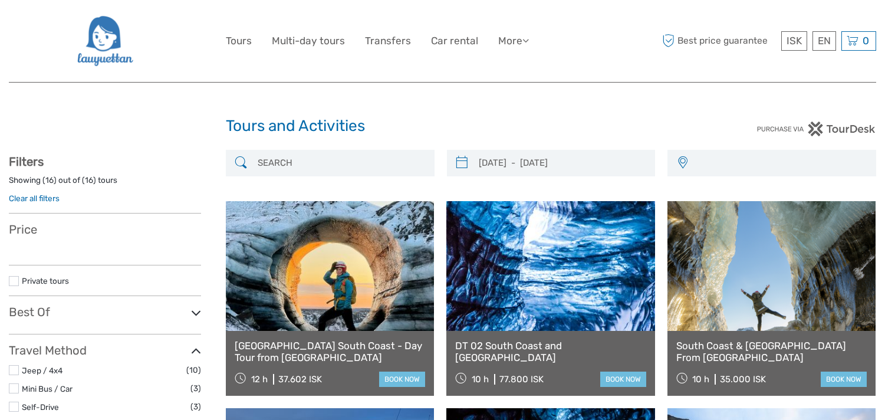
select select
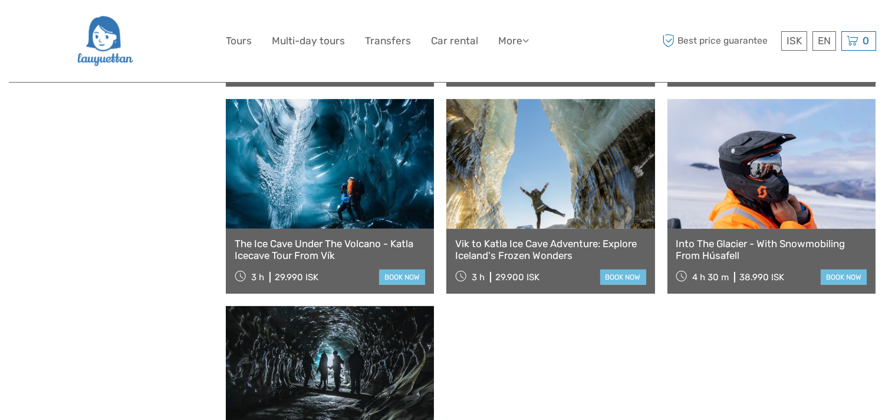
select select
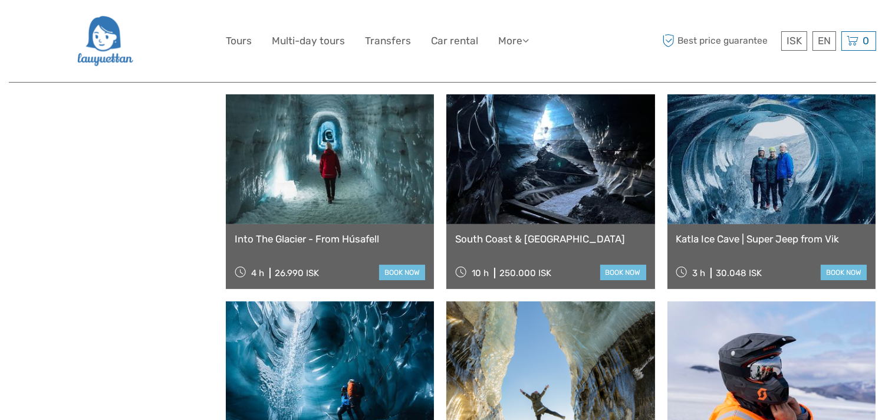
scroll to position [756, 0]
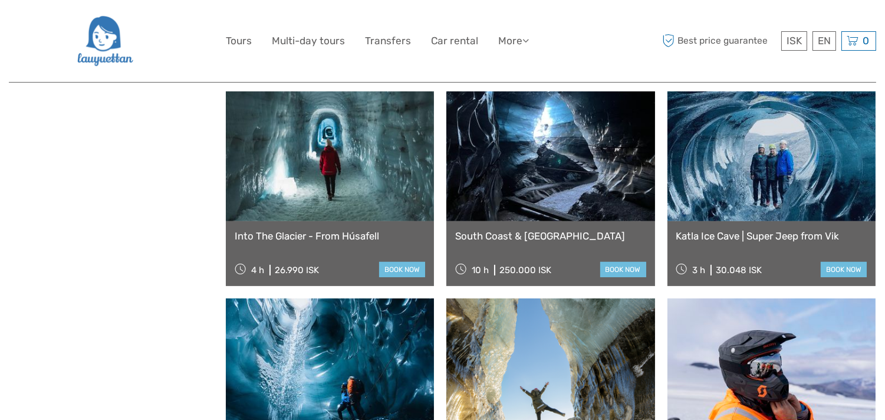
click at [750, 166] on link at bounding box center [772, 156] width 208 height 130
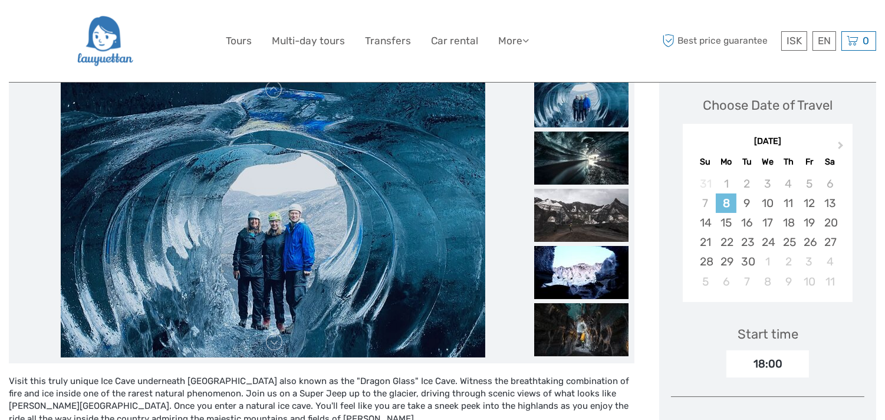
scroll to position [175, 0]
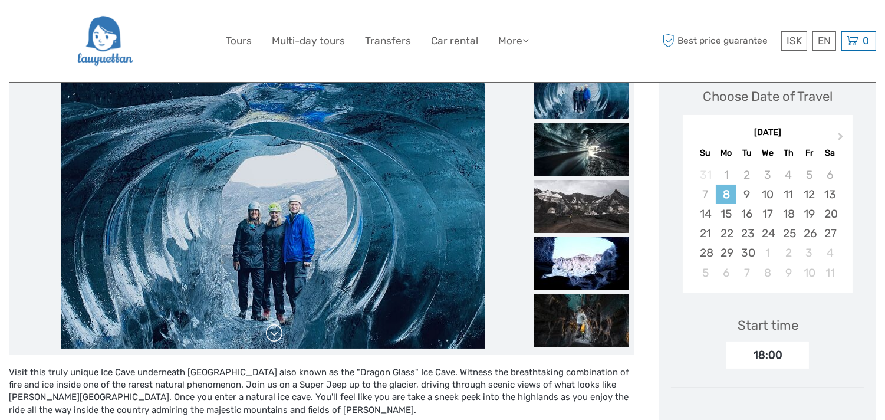
click at [274, 332] on link at bounding box center [274, 333] width 19 height 19
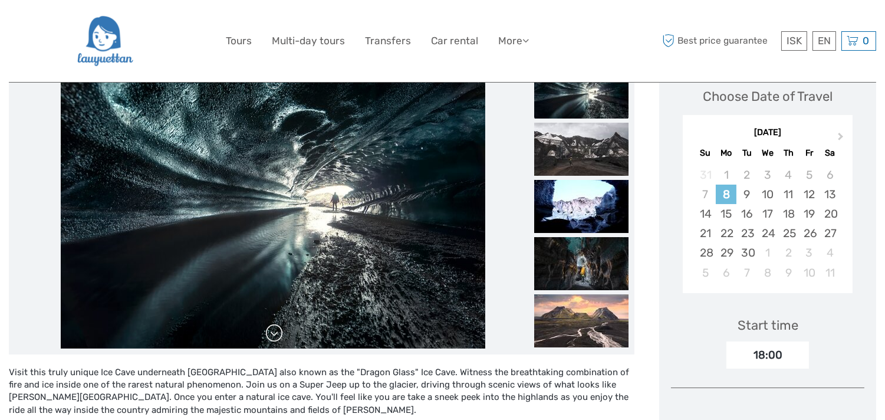
click at [274, 332] on link at bounding box center [274, 333] width 19 height 19
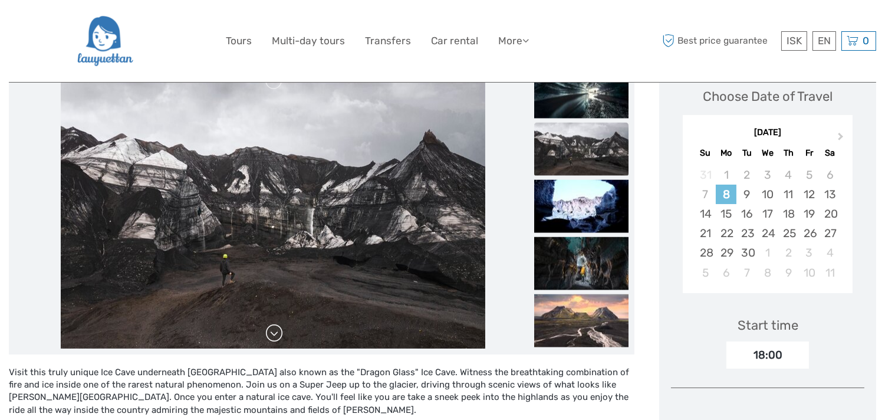
click at [274, 332] on link at bounding box center [274, 333] width 19 height 19
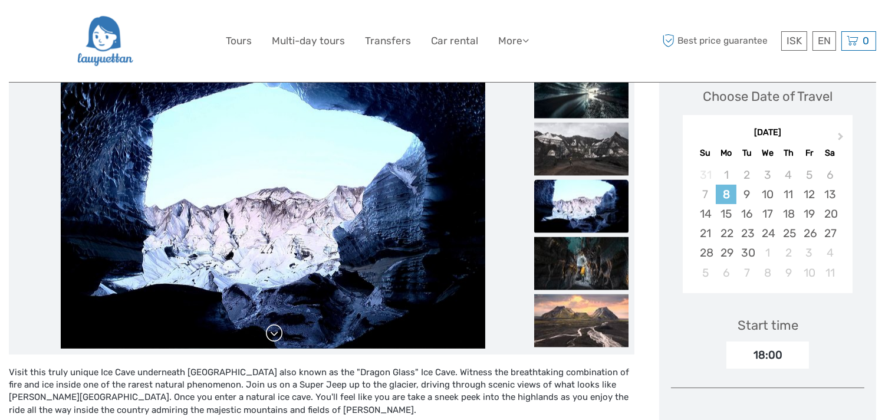
click at [274, 332] on link at bounding box center [274, 333] width 19 height 19
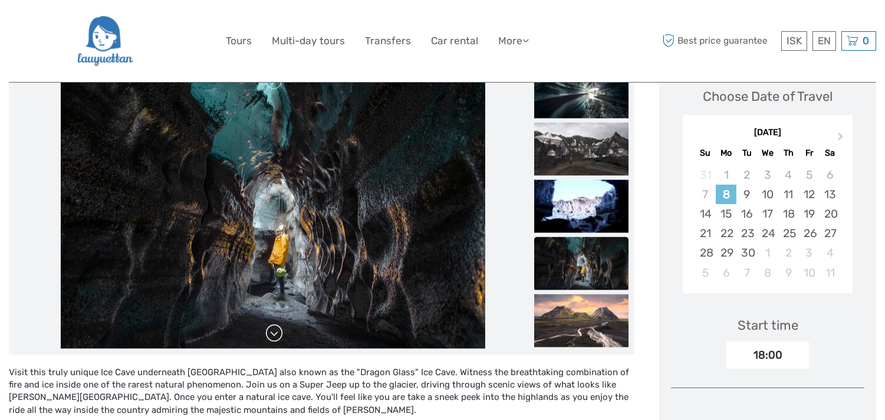
click at [274, 332] on link at bounding box center [274, 333] width 19 height 19
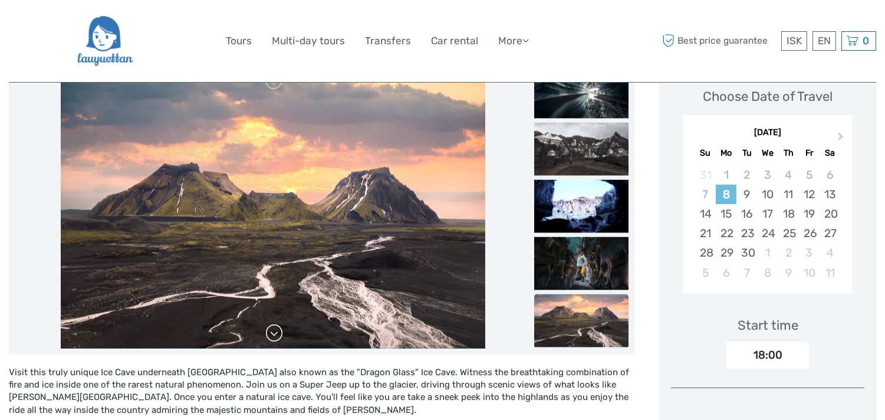
click at [274, 332] on link at bounding box center [274, 333] width 19 height 19
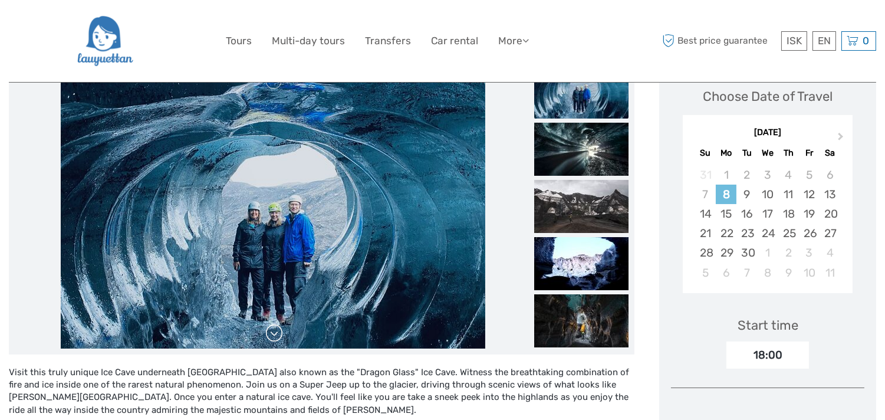
click at [274, 332] on link at bounding box center [274, 333] width 19 height 19
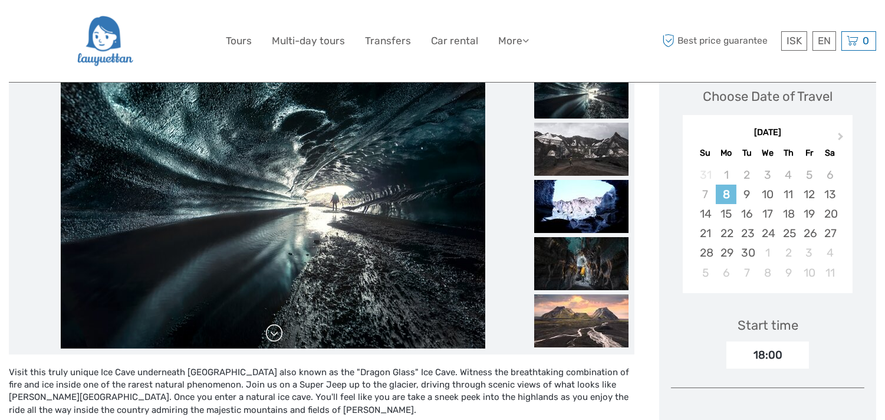
click at [274, 332] on link at bounding box center [274, 333] width 19 height 19
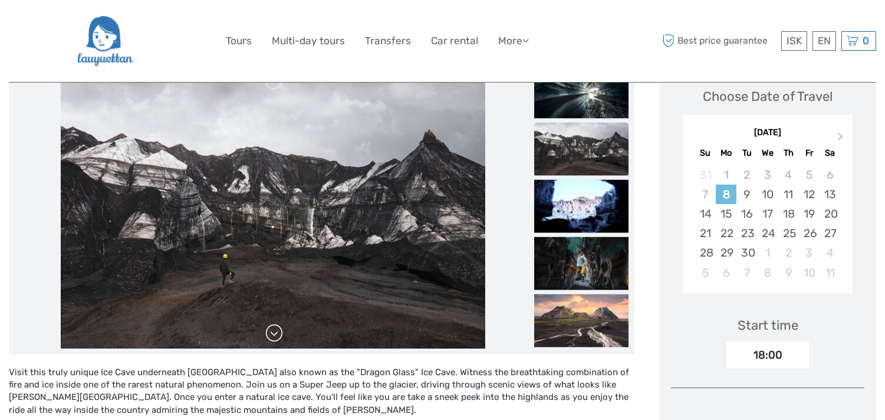
click at [274, 332] on link at bounding box center [274, 333] width 19 height 19
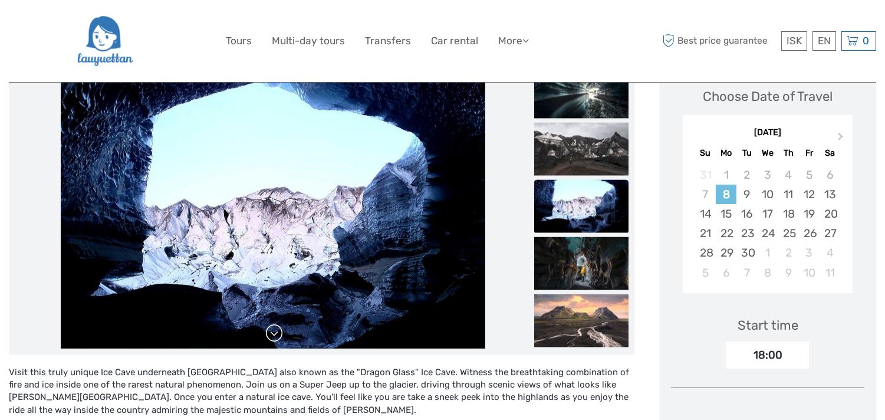
click at [274, 332] on link at bounding box center [274, 333] width 19 height 19
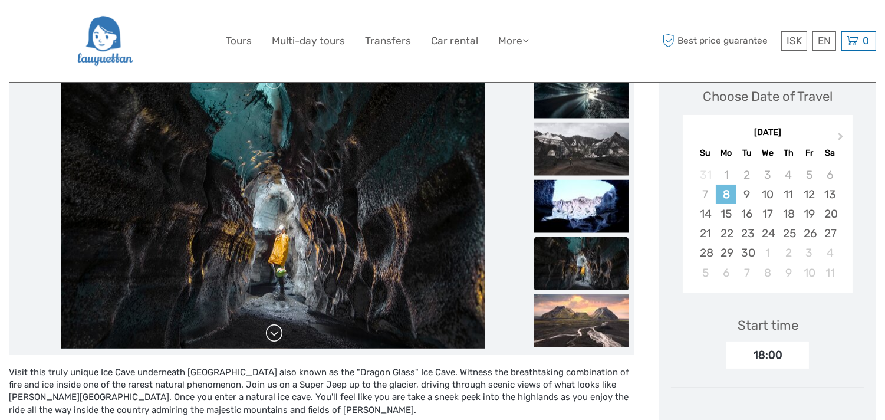
click at [274, 332] on link at bounding box center [274, 333] width 19 height 19
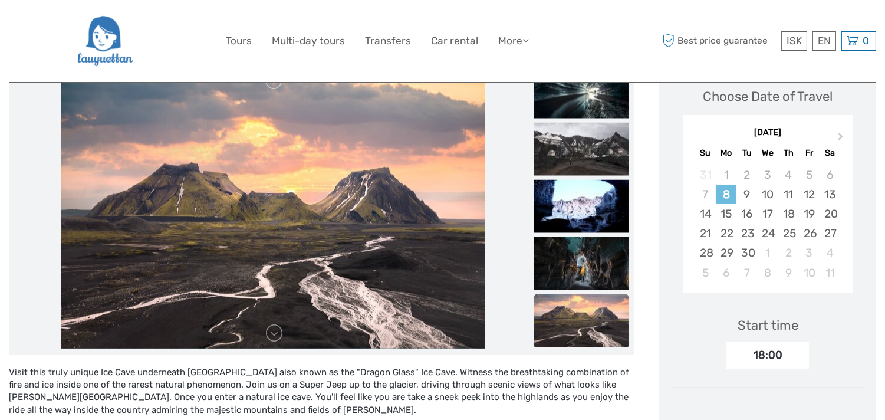
scroll to position [262, 0]
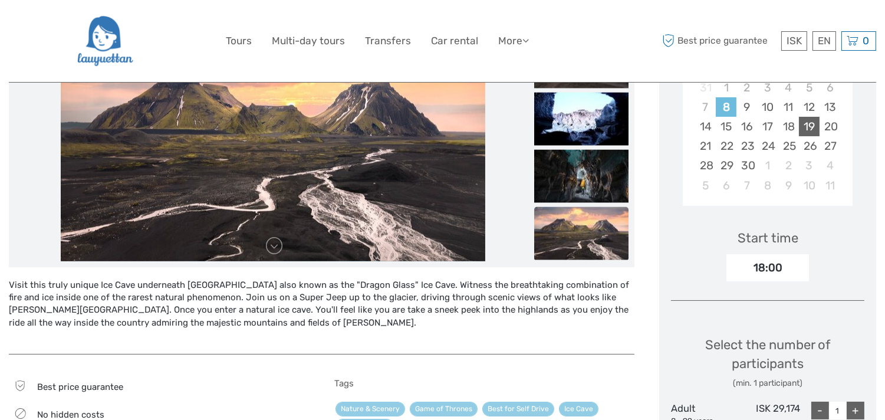
click at [808, 129] on div "19" at bounding box center [809, 126] width 21 height 19
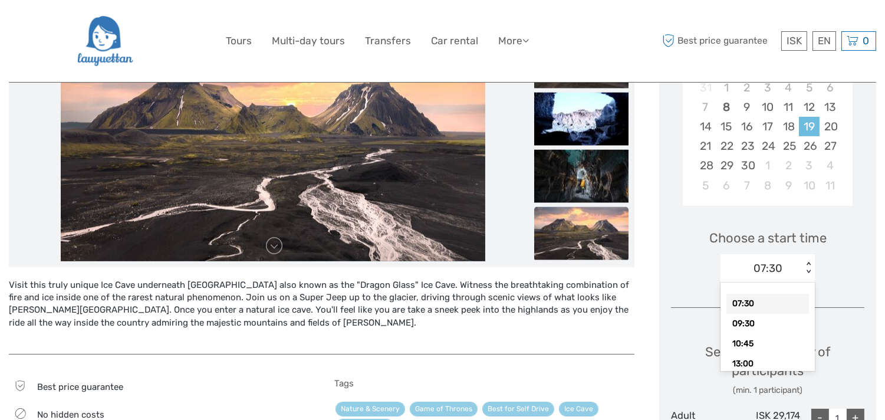
click at [809, 262] on div "< >" at bounding box center [809, 268] width 10 height 12
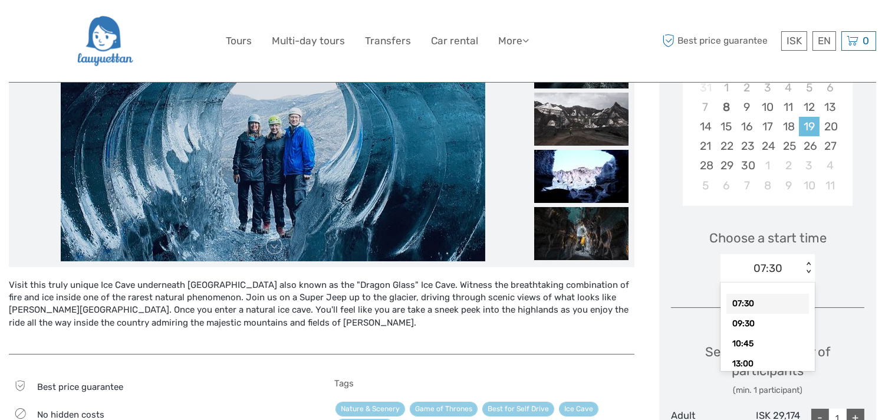
scroll to position [74, 0]
click at [750, 329] on div "15:30" at bounding box center [768, 330] width 83 height 20
click at [810, 270] on div "< >" at bounding box center [809, 268] width 10 height 12
click at [749, 349] on div "16:00" at bounding box center [768, 350] width 83 height 20
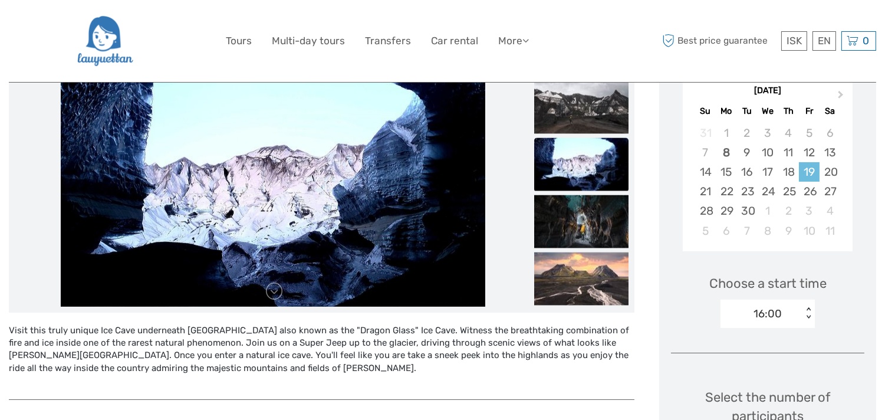
scroll to position [175, 0]
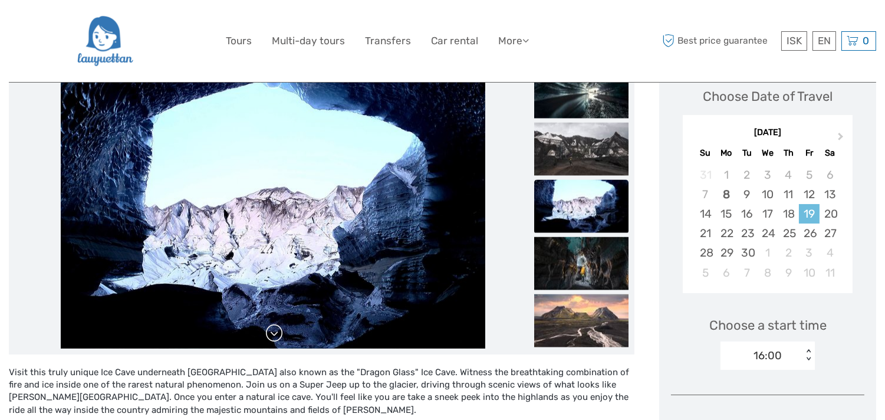
click at [275, 333] on link at bounding box center [274, 333] width 19 height 19
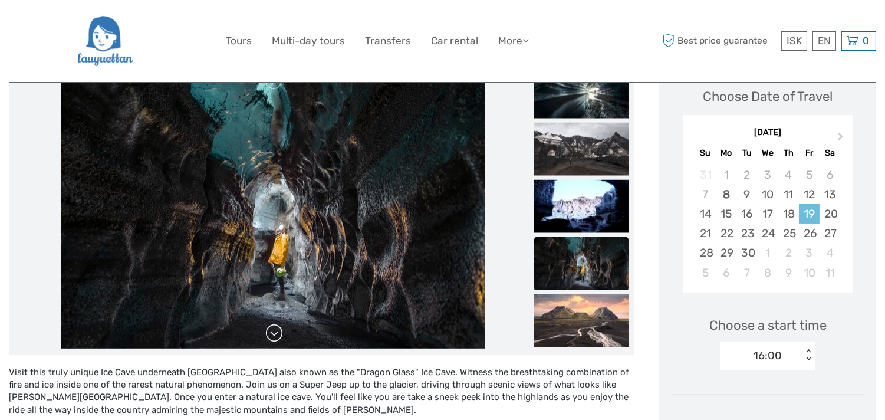
click at [275, 333] on link at bounding box center [274, 333] width 19 height 19
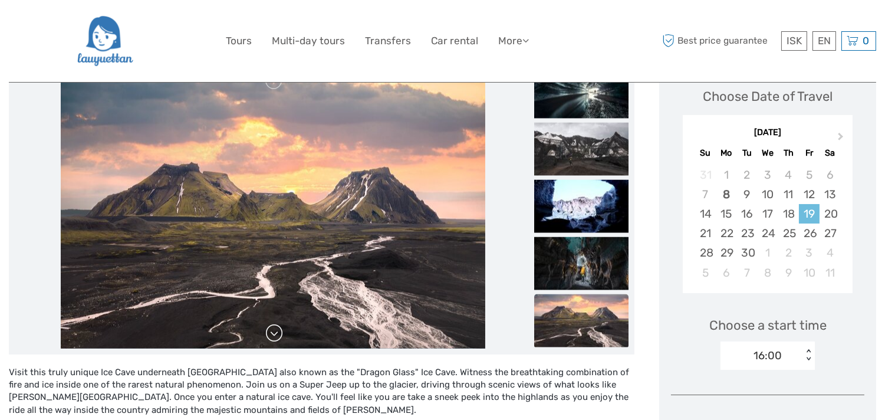
click at [275, 333] on link at bounding box center [274, 333] width 19 height 19
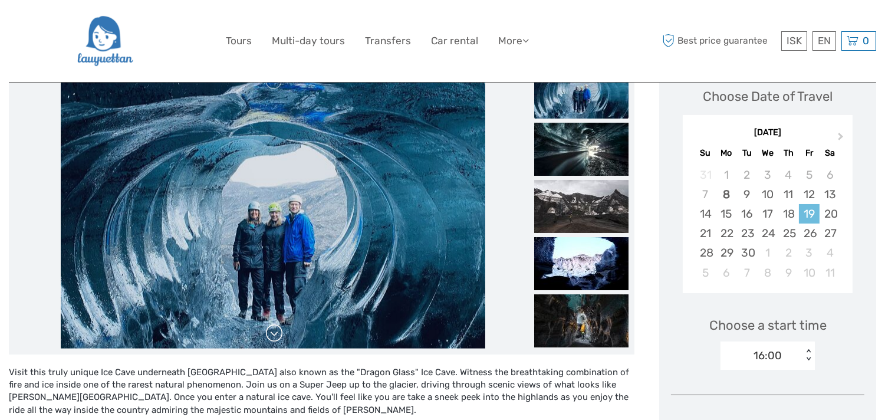
click at [275, 333] on div at bounding box center [273, 206] width 517 height 283
click at [275, 333] on link at bounding box center [274, 333] width 19 height 19
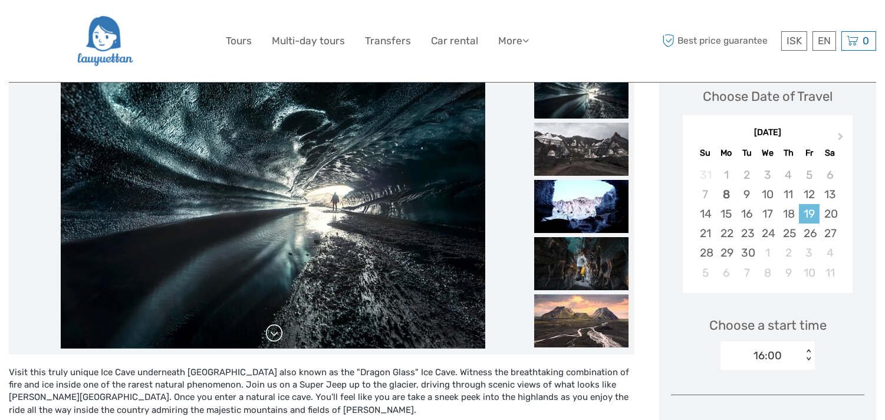
click at [275, 333] on link at bounding box center [274, 333] width 19 height 19
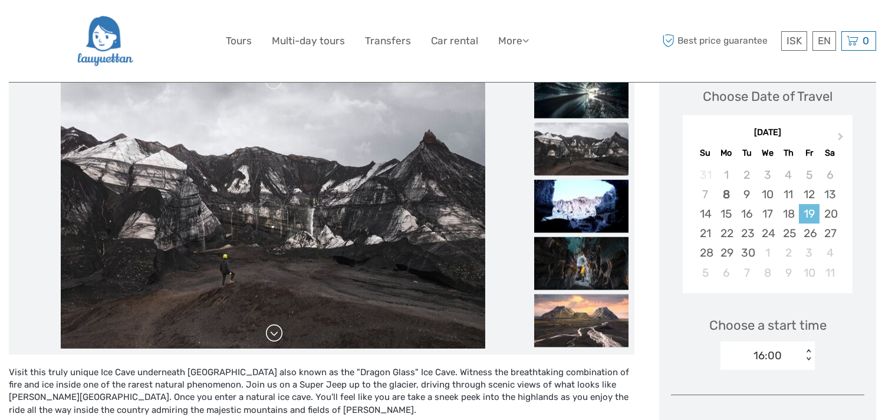
click at [275, 333] on link at bounding box center [274, 333] width 19 height 19
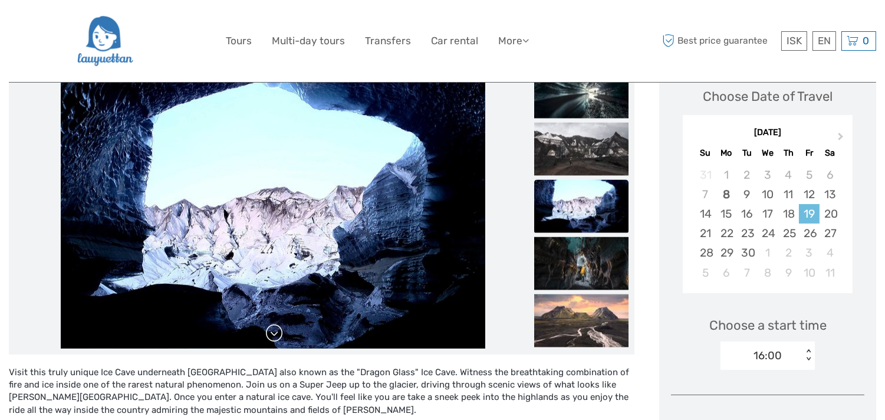
click at [275, 333] on link at bounding box center [274, 333] width 19 height 19
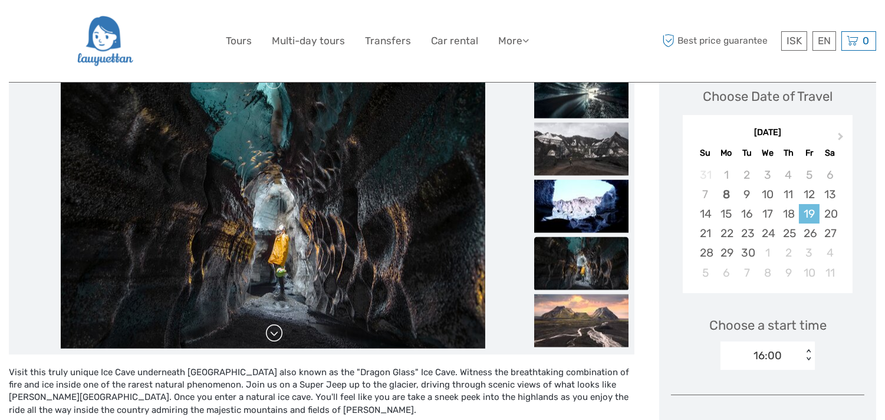
click at [275, 333] on link at bounding box center [274, 333] width 19 height 19
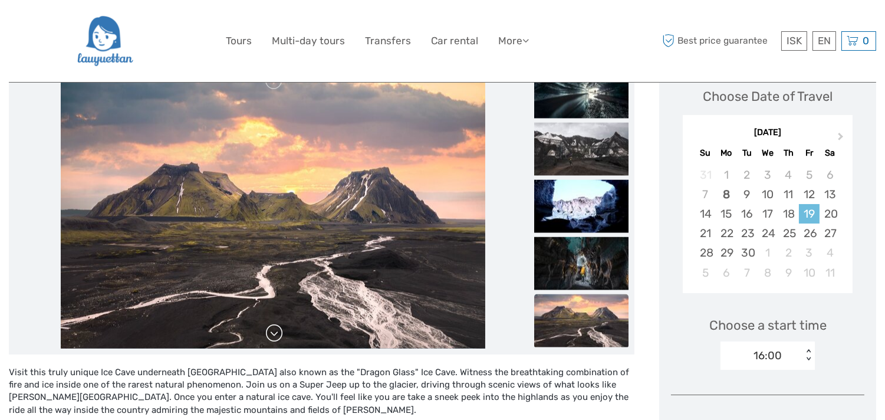
click at [275, 333] on link at bounding box center [274, 333] width 19 height 19
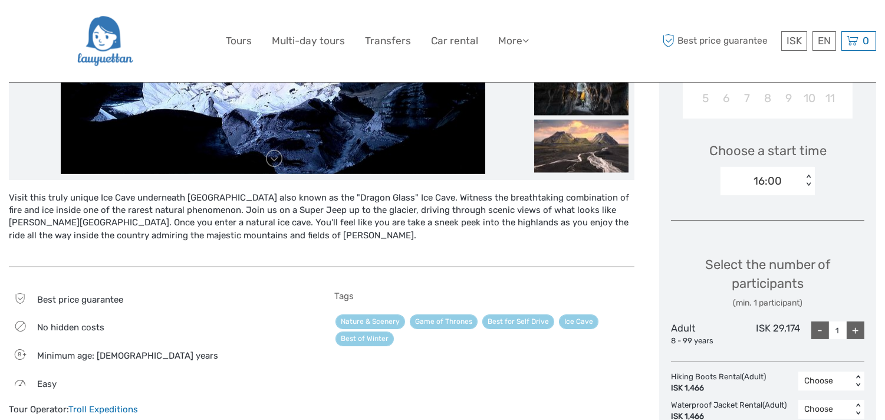
scroll to position [262, 0]
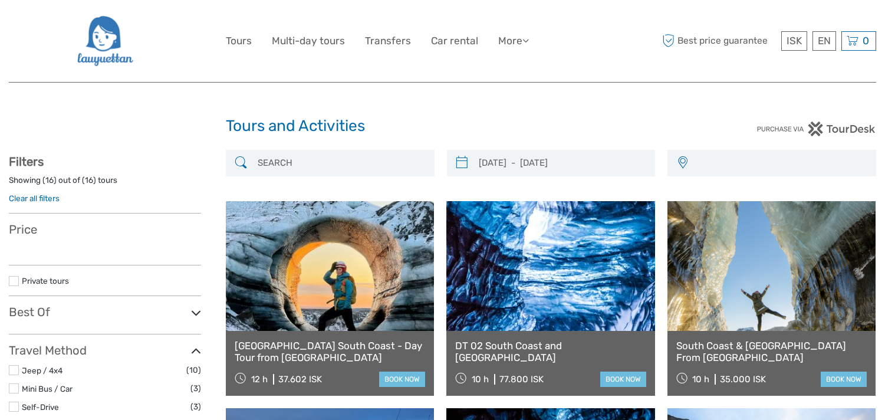
select select
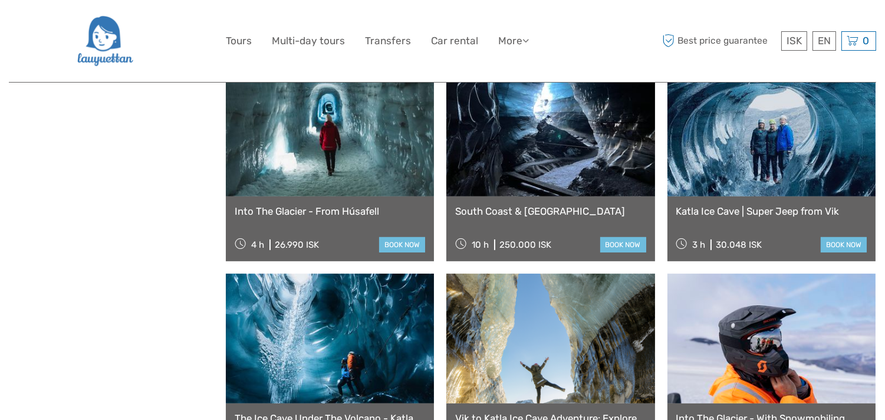
select select
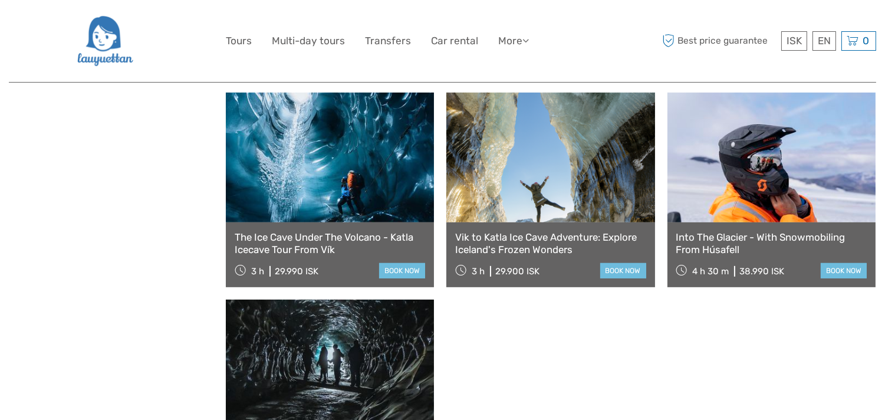
scroll to position [1048, 0]
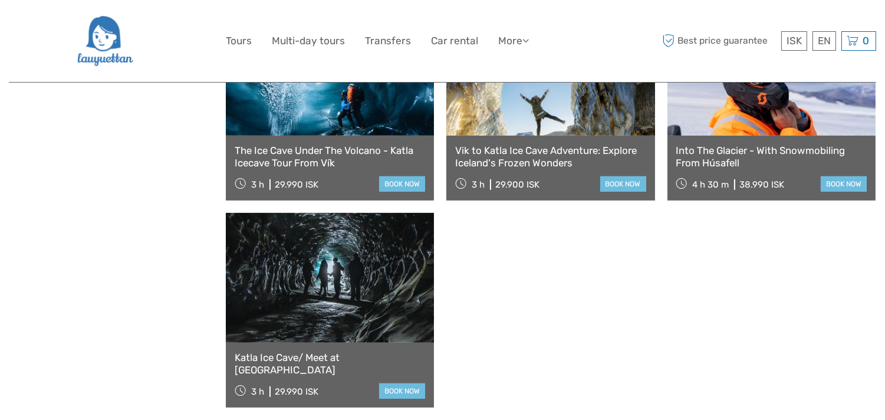
click at [317, 274] on link at bounding box center [330, 278] width 208 height 130
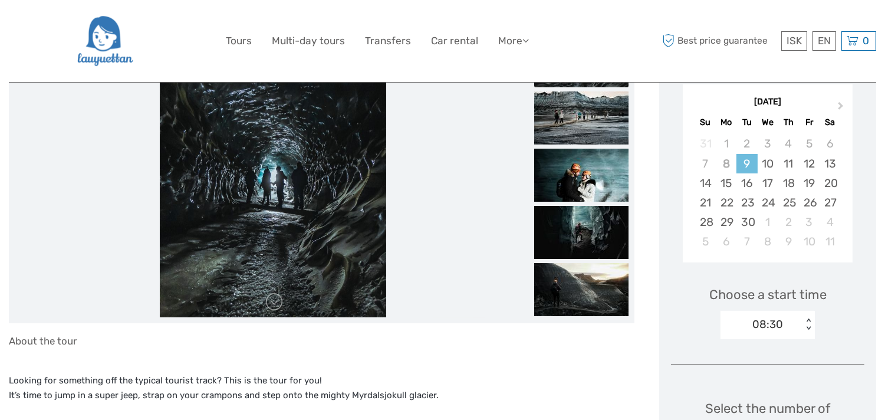
scroll to position [175, 0]
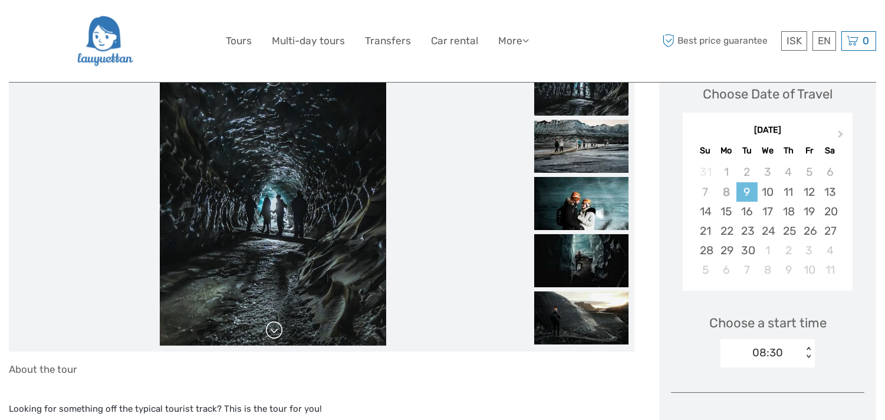
click at [275, 327] on link at bounding box center [274, 330] width 19 height 19
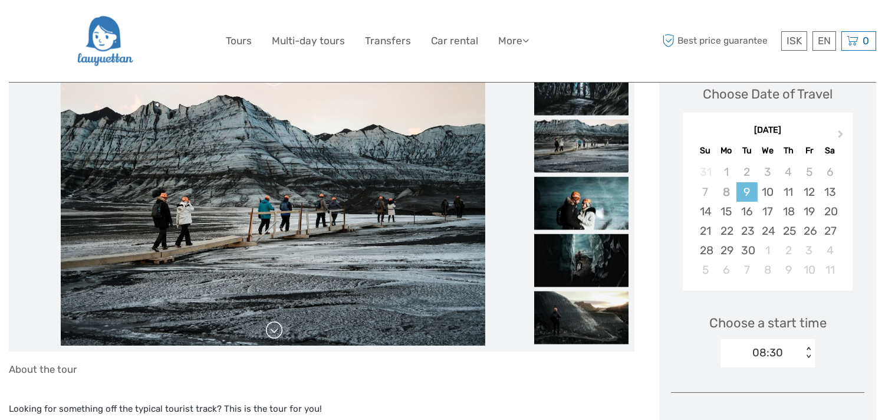
click at [275, 327] on link at bounding box center [274, 330] width 19 height 19
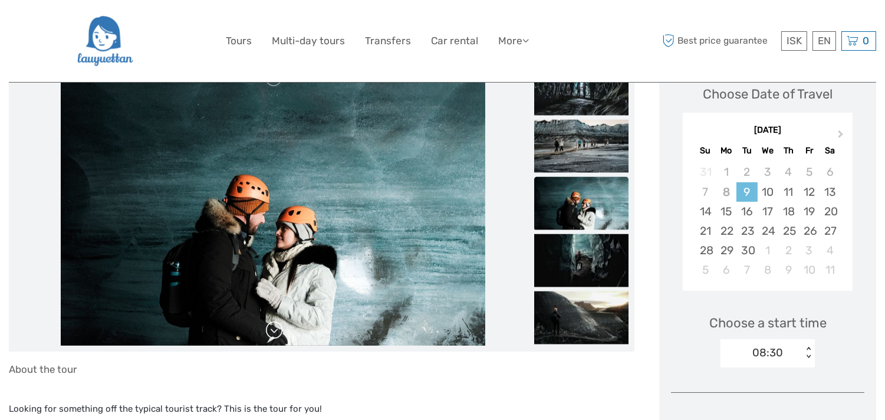
click at [275, 327] on link at bounding box center [274, 330] width 19 height 19
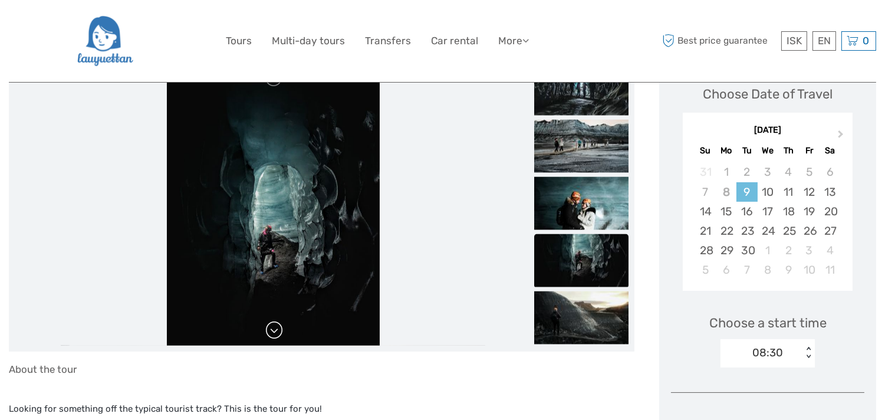
click at [271, 327] on link at bounding box center [274, 330] width 19 height 19
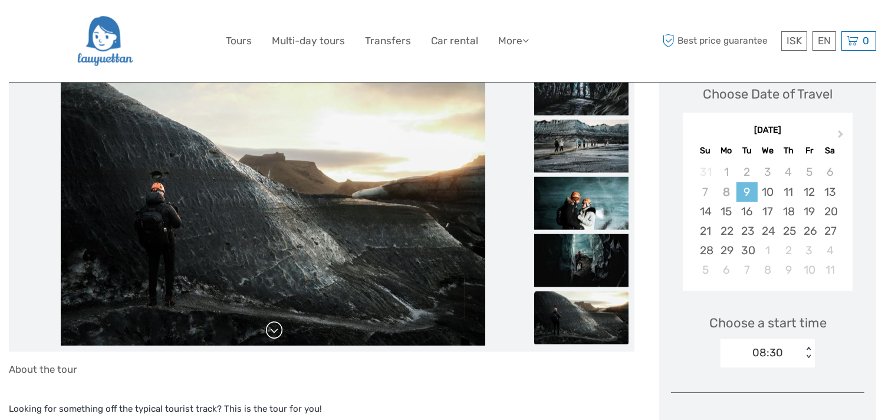
click at [271, 327] on link at bounding box center [274, 330] width 19 height 19
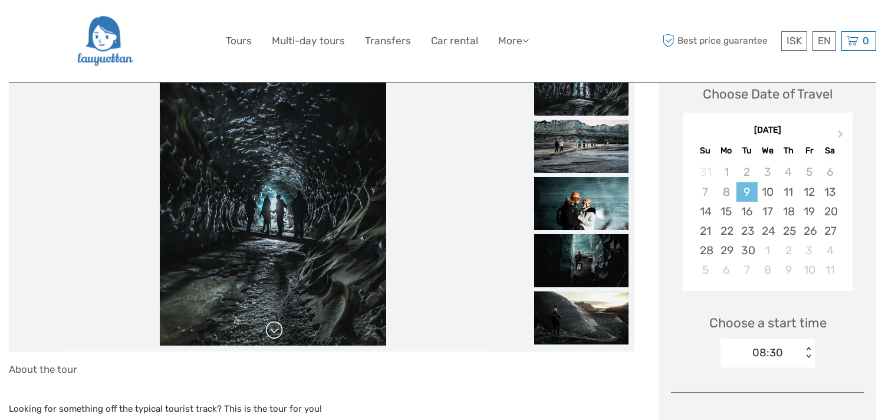
click at [271, 327] on link at bounding box center [274, 330] width 19 height 19
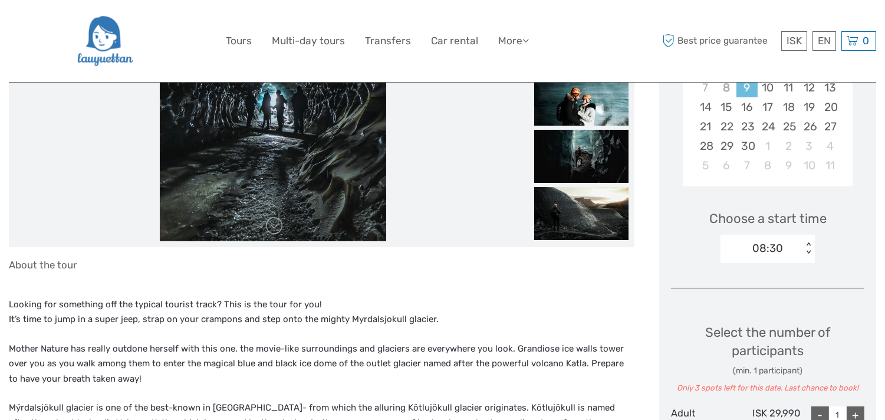
scroll to position [262, 0]
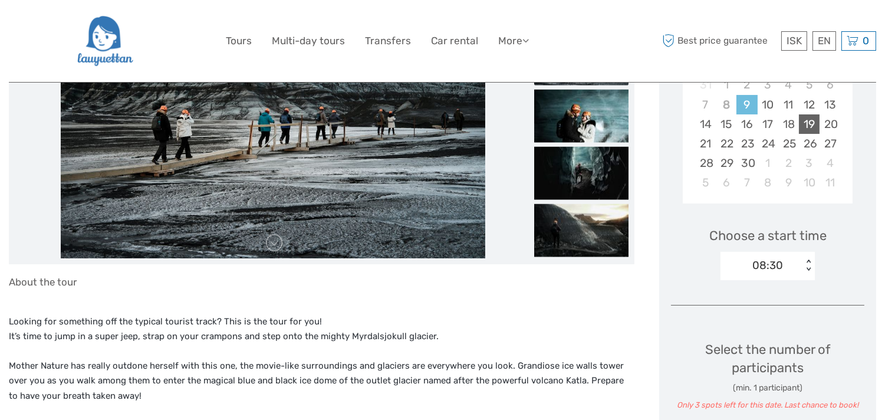
click at [807, 124] on div "19" at bounding box center [809, 123] width 21 height 19
click at [808, 268] on div "< >" at bounding box center [809, 266] width 10 height 12
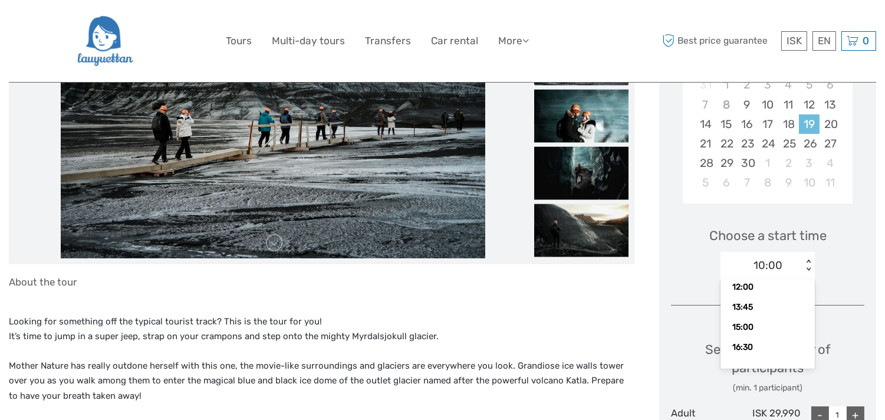
scroll to position [437, 0]
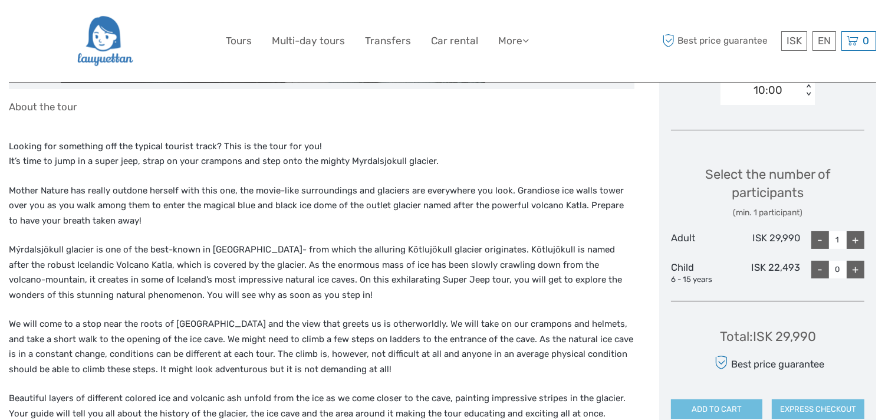
click at [848, 179] on div "Select the number of participants (min. 1 participant)" at bounding box center [767, 192] width 193 height 54
click at [808, 90] on div "< >" at bounding box center [809, 90] width 10 height 12
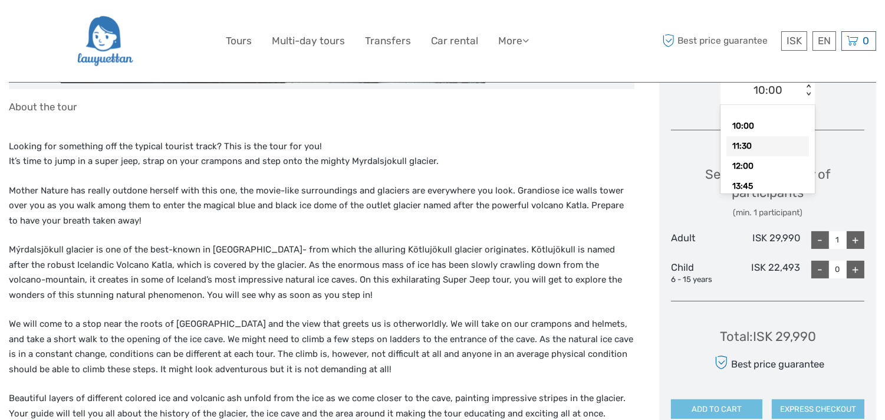
scroll to position [54, 0]
click at [769, 171] on div "16:30" at bounding box center [768, 172] width 83 height 20
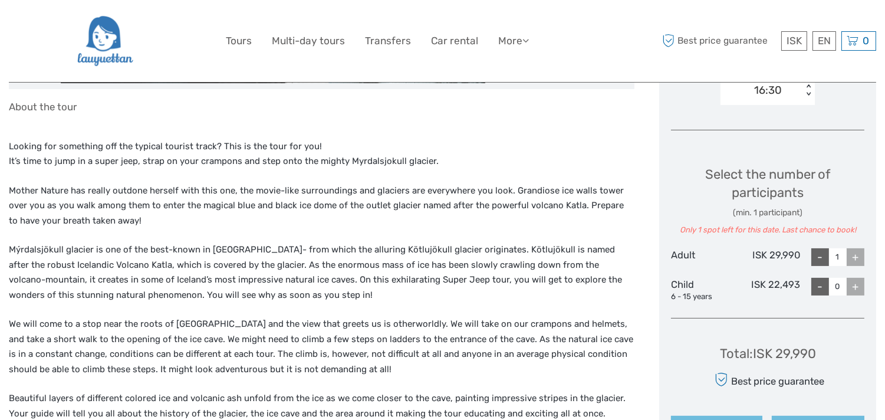
click at [808, 93] on div "< >" at bounding box center [809, 90] width 10 height 12
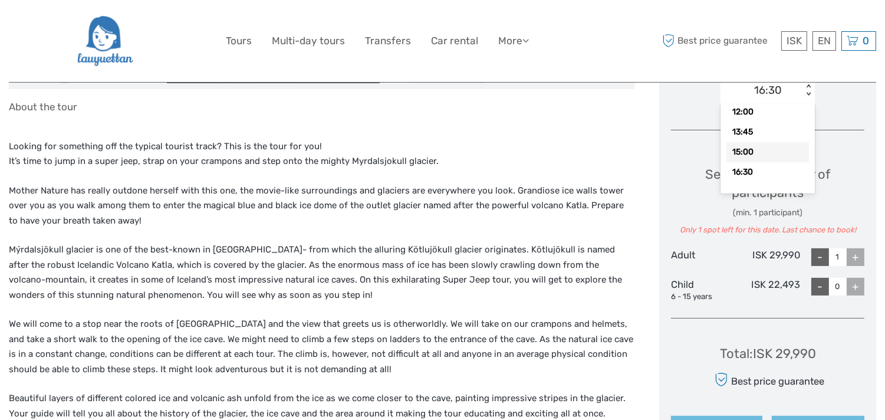
click at [763, 156] on div "15:00" at bounding box center [768, 152] width 83 height 20
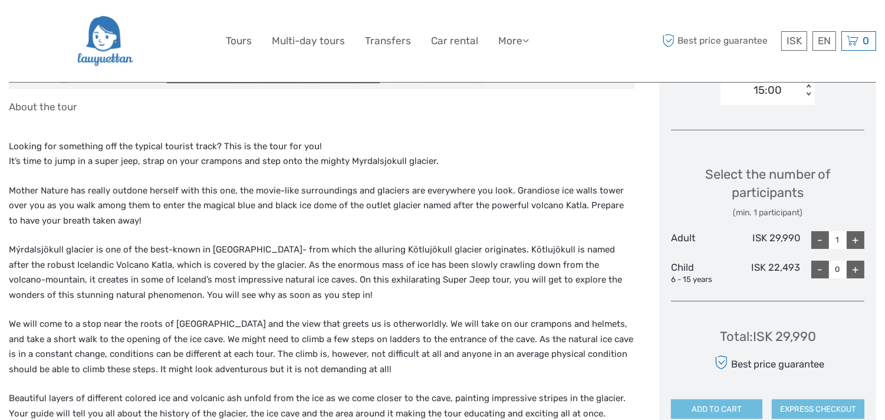
scroll to position [349, 0]
